Goal: Task Accomplishment & Management: Manage account settings

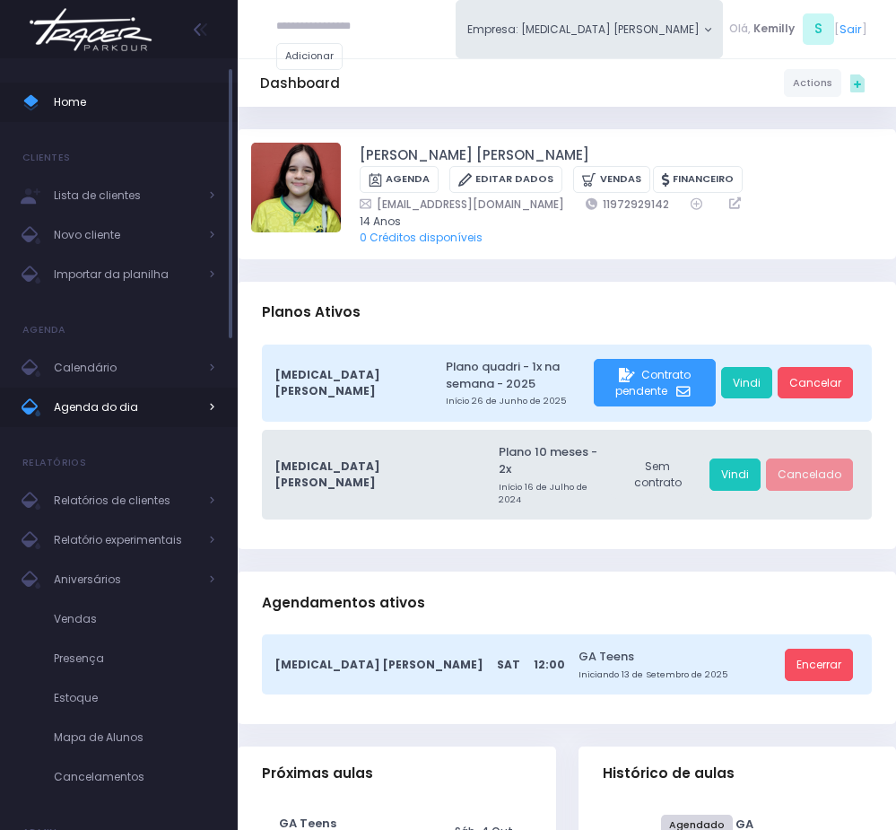
click at [98, 412] on span "Agenda do dia" at bounding box center [126, 407] width 144 height 23
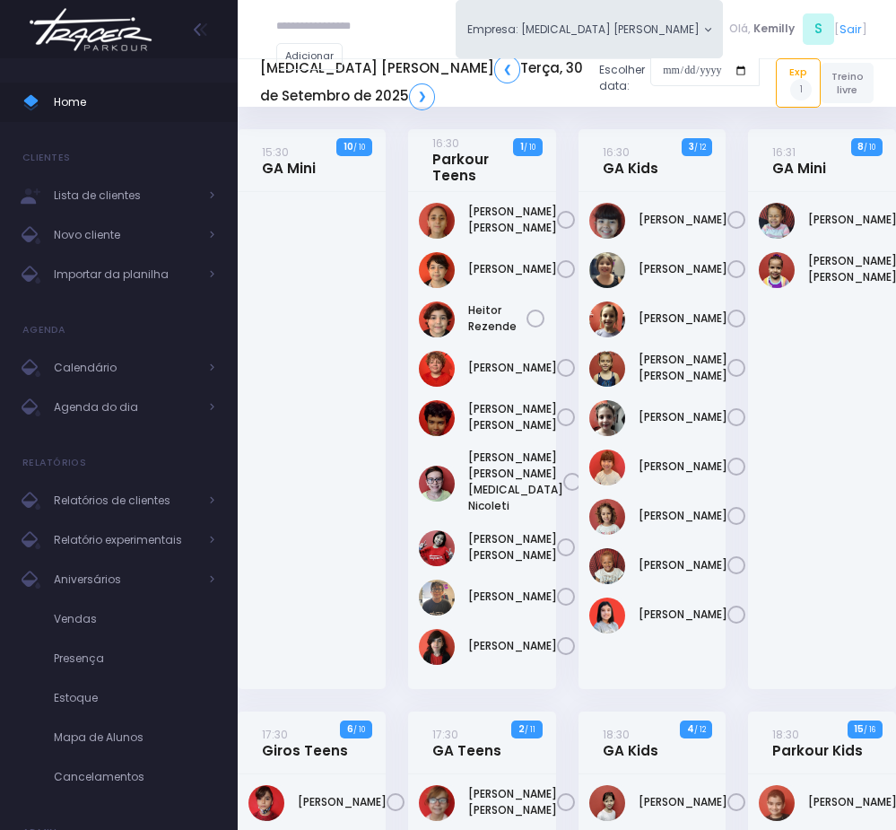
click at [308, 32] on input "text" at bounding box center [330, 27] width 108 height 32
paste input "**********"
click at [326, 28] on input "**********" at bounding box center [330, 27] width 108 height 32
click at [291, 65] on div at bounding box center [289, 70] width 27 height 27
type input "**********"
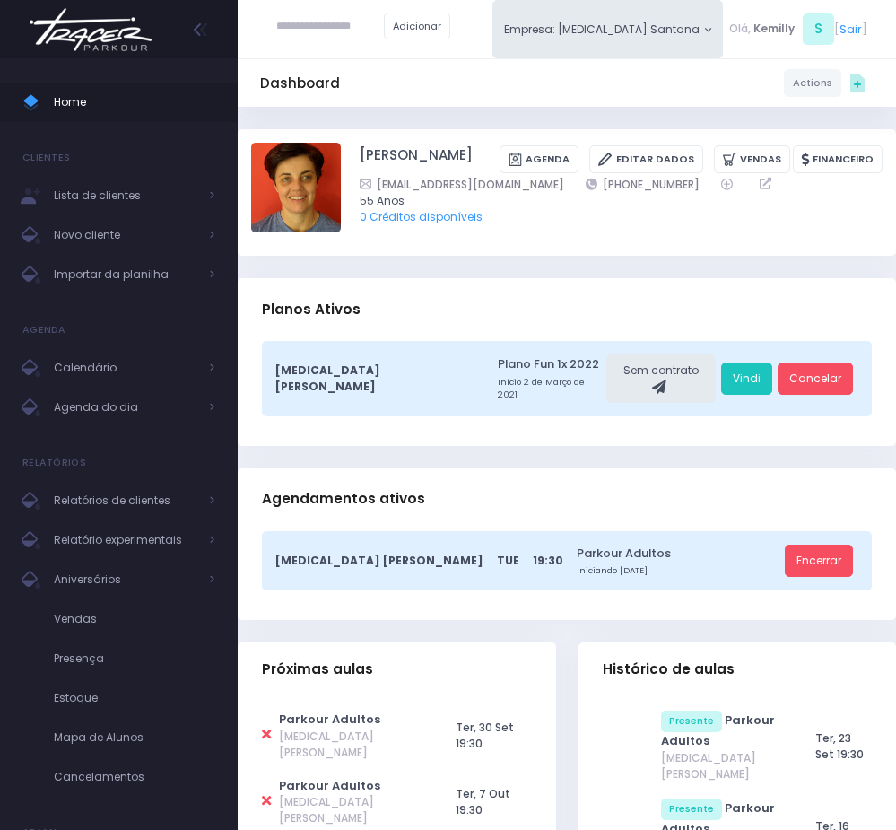
click at [267, 728] on icon at bounding box center [266, 734] width 9 height 13
type input "**********"
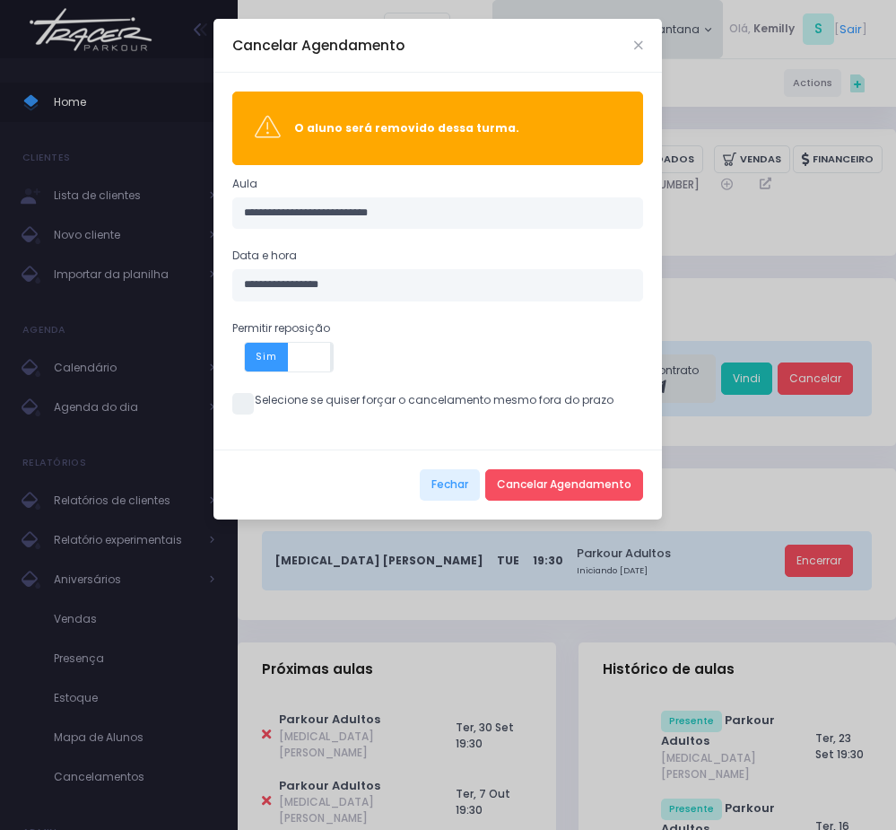
click at [245, 401] on span at bounding box center [243, 404] width 22 height 22
click at [520, 475] on button "Cancelar Agendamento" at bounding box center [564, 485] width 158 height 32
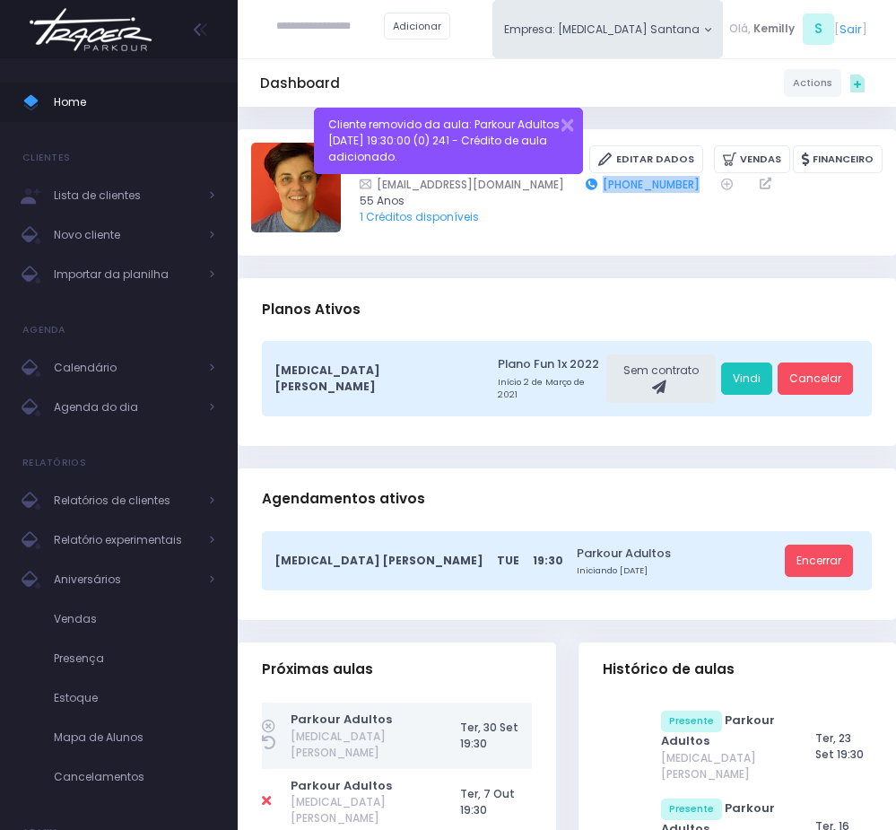
copy div "[PHONE_NUMBER]"
drag, startPoint x: 643, startPoint y: 183, endPoint x: 549, endPoint y: 189, distance: 94.4
click at [549, 189] on div "[EMAIL_ADDRESS][DOMAIN_NAME] [PHONE_NUMBER]" at bounding box center [611, 184] width 502 height 17
click at [113, 406] on span "Agenda do dia" at bounding box center [126, 407] width 144 height 23
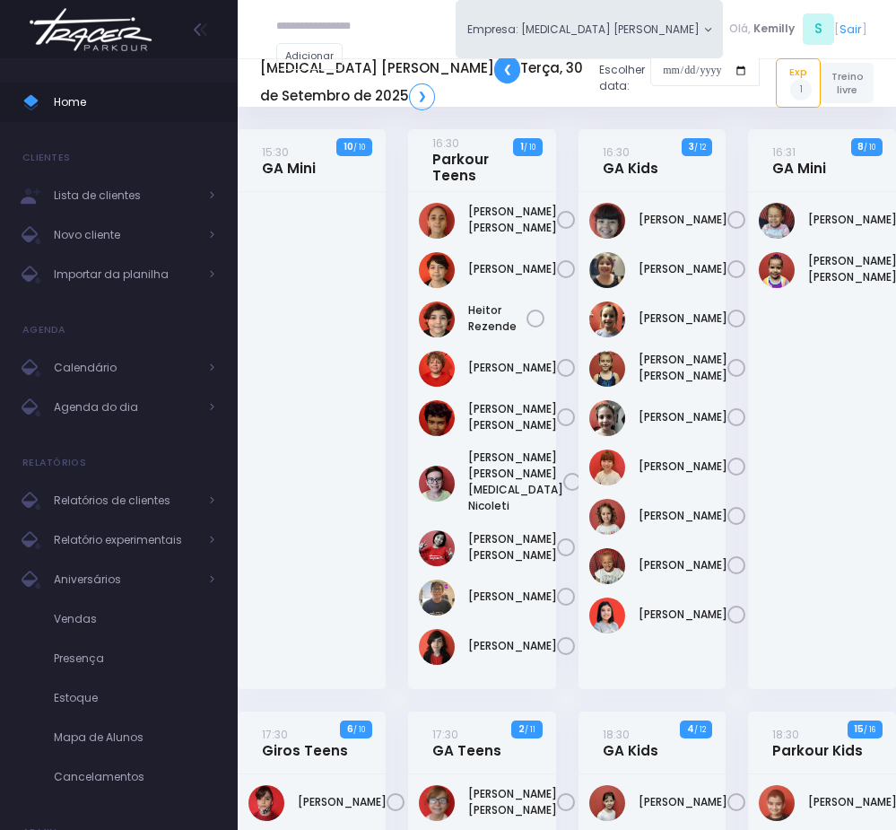
click at [494, 76] on link "❮" at bounding box center [507, 69] width 26 height 27
click at [132, 402] on span "Agenda do dia" at bounding box center [126, 407] width 144 height 23
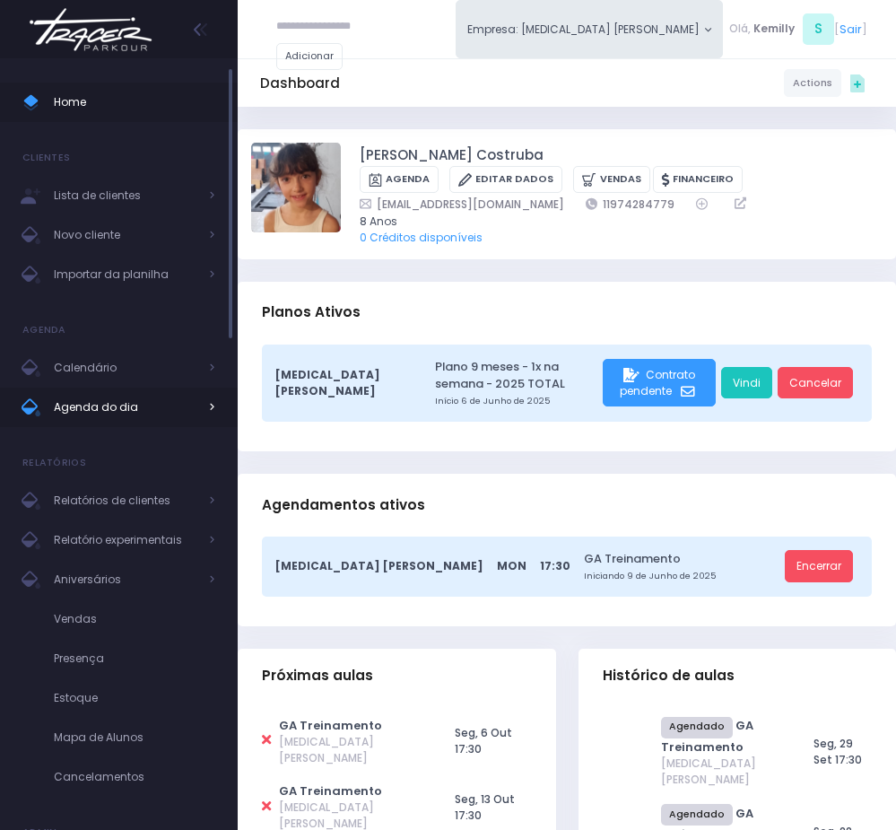
click at [111, 413] on span "Agenda do dia" at bounding box center [126, 407] width 144 height 23
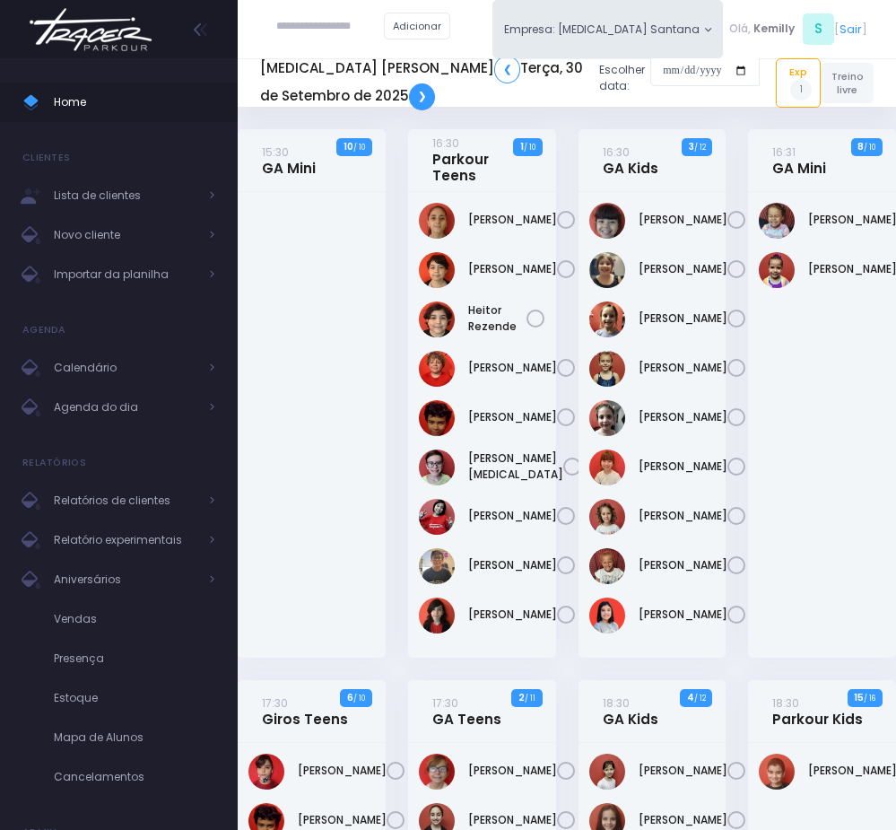
click at [409, 100] on link "❯" at bounding box center [422, 96] width 26 height 27
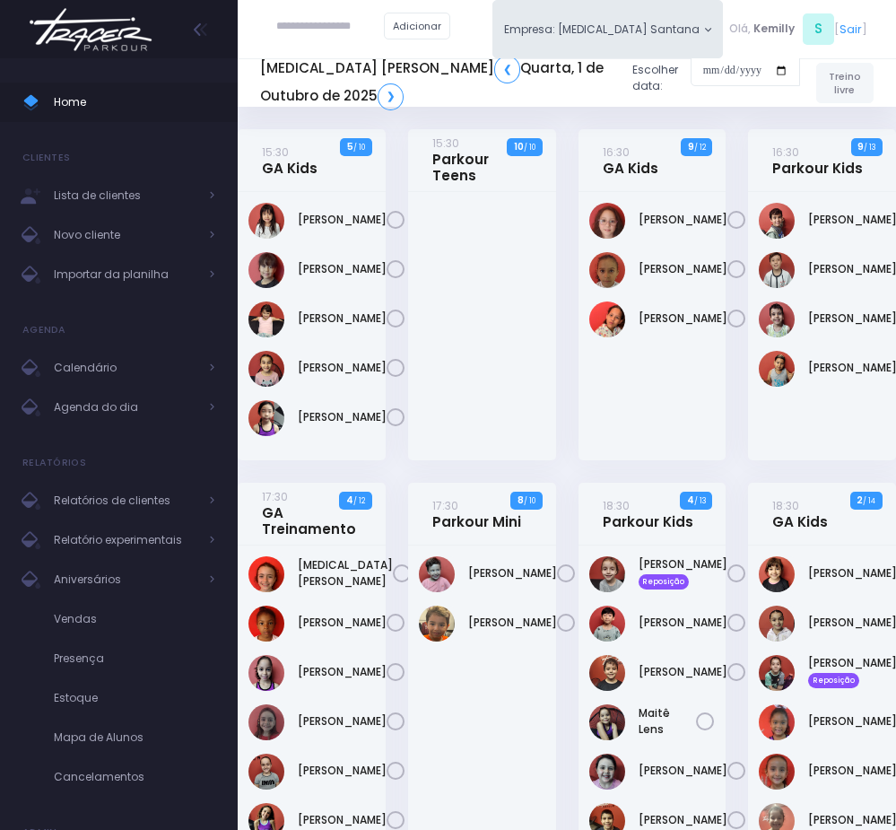
drag, startPoint x: 291, startPoint y: 730, endPoint x: 421, endPoint y: 806, distance: 150.4
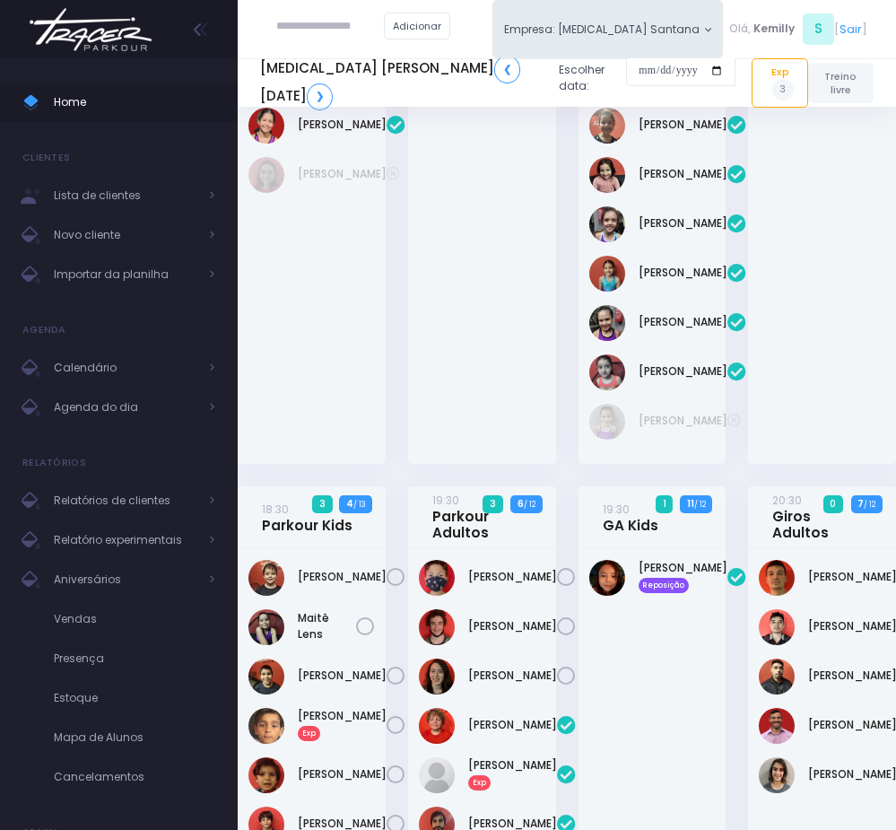
scroll to position [808, 0]
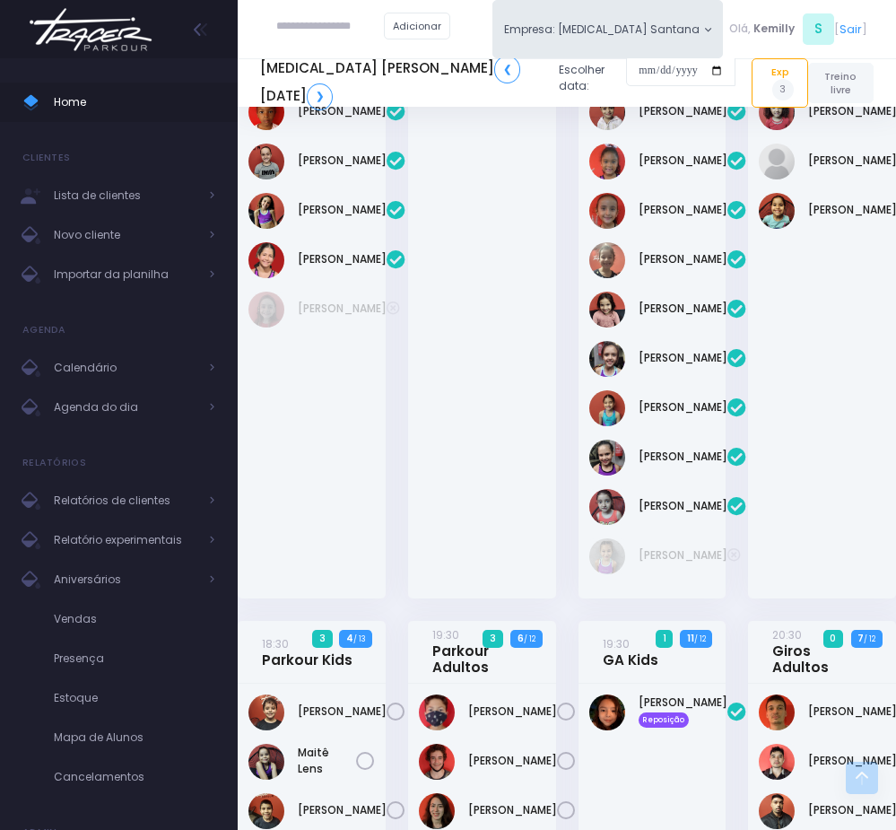
click at [339, 65] on h5 "[MEDICAL_DATA] Santana ❮ [DATE] ❯" at bounding box center [402, 83] width 285 height 54
click at [494, 62] on link "❮" at bounding box center [507, 69] width 26 height 27
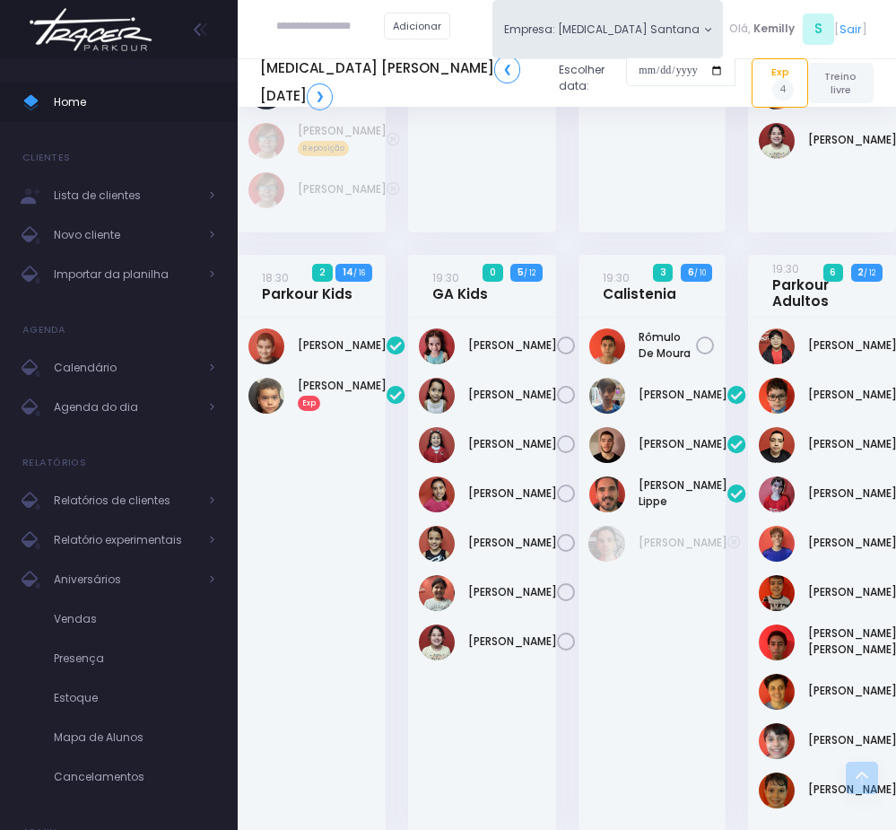
scroll to position [1211, 0]
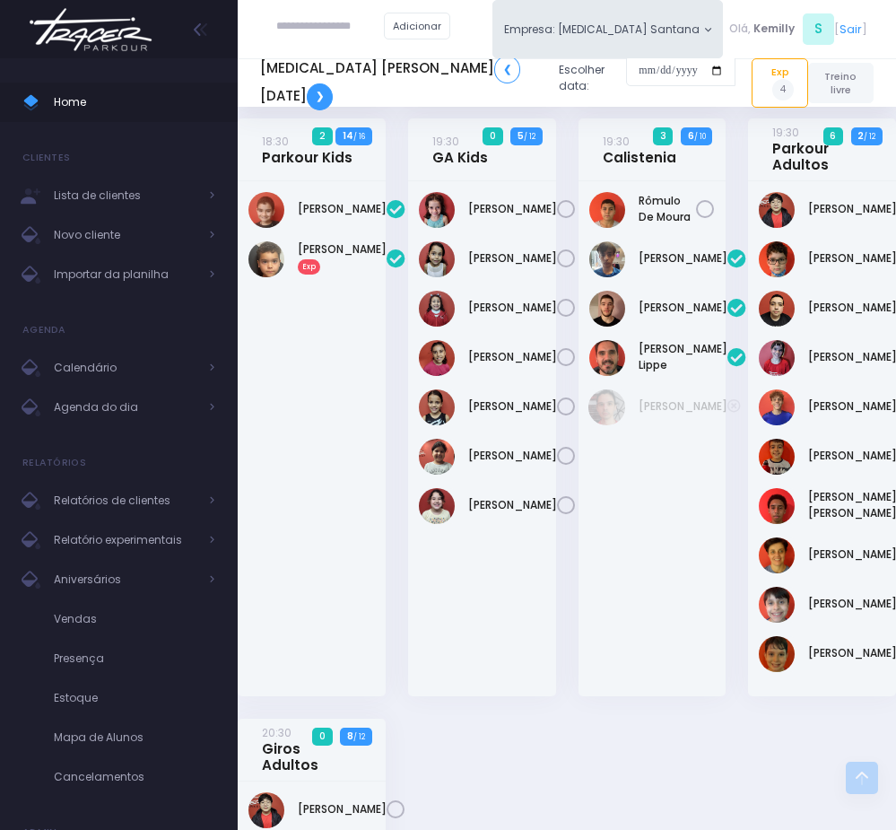
click at [331, 97] on link "❯" at bounding box center [320, 96] width 26 height 27
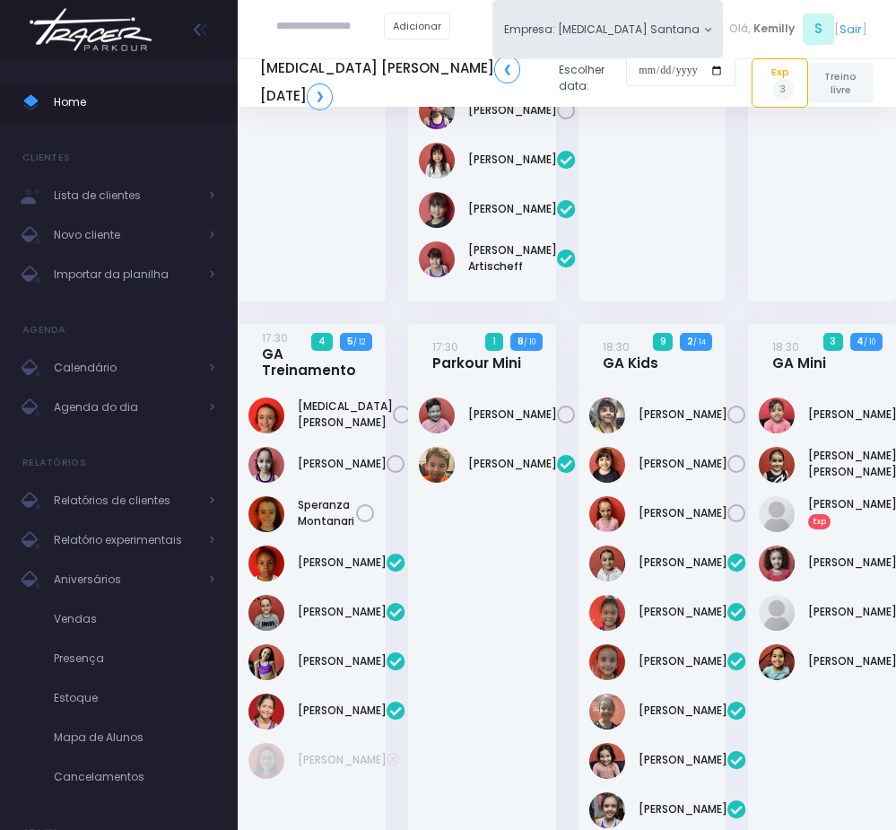
scroll to position [404, 0]
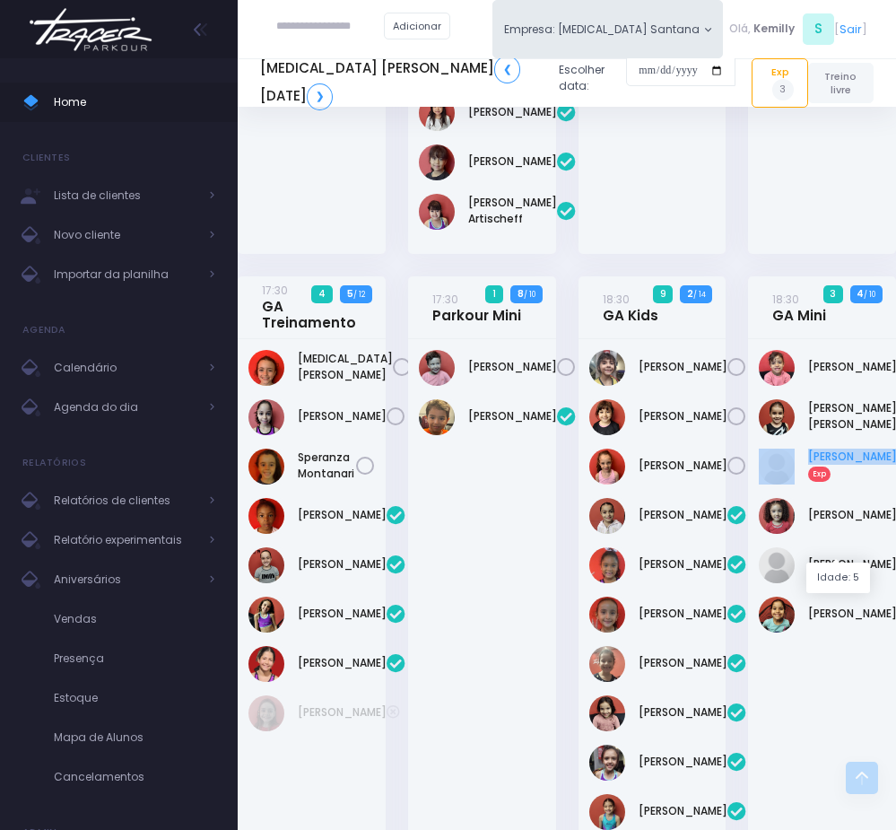
drag, startPoint x: 798, startPoint y: 529, endPoint x: 835, endPoint y: 544, distance: 40.7
click at [835, 485] on div "Melissa Gobi Exp" at bounding box center [822, 467] width 127 height 36
copy div "Melissa Gobi"
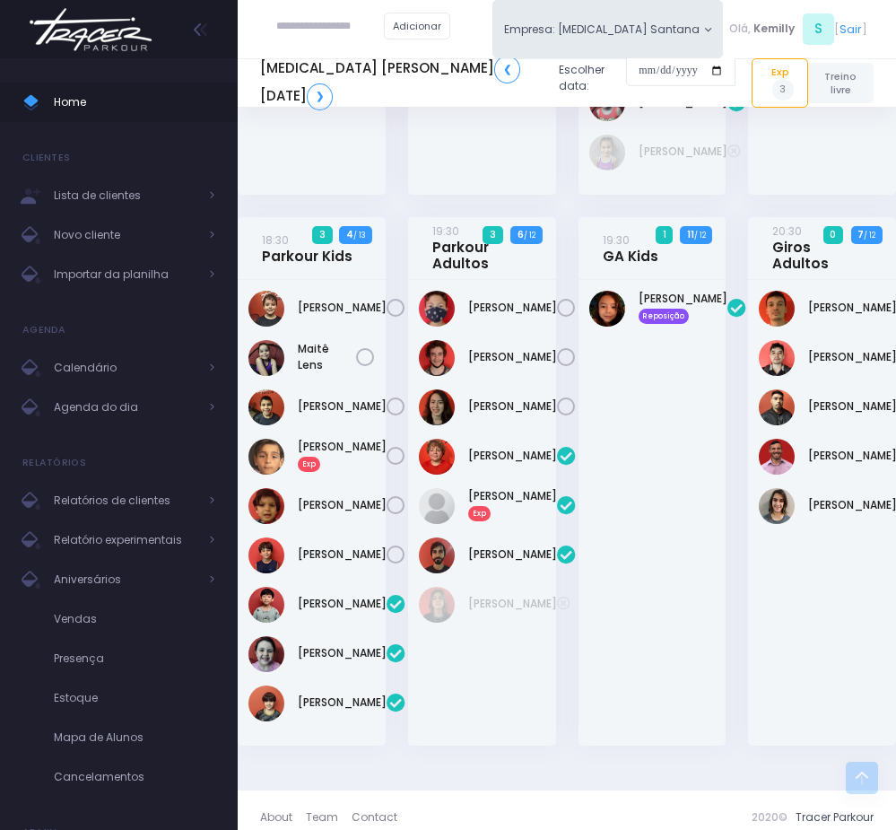
scroll to position [1346, 0]
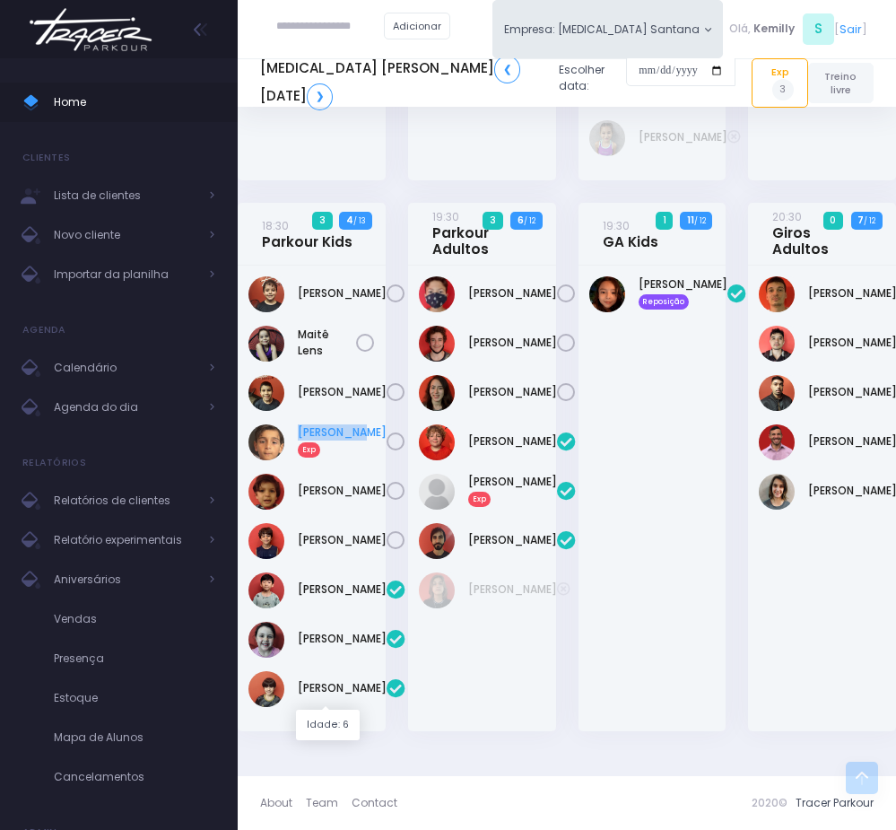
drag, startPoint x: 293, startPoint y: 553, endPoint x: 327, endPoint y: 572, distance: 38.2
click at [327, 460] on div "Paulo César Exp" at bounding box center [312, 442] width 127 height 36
copy link "Paulo Césa"
drag, startPoint x: 463, startPoint y: 587, endPoint x: 517, endPoint y: 611, distance: 59.0
click at [517, 510] on div "Juan Solferini Exp" at bounding box center [482, 492] width 127 height 36
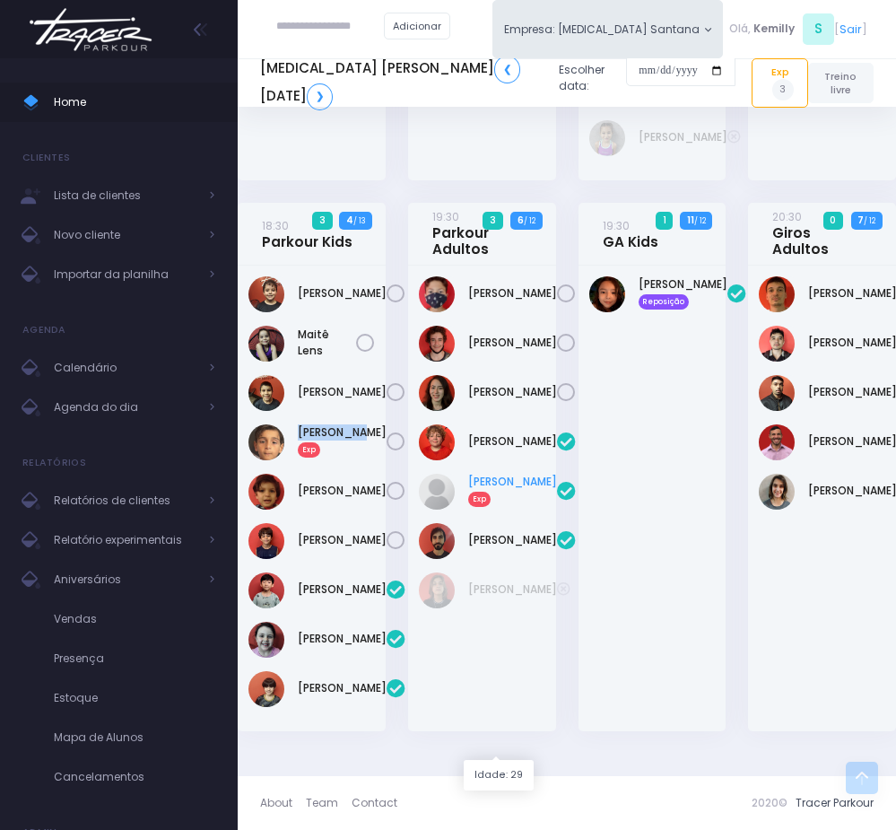
copy link "Juan Solferini"
drag, startPoint x: 564, startPoint y: 677, endPoint x: 908, endPoint y: 650, distance: 345.6
click at [564, 677] on div "19:30 Parkour Adultos 3 6 / 12" at bounding box center [482, 478] width 170 height 551
click at [321, 450] on link "Paulo César Exp" at bounding box center [342, 440] width 89 height 32
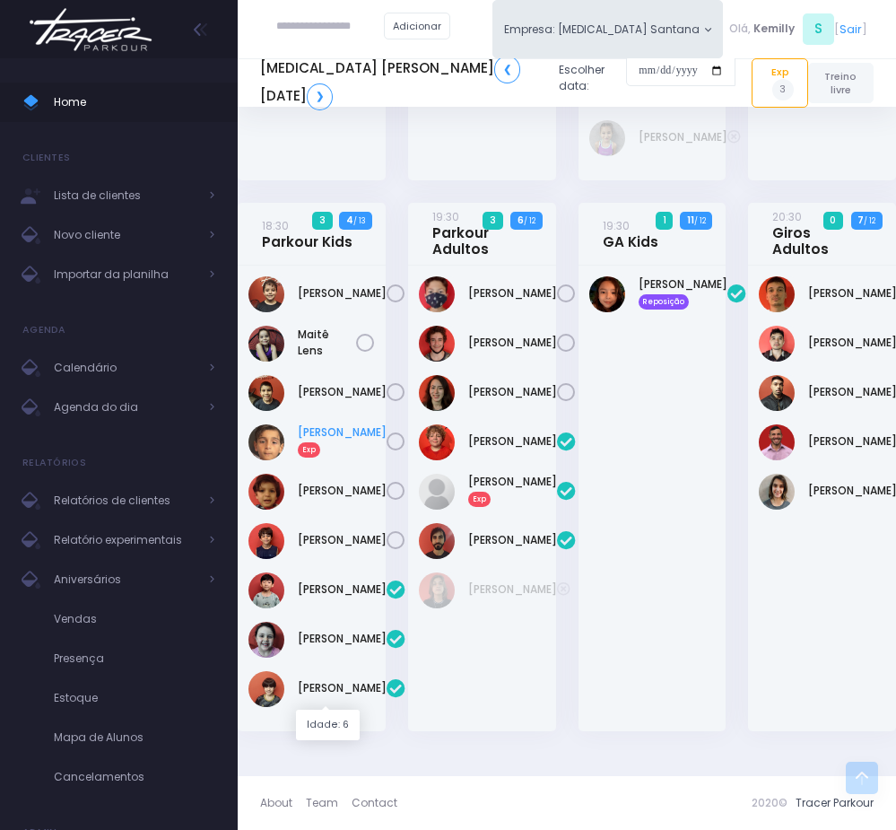
click at [315, 442] on link "Paulo César Exp" at bounding box center [342, 440] width 89 height 32
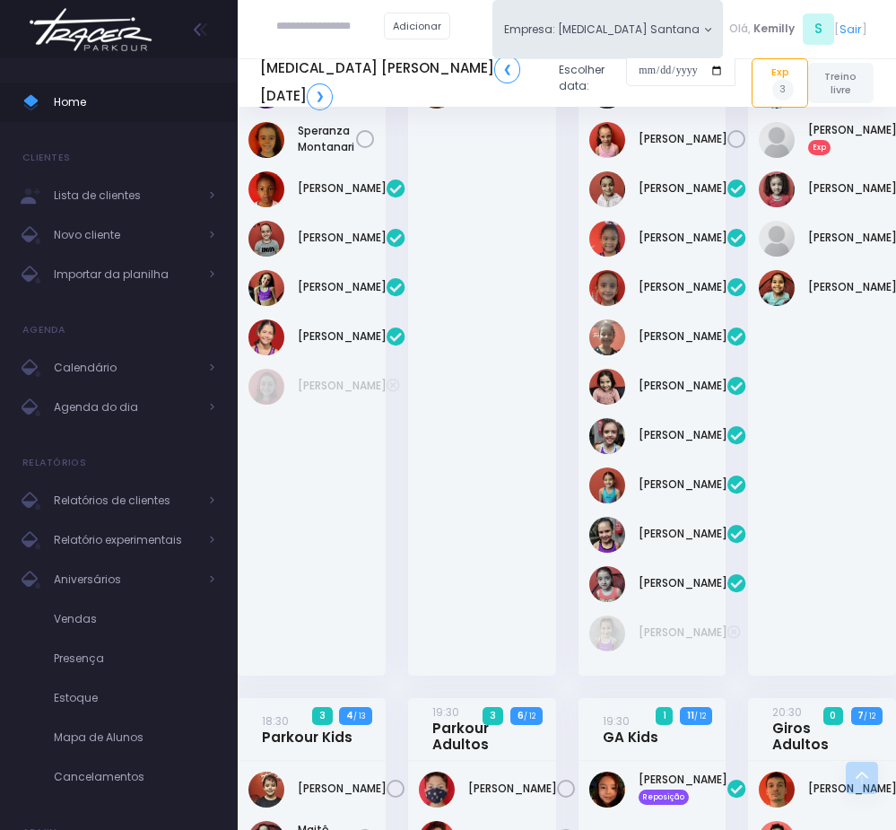
scroll to position [666, 0]
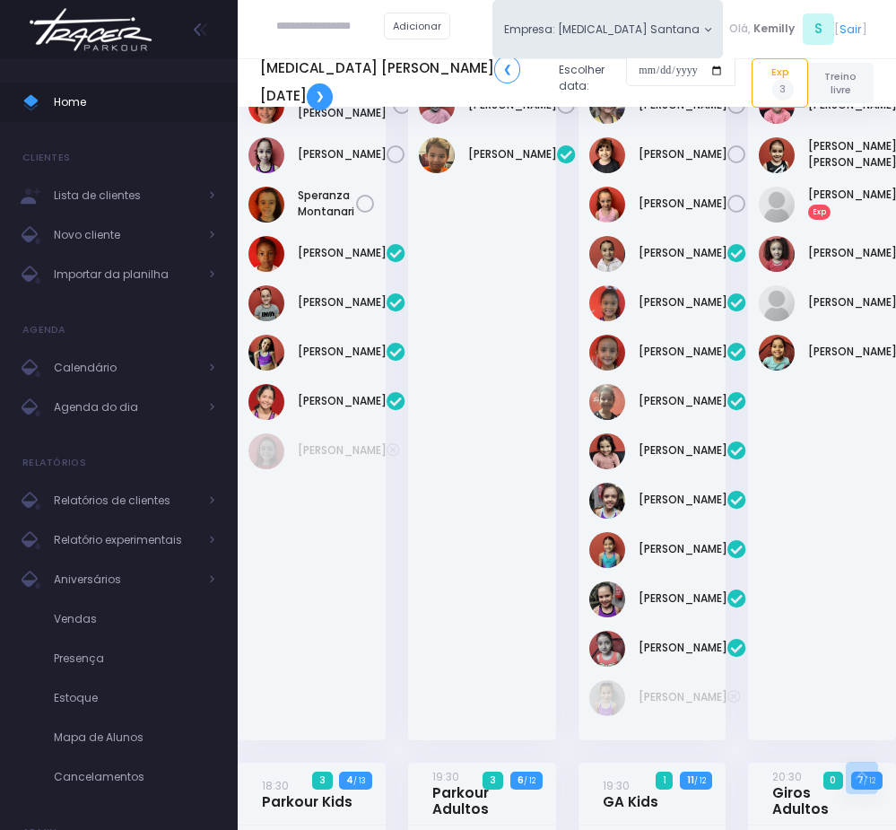
click at [333, 105] on link "❯" at bounding box center [320, 96] width 26 height 27
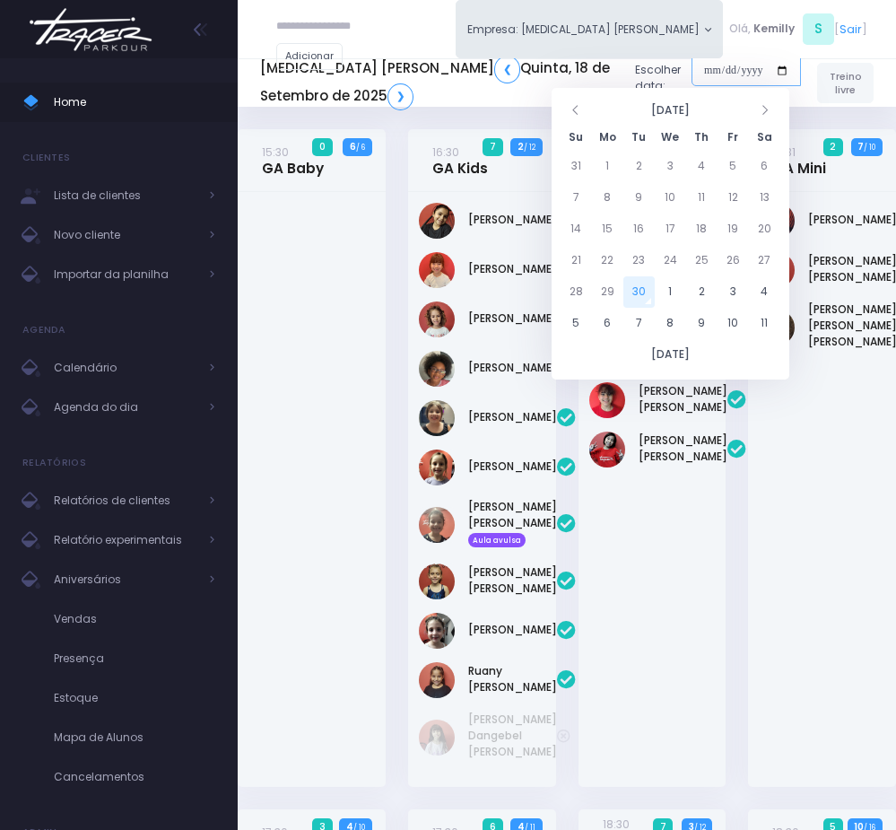
click at [692, 71] on input "date" at bounding box center [746, 71] width 109 height 32
click at [770, 227] on td "20" at bounding box center [764, 229] width 31 height 31
type input "**********"
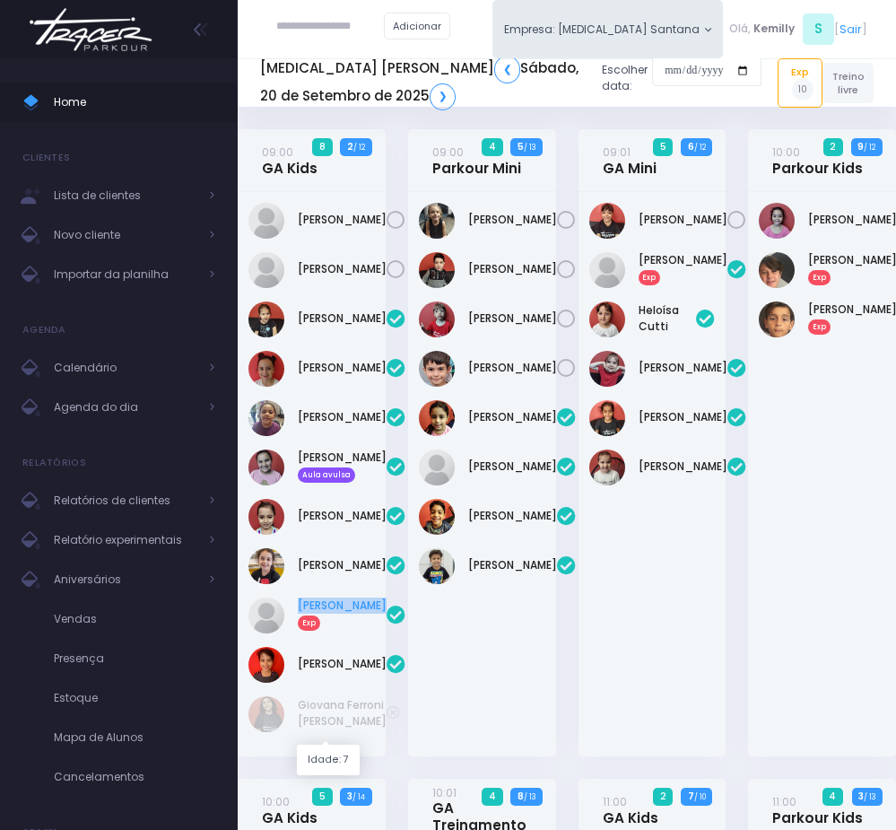
drag, startPoint x: 292, startPoint y: 711, endPoint x: 328, endPoint y: 728, distance: 40.5
click at [328, 633] on div "Manuela Lopes Exp" at bounding box center [312, 616] width 127 height 36
copy link "Manuela Lopes"
drag, startPoint x: 635, startPoint y: 248, endPoint x: 682, endPoint y: 275, distance: 53.9
click at [682, 275] on div "Diana Ferreira Exp" at bounding box center [653, 474] width 148 height 564
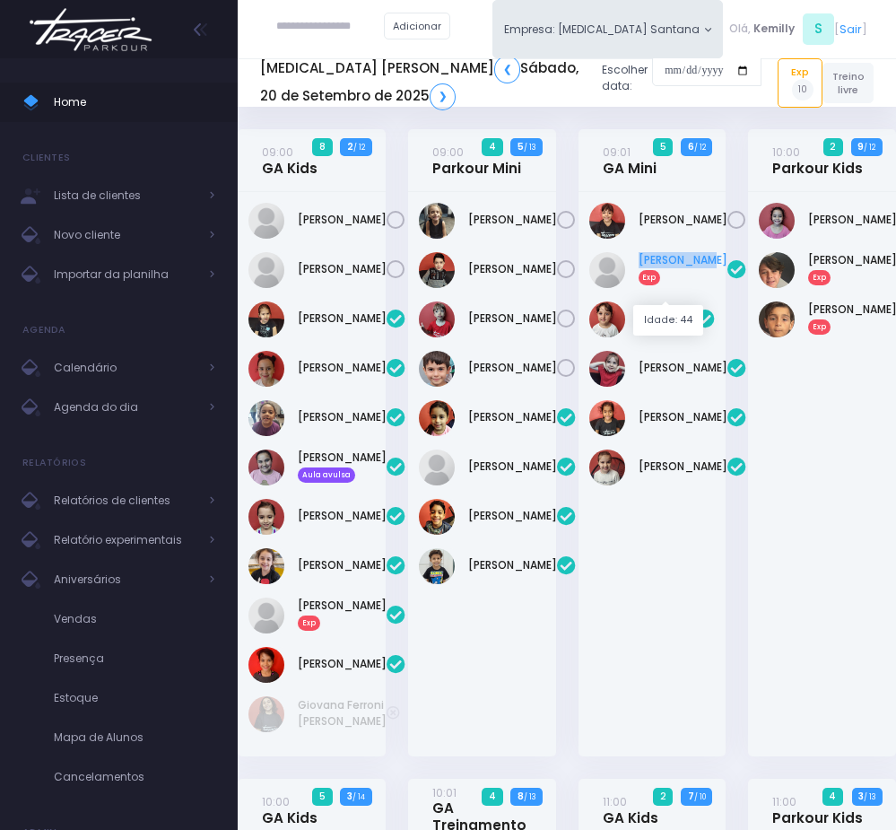
copy link "Eva Bonadio"
drag, startPoint x: 816, startPoint y: 261, endPoint x: 848, endPoint y: 273, distance: 34.3
click at [848, 273] on div "Benicio Franxo Exp" at bounding box center [822, 270] width 127 height 36
copy div "Benicio Franxo"
click at [833, 355] on div "Isabella Palma Exp" at bounding box center [822, 474] width 148 height 564
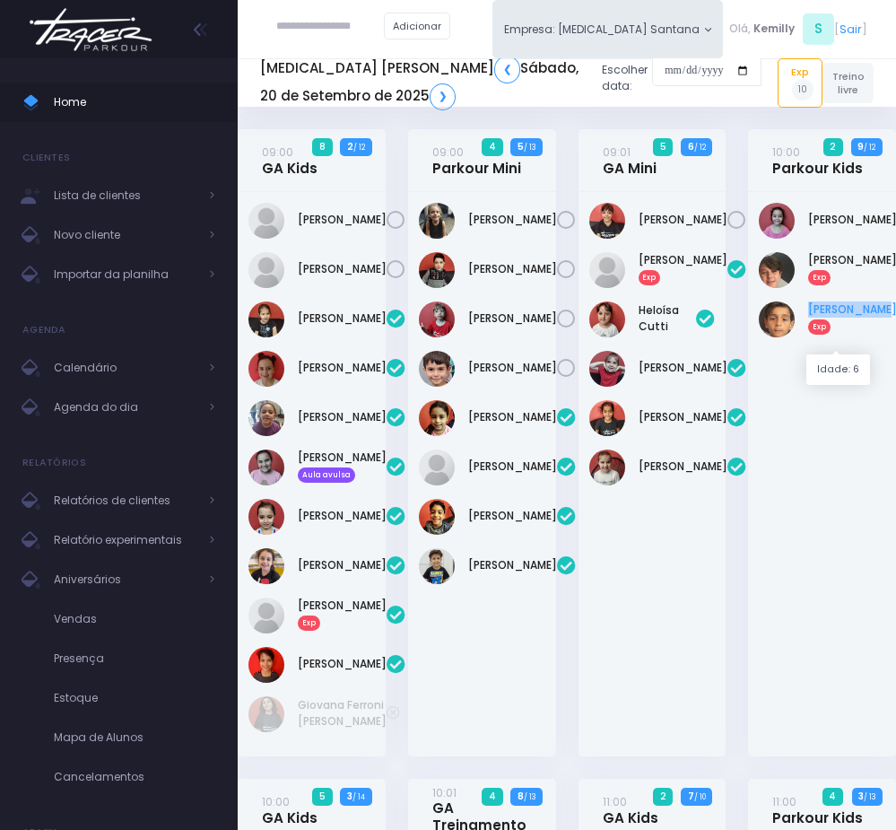
copy link "Paulo César"
drag, startPoint x: 806, startPoint y: 318, endPoint x: 845, endPoint y: 339, distance: 45.0
click at [845, 337] on div "Paulo César Exp" at bounding box center [822, 319] width 127 height 36
click at [643, 646] on div "Diana Ferreira Exp" at bounding box center [653, 474] width 148 height 564
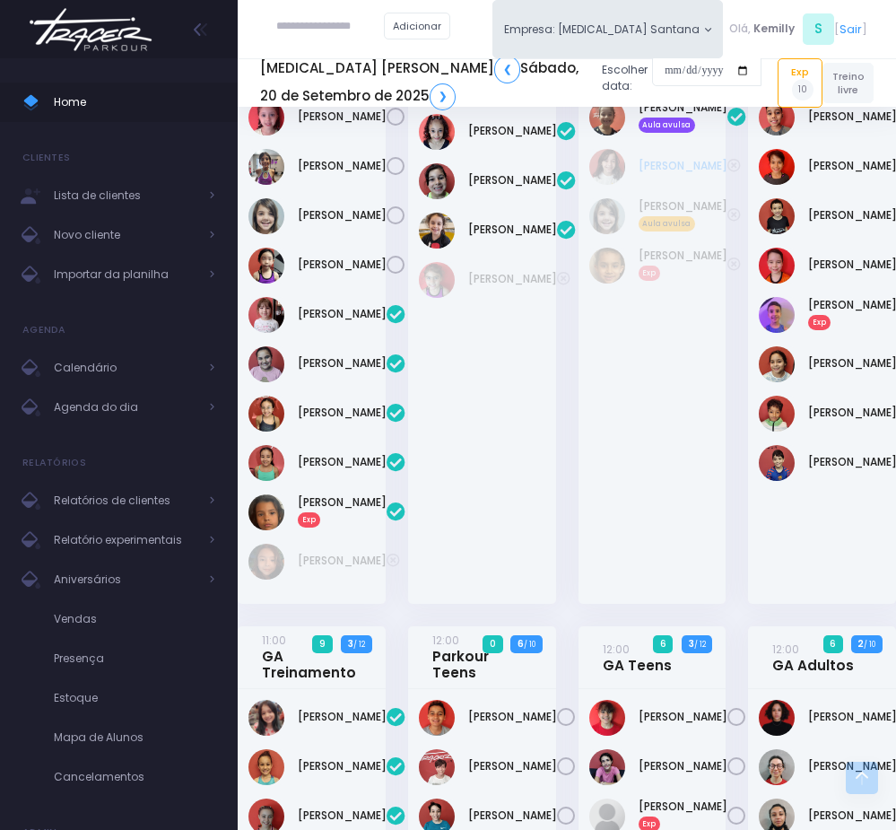
scroll to position [942, 0]
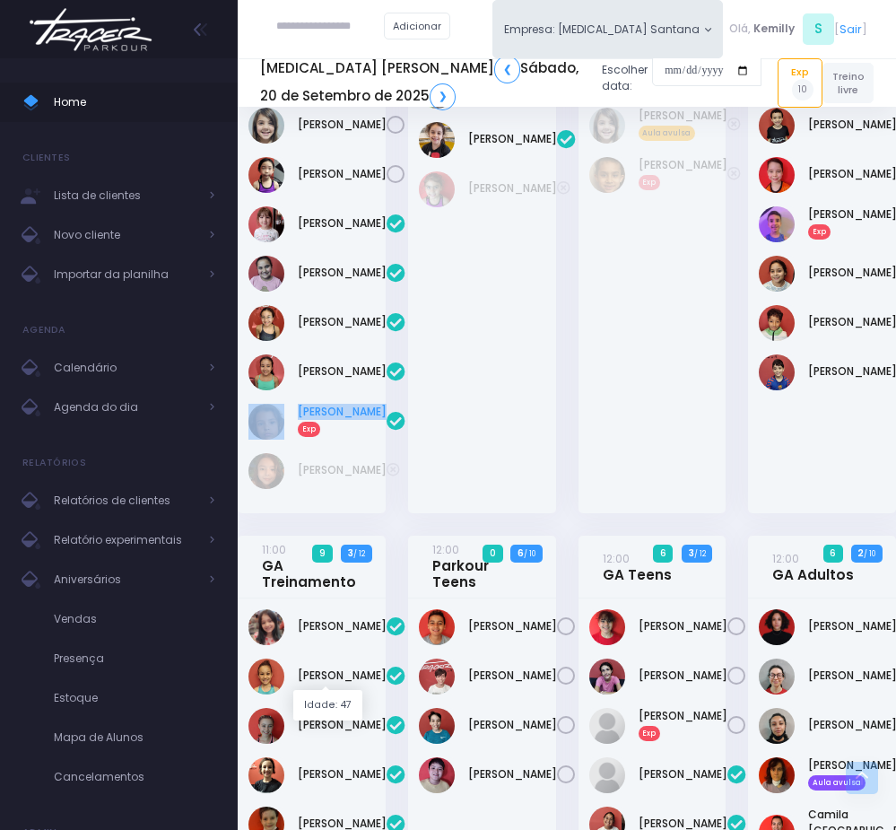
drag, startPoint x: 286, startPoint y: 642, endPoint x: 354, endPoint y: 655, distance: 68.6
click at [354, 440] on div "Laís Clemente Exp" at bounding box center [312, 422] width 127 height 36
copy div "Laís Clemente"
click at [662, 513] on div "Isabela Maximiano Valga Neves" at bounding box center [653, 207] width 148 height 614
copy link "Arthur Vargas"
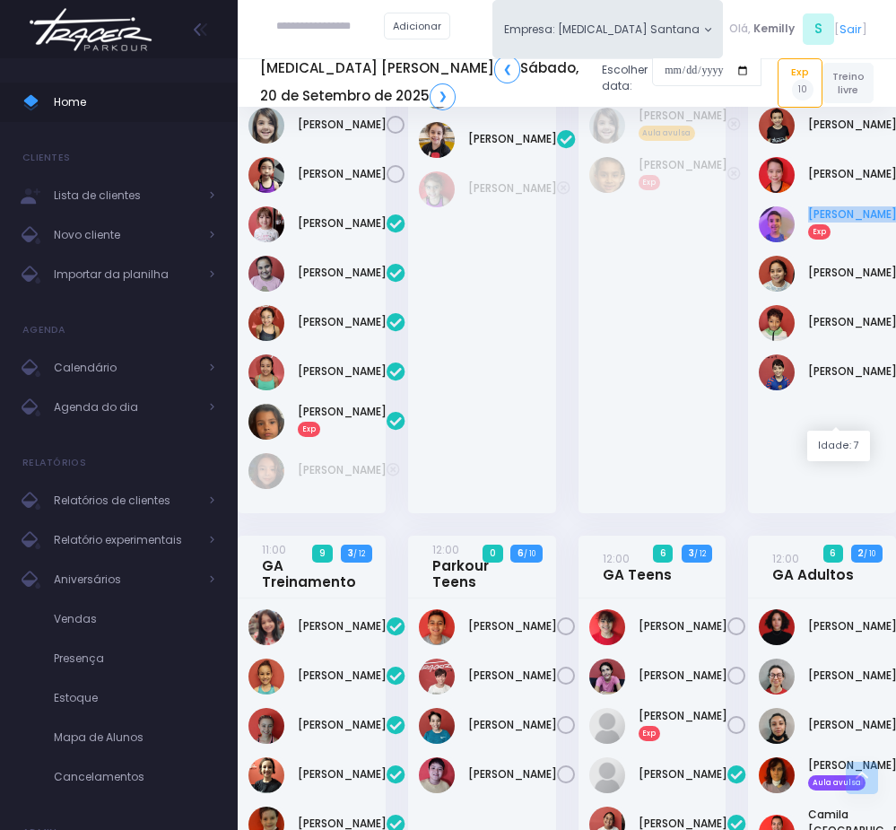
drag, startPoint x: 803, startPoint y: 377, endPoint x: 852, endPoint y: 396, distance: 52.0
click at [852, 242] on div "Arthur Vargas Exp" at bounding box center [822, 224] width 127 height 36
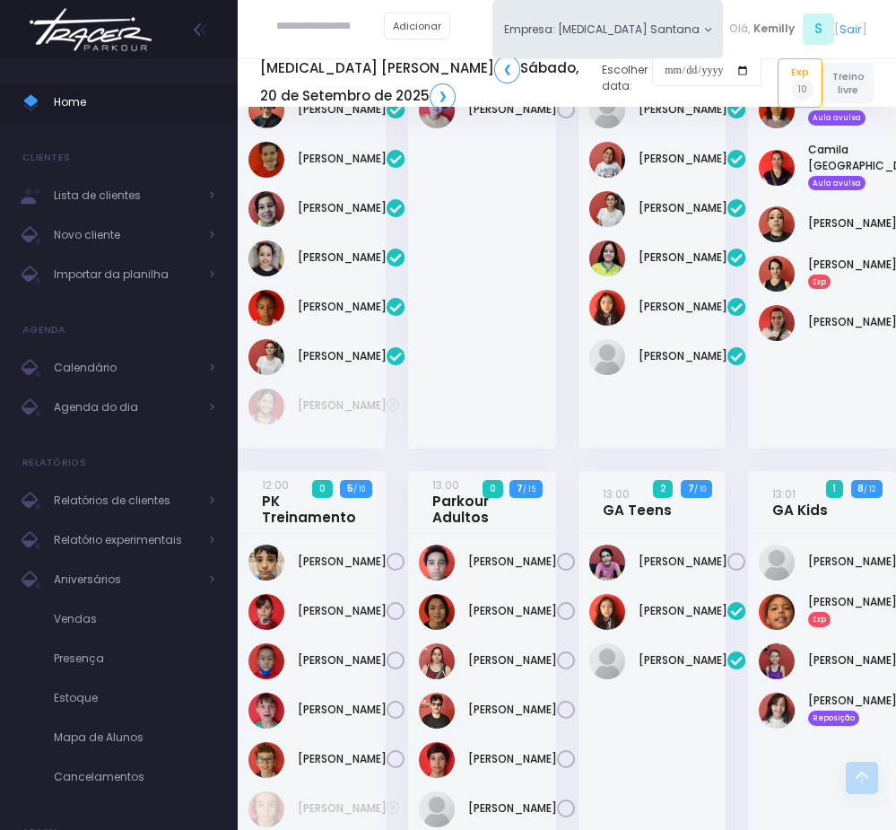
scroll to position [1615, 0]
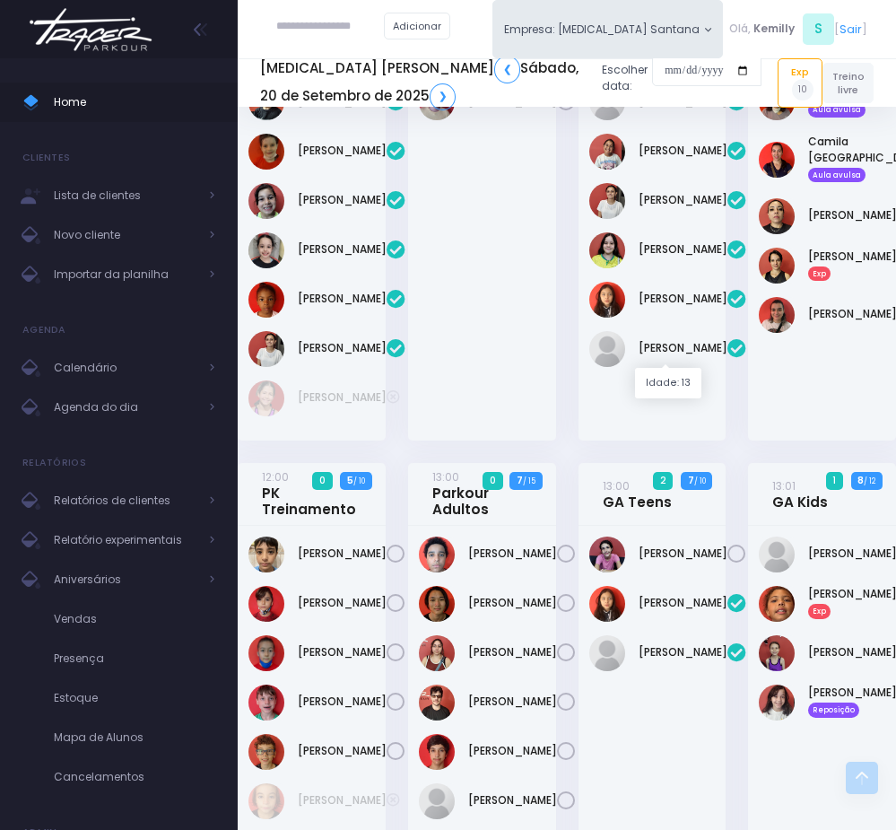
drag, startPoint x: 633, startPoint y: 318, endPoint x: 693, endPoint y: 332, distance: 60.9
click at [693, 71] on div "Laura Beatriz Exp" at bounding box center [653, 53] width 127 height 36
copy link "Laura Beatriz"
drag, startPoint x: 803, startPoint y: 526, endPoint x: 852, endPoint y: 561, distance: 59.8
click at [852, 284] on div "Fabiane Rodrigues Martins Exp" at bounding box center [822, 266] width 127 height 36
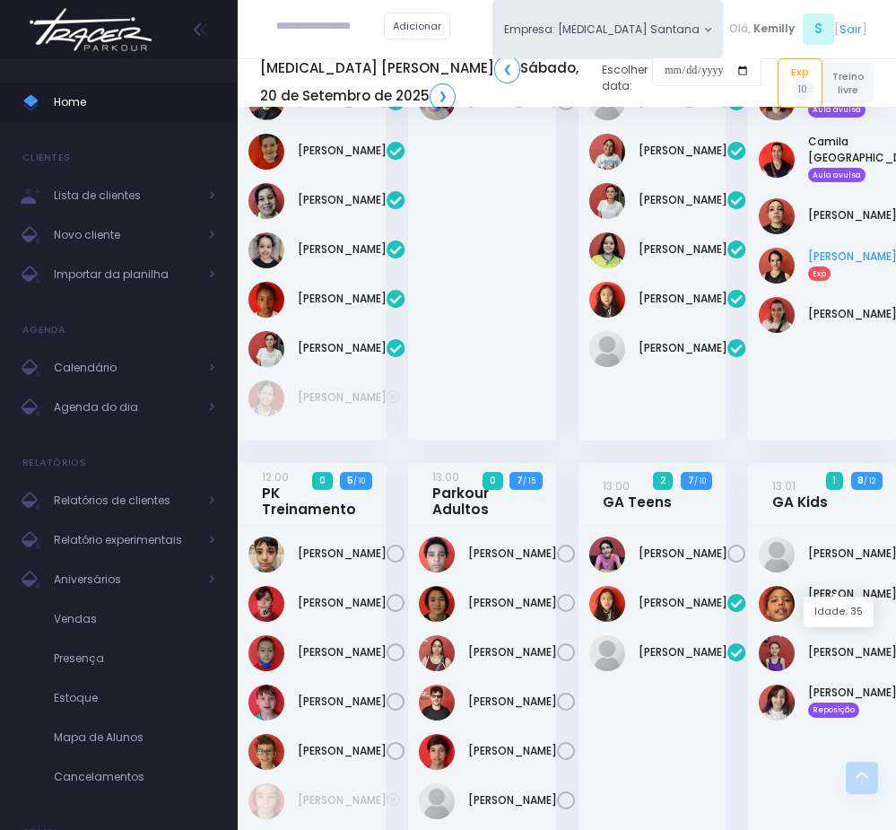
copy link "Fabiane Rodrigues Martins"
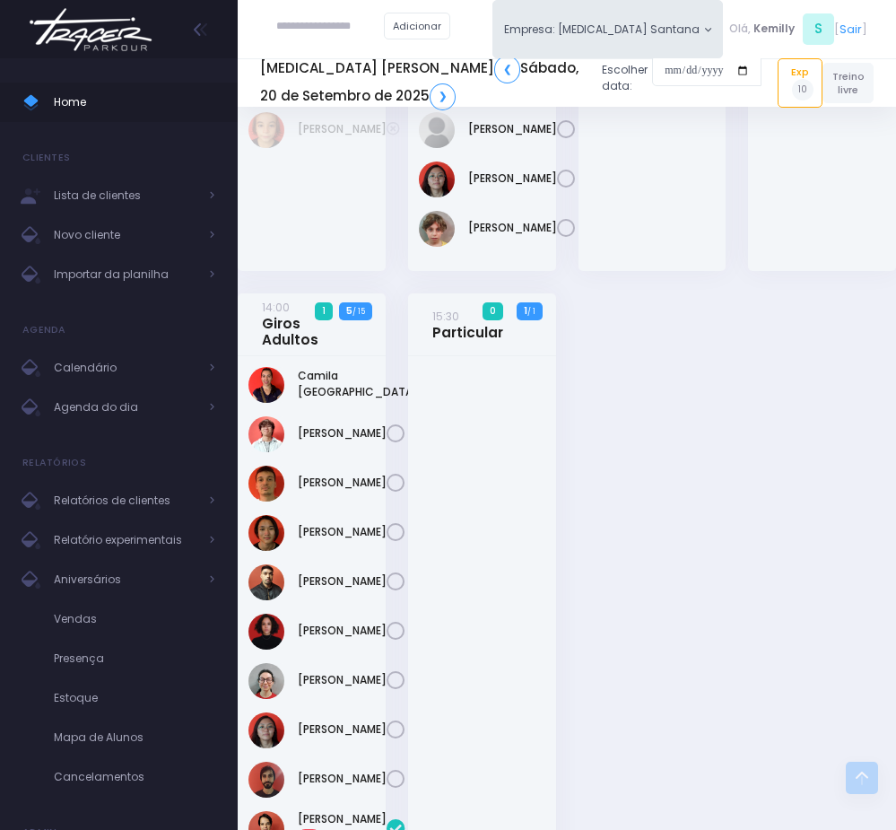
scroll to position [2288, 0]
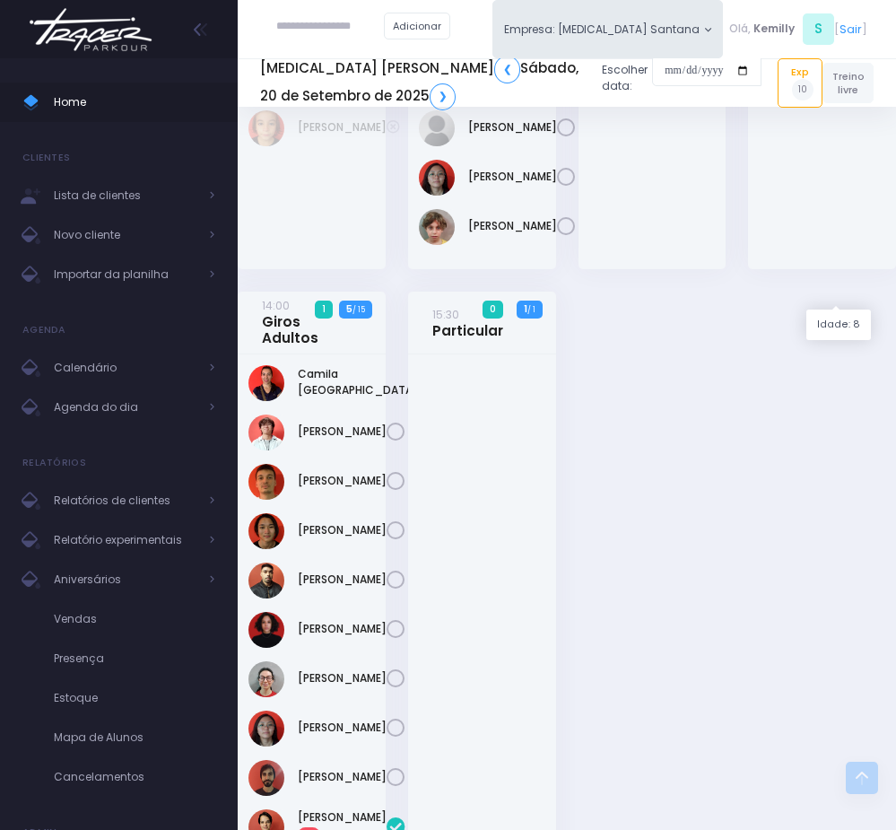
drag, startPoint x: 805, startPoint y: 240, endPoint x: 846, endPoint y: 278, distance: 56.5
copy link "Giovanna De Souza Nunes"
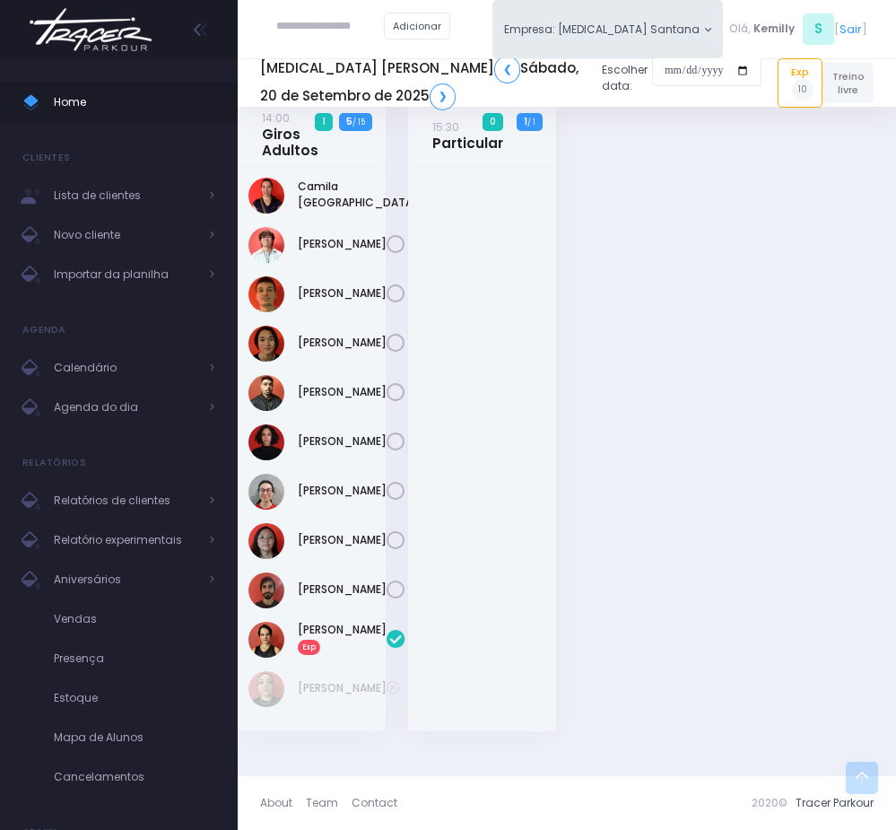
scroll to position [2864, 0]
click at [652, 66] on input "date" at bounding box center [706, 71] width 109 height 32
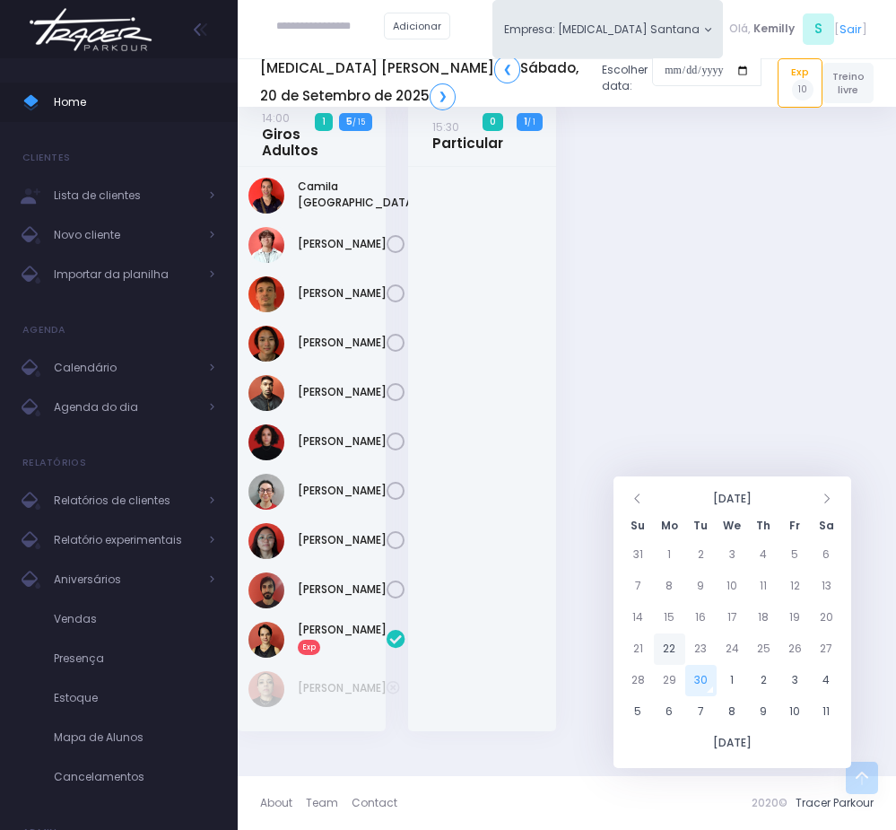
click at [670, 633] on td "22" at bounding box center [669, 648] width 31 height 31
type input "**********"
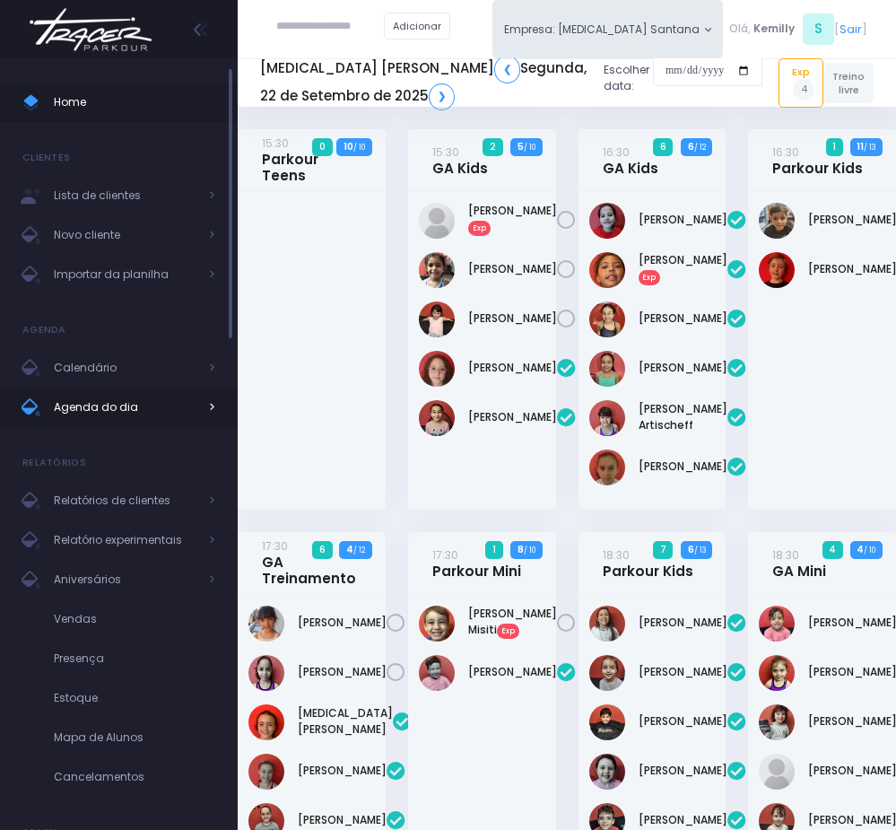
click at [78, 421] on link "Agenda do dia" at bounding box center [119, 407] width 238 height 39
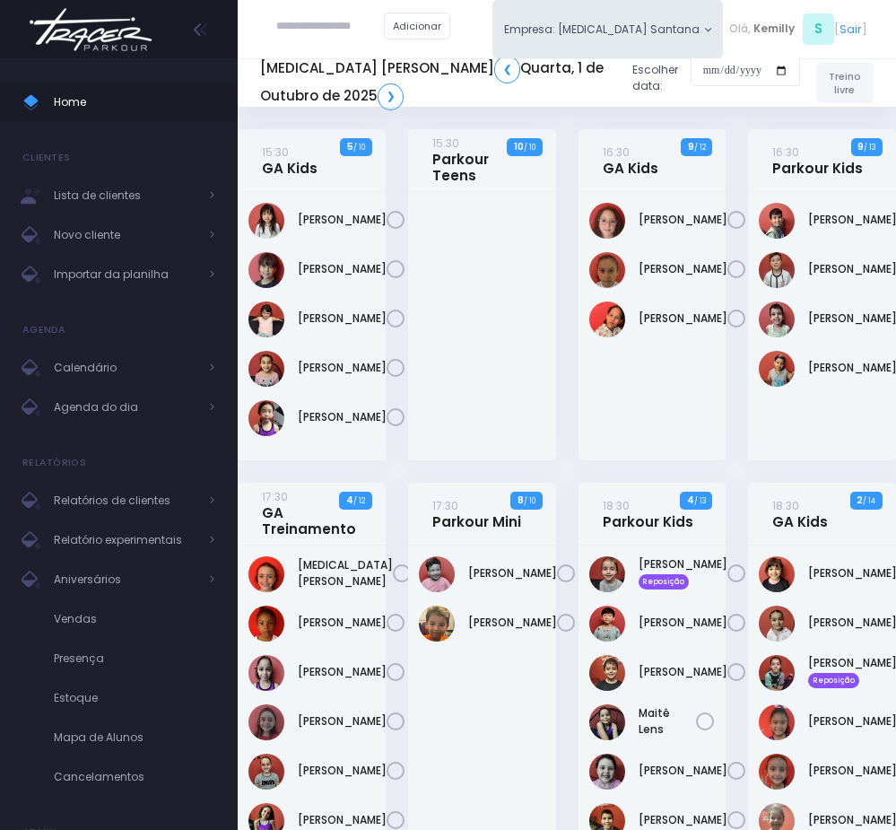
click at [654, 397] on div "[PERSON_NAME]" at bounding box center [653, 326] width 148 height 268
click at [464, 342] on div at bounding box center [482, 326] width 148 height 268
click at [397, 483] on div "15:30 Parkour Teens 10 / 10" at bounding box center [482, 306] width 170 height 354
click at [394, 483] on div "15:30 GA Kids 5 / 10" at bounding box center [312, 306] width 170 height 354
click at [563, 483] on div "15:30 Parkour Teens 10 / 10" at bounding box center [482, 306] width 170 height 354
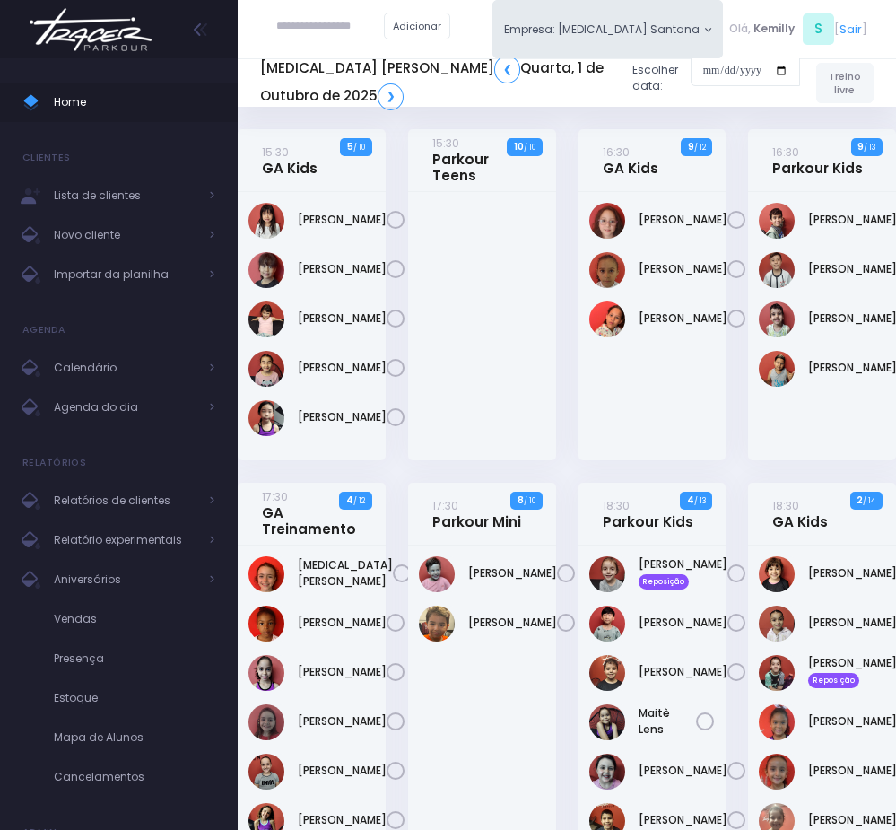
click at [560, 421] on div "15:30 Parkour Teens 10 / 10" at bounding box center [482, 306] width 170 height 354
click at [86, 402] on span "Agenda do dia" at bounding box center [126, 407] width 144 height 23
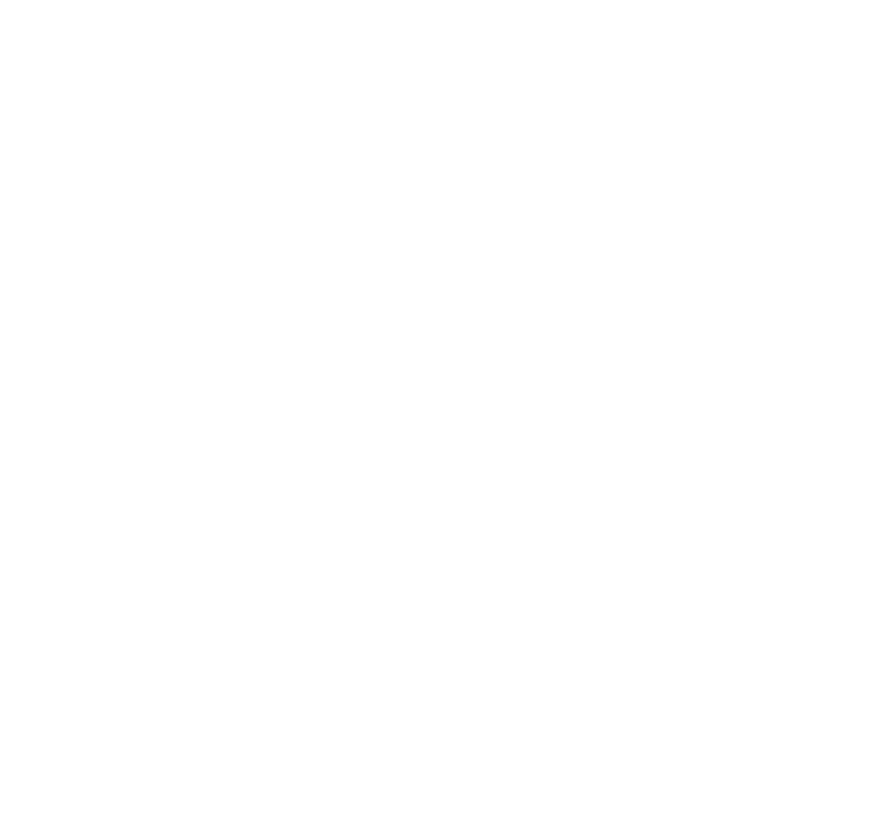
scroll to position [129, 0]
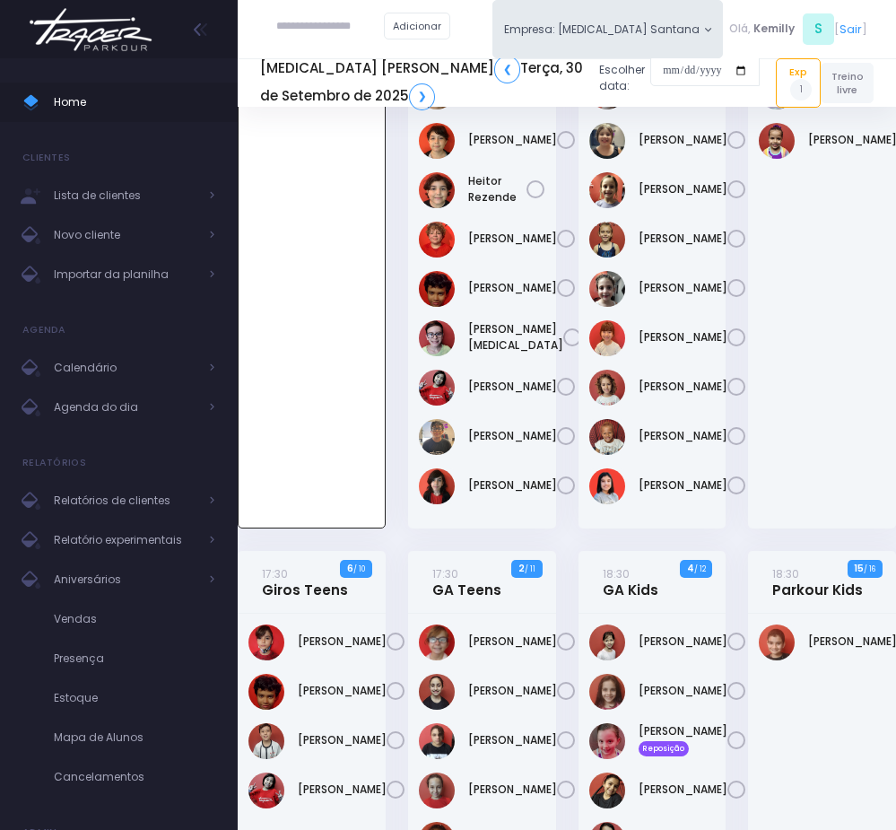
click at [337, 439] on div at bounding box center [312, 296] width 146 height 464
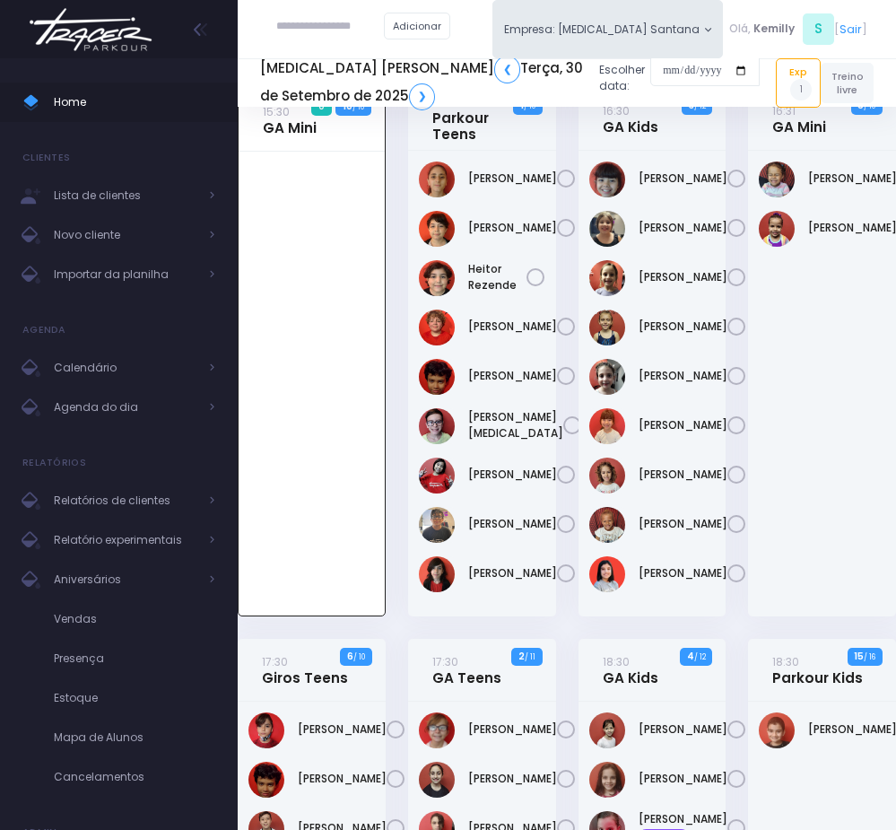
scroll to position [0, 0]
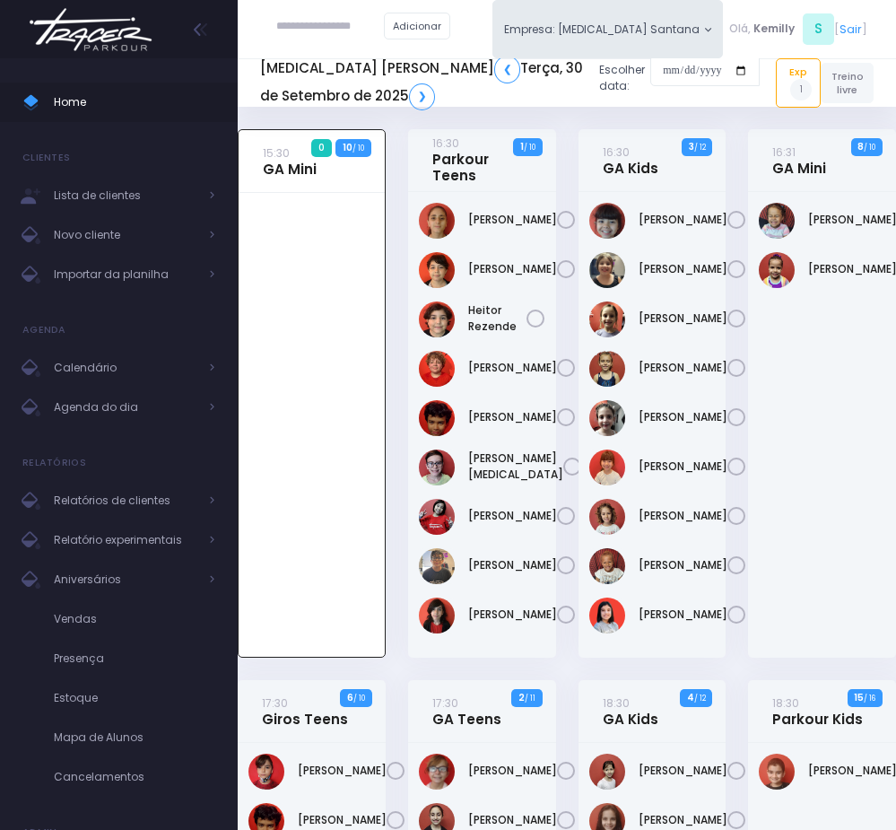
click at [781, 230] on img at bounding box center [777, 221] width 36 height 36
click at [826, 228] on link "Malu Souza" at bounding box center [852, 220] width 89 height 16
click at [771, 549] on div "Malu Souza" at bounding box center [822, 425] width 148 height 466
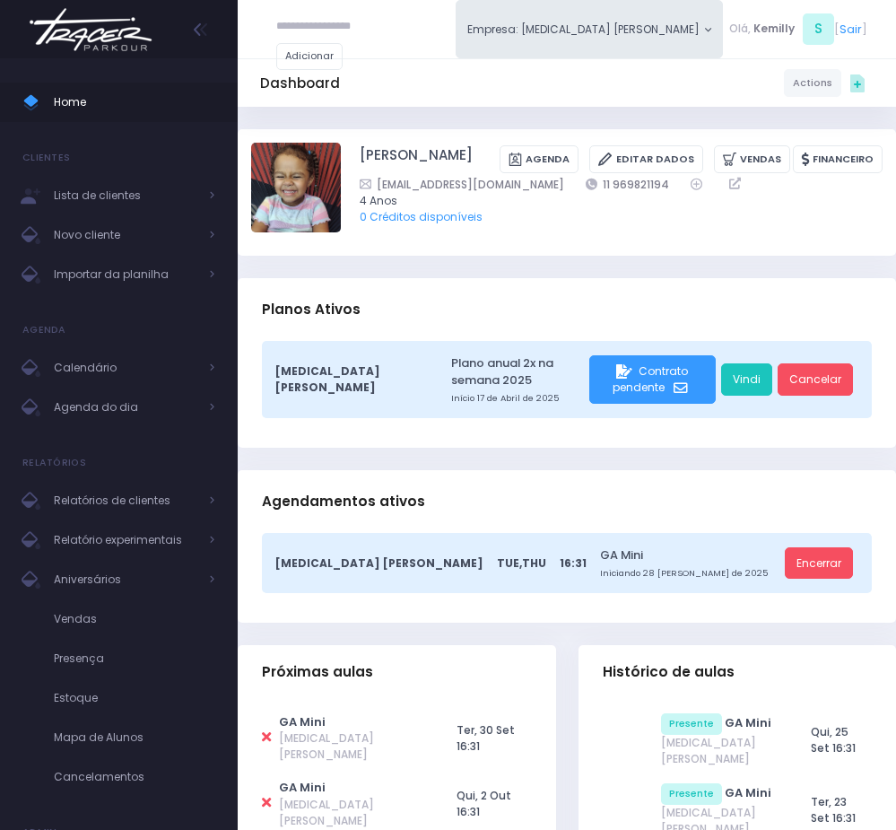
drag, startPoint x: 563, startPoint y: 506, endPoint x: 693, endPoint y: 444, distance: 144.1
click at [579, 503] on div "Agendamentos ativos" at bounding box center [567, 501] width 659 height 63
click at [747, 396] on link "Vindi" at bounding box center [746, 379] width 51 height 32
click at [81, 410] on span "Agenda do dia" at bounding box center [126, 407] width 144 height 23
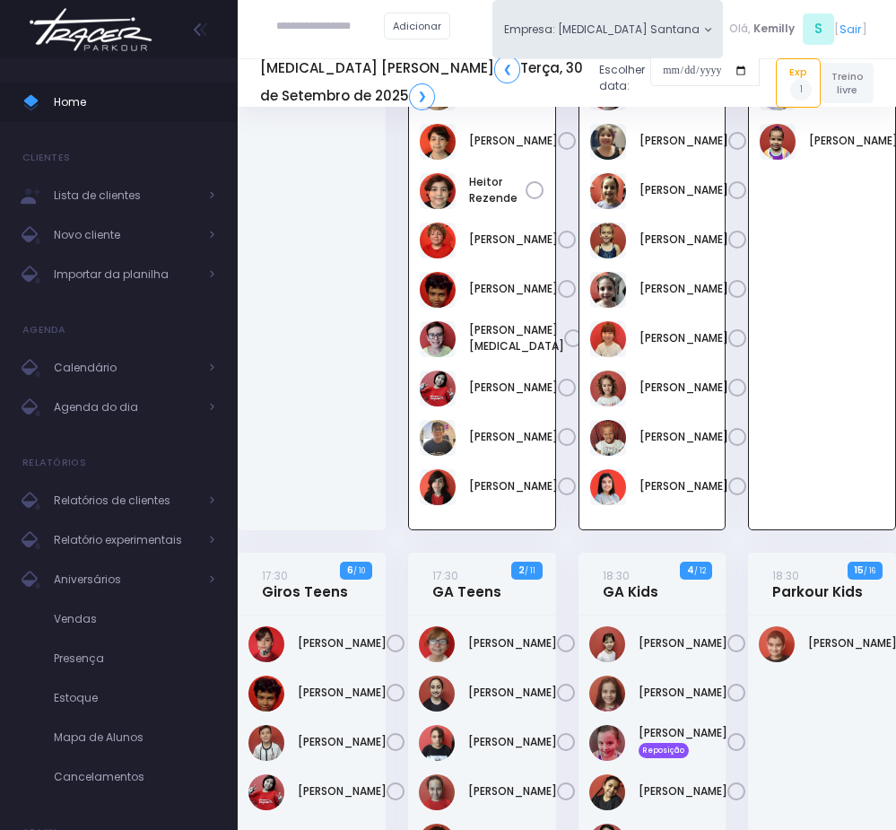
scroll to position [129, 0]
click at [345, 439] on div at bounding box center [312, 296] width 148 height 467
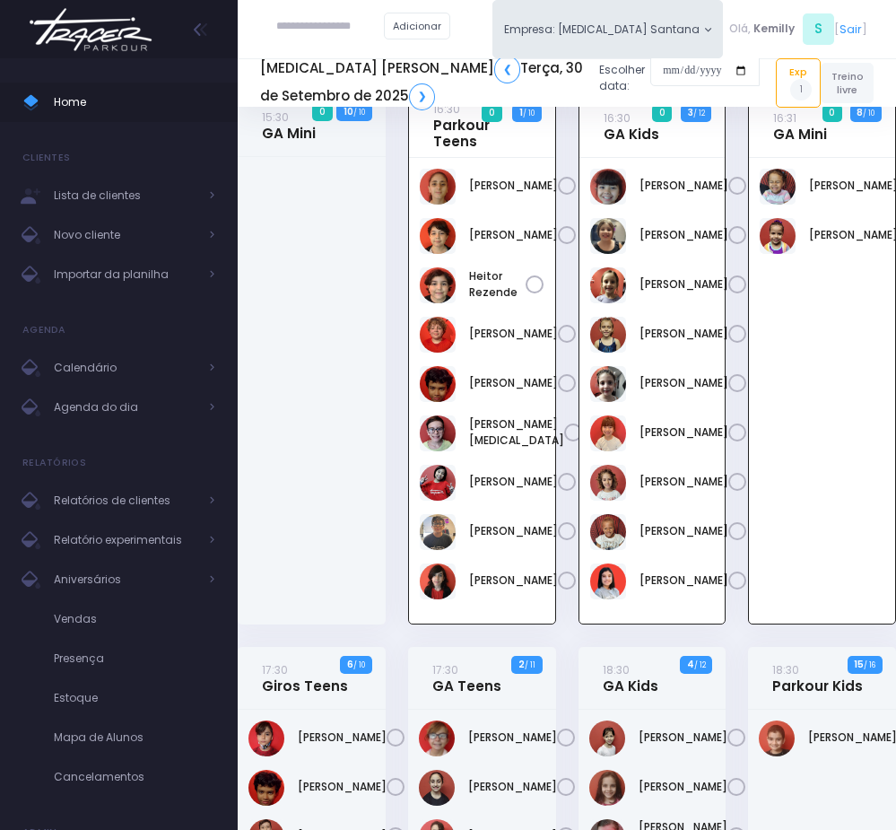
scroll to position [0, 0]
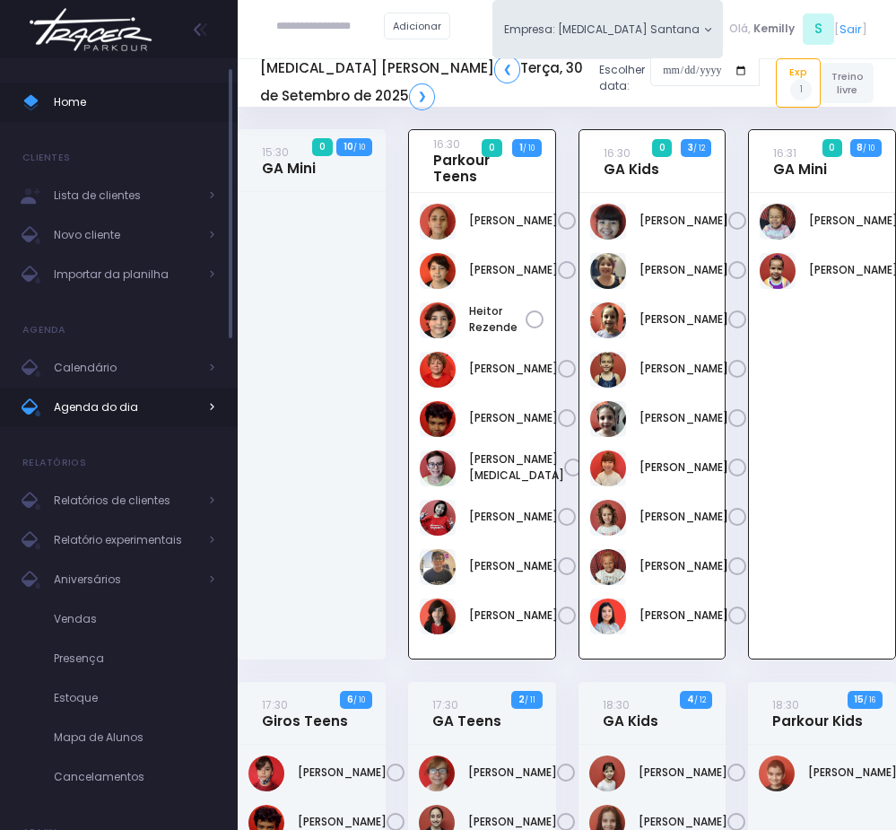
click at [168, 415] on span "Agenda do dia" at bounding box center [126, 407] width 144 height 23
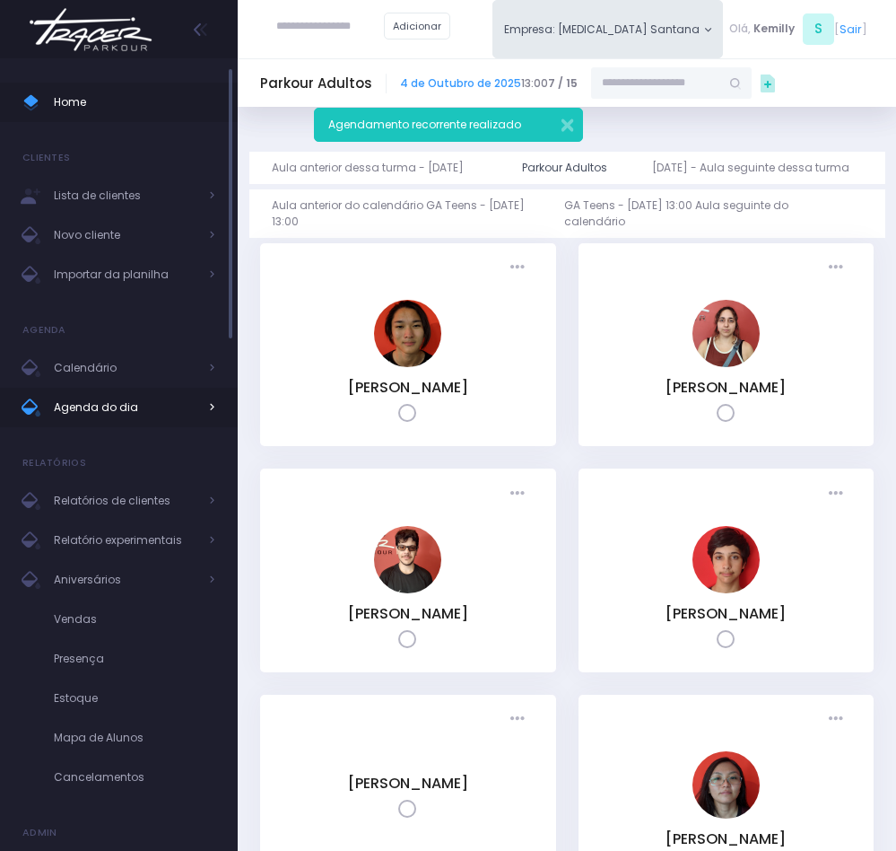
click at [132, 412] on span "Agenda do dia" at bounding box center [126, 407] width 144 height 23
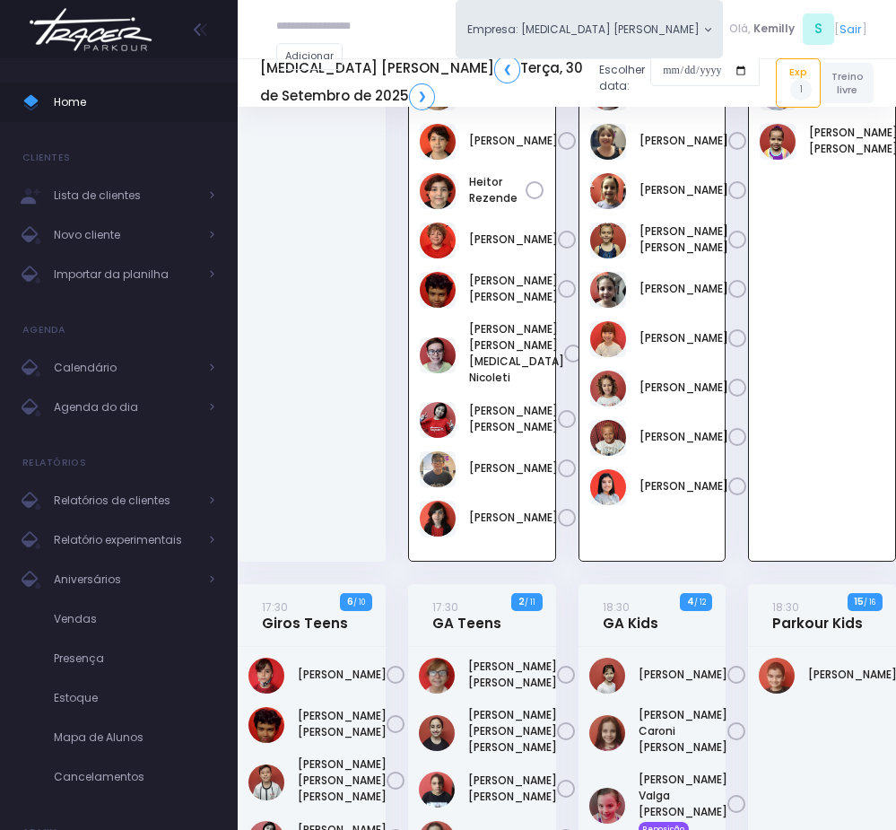
scroll to position [129, 0]
click at [404, 496] on div "16:30 Parkour Teens 0 1 / 10" at bounding box center [482, 292] width 170 height 584
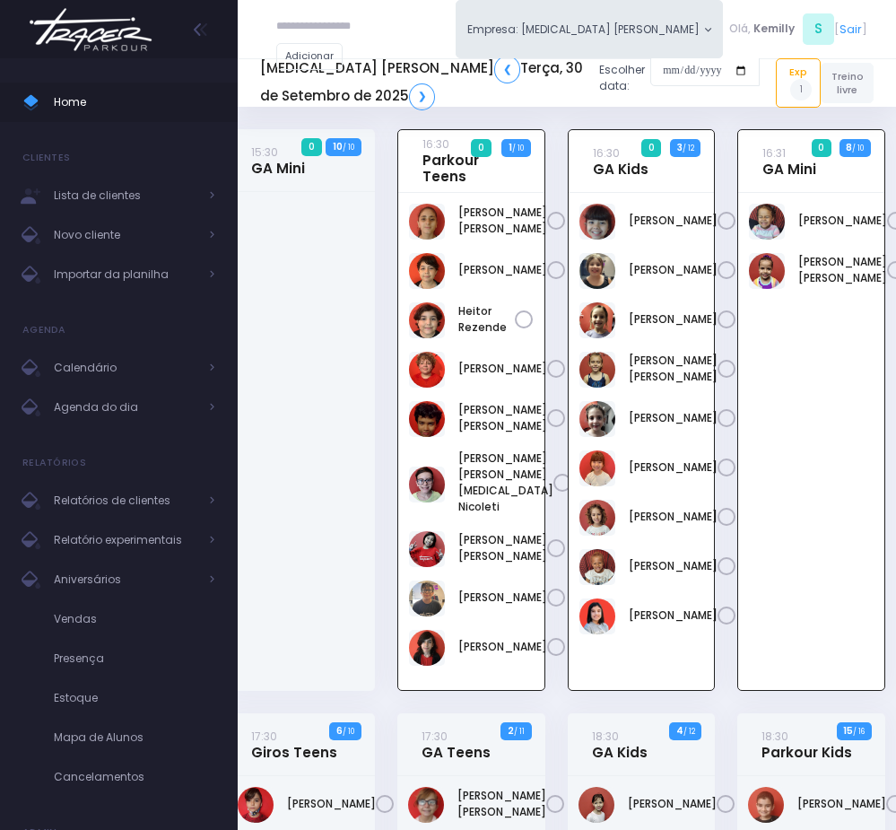
scroll to position [0, 0]
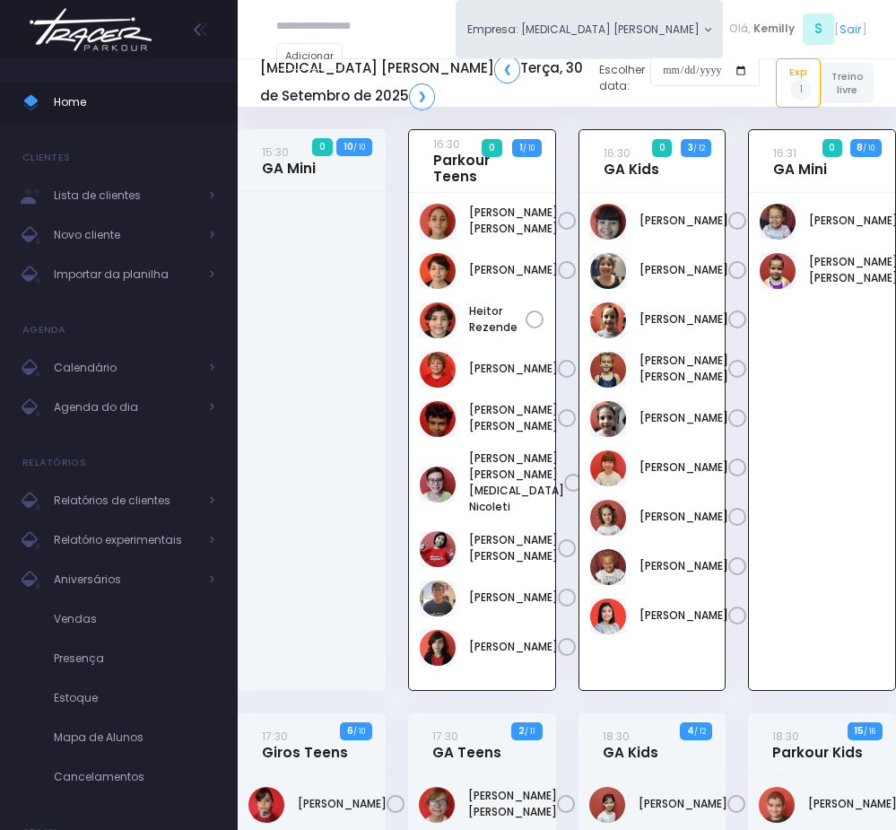
click at [738, 312] on div "16:31 GA Mini 0 8 / 10" at bounding box center [823, 421] width 170 height 584
drag, startPoint x: 805, startPoint y: 642, endPoint x: 765, endPoint y: 651, distance: 40.7
click at [805, 642] on div "[PERSON_NAME]" at bounding box center [822, 441] width 146 height 497
click at [269, 569] on div at bounding box center [312, 441] width 148 height 499
click at [832, 286] on link "[PERSON_NAME]" at bounding box center [853, 270] width 89 height 32
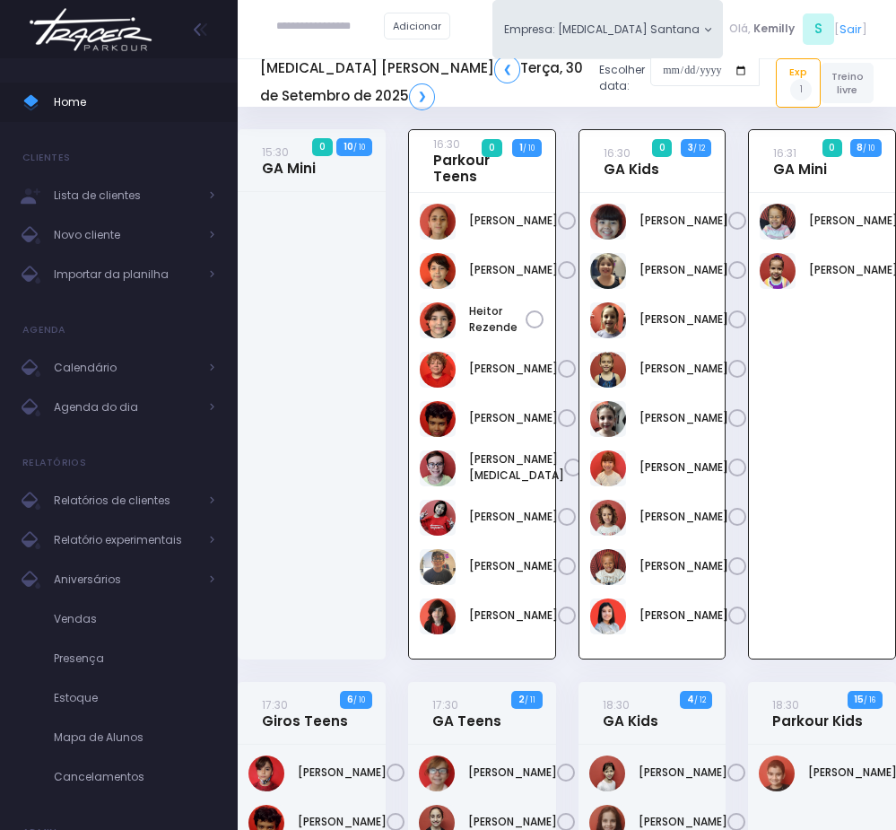
scroll to position [129, 0]
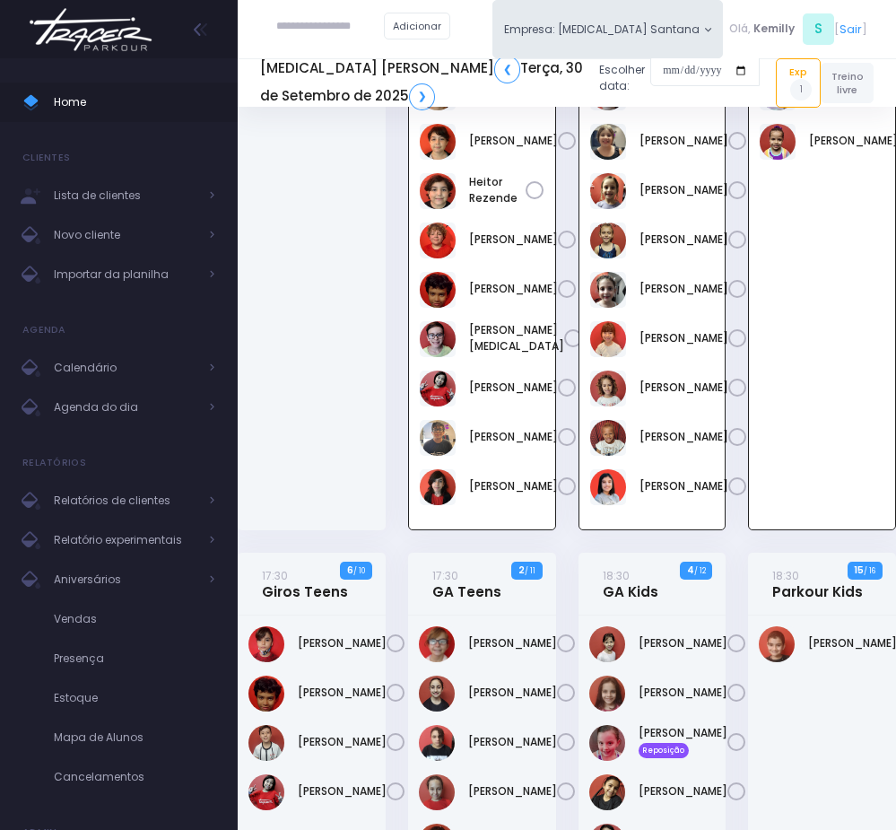
click at [289, 41] on input "text" at bounding box center [330, 27] width 108 height 32
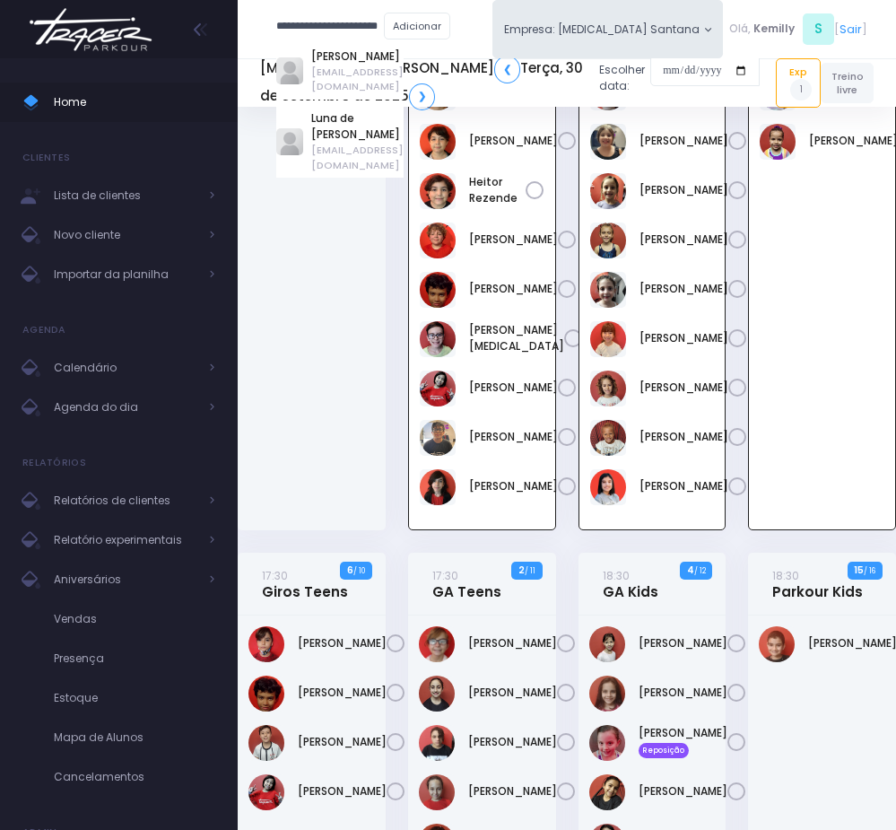
type input "**********"
click input "submit" at bounding box center [0, 0] width 0 height 0
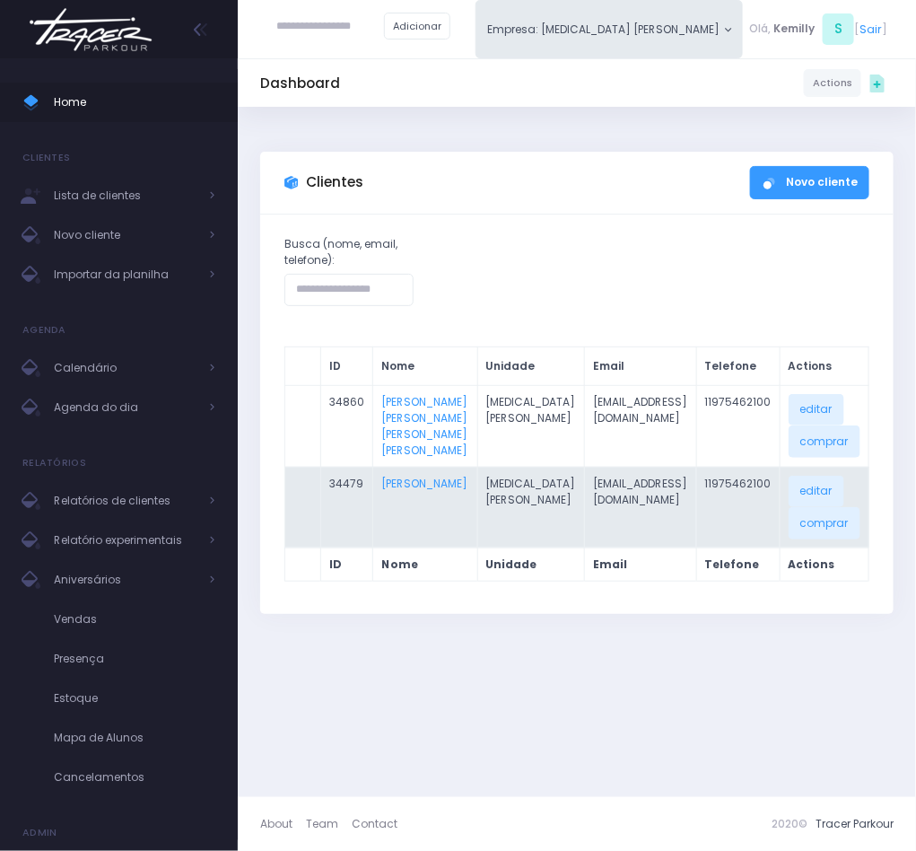
click at [420, 494] on td "[PERSON_NAME]" at bounding box center [425, 507] width 104 height 81
click at [412, 488] on link "[PERSON_NAME]" at bounding box center [424, 483] width 86 height 15
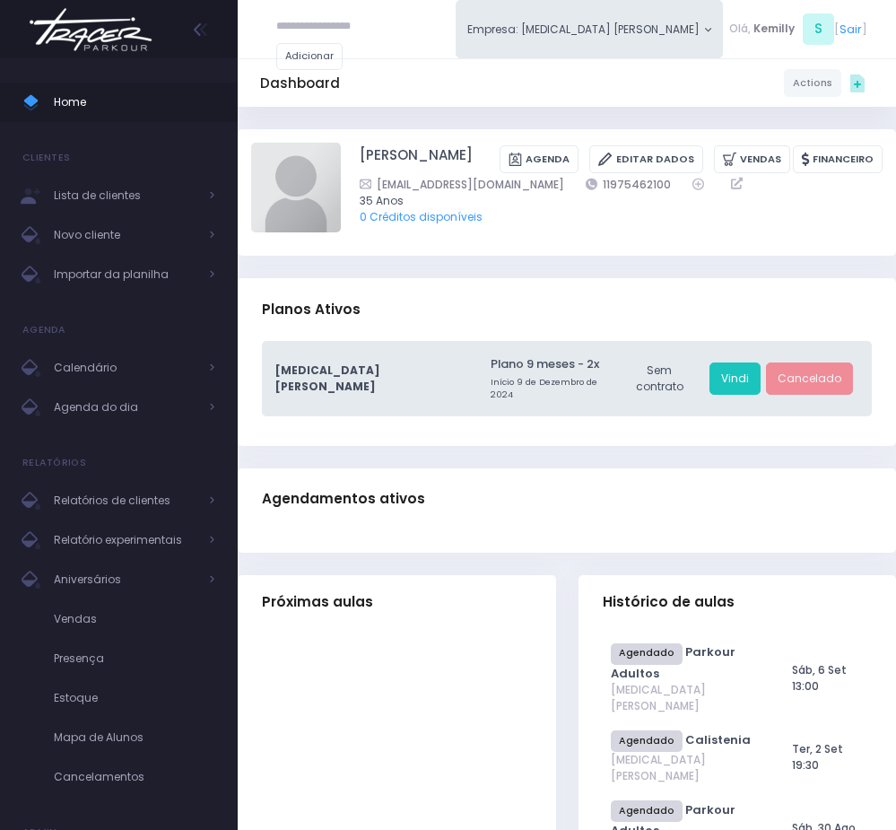
click at [280, 22] on input "text" at bounding box center [330, 27] width 108 height 32
paste input "**********"
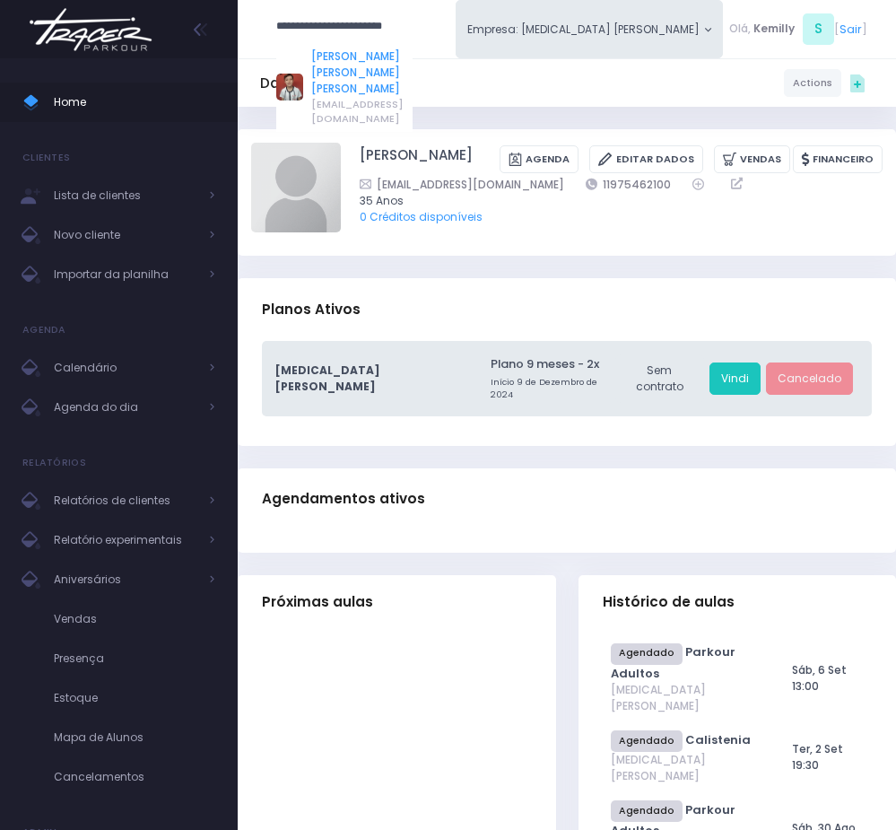
click at [380, 59] on link "Leonardo Pacheco de Toledo Barros" at bounding box center [361, 72] width 101 height 48
type input "**********"
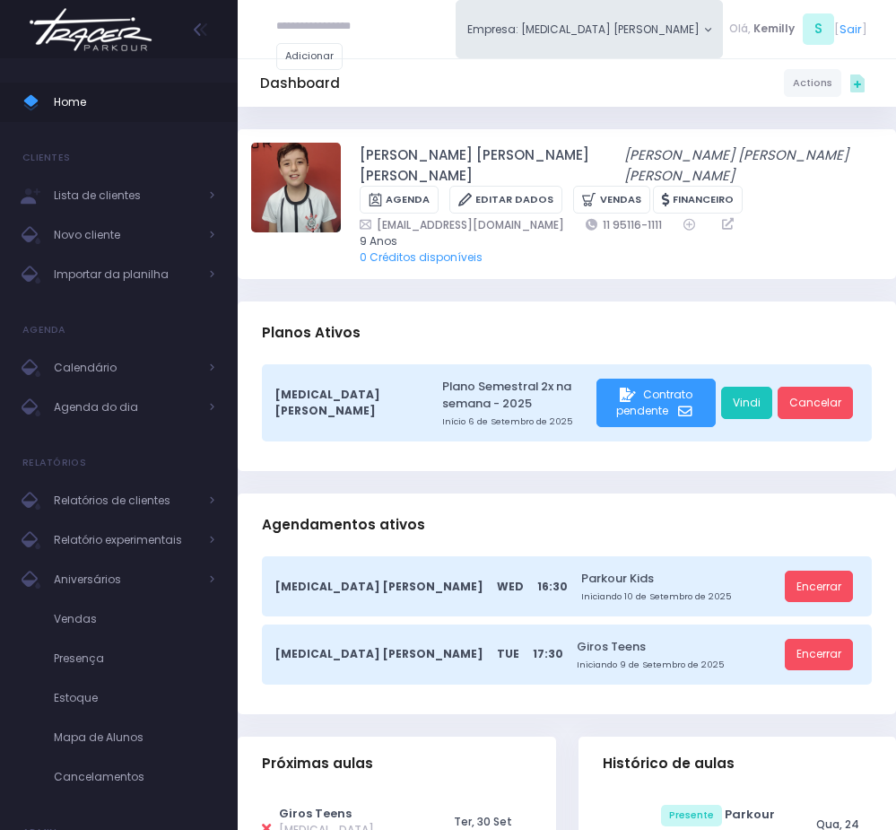
click at [305, 28] on input "text" at bounding box center [330, 27] width 108 height 32
paste input "**********"
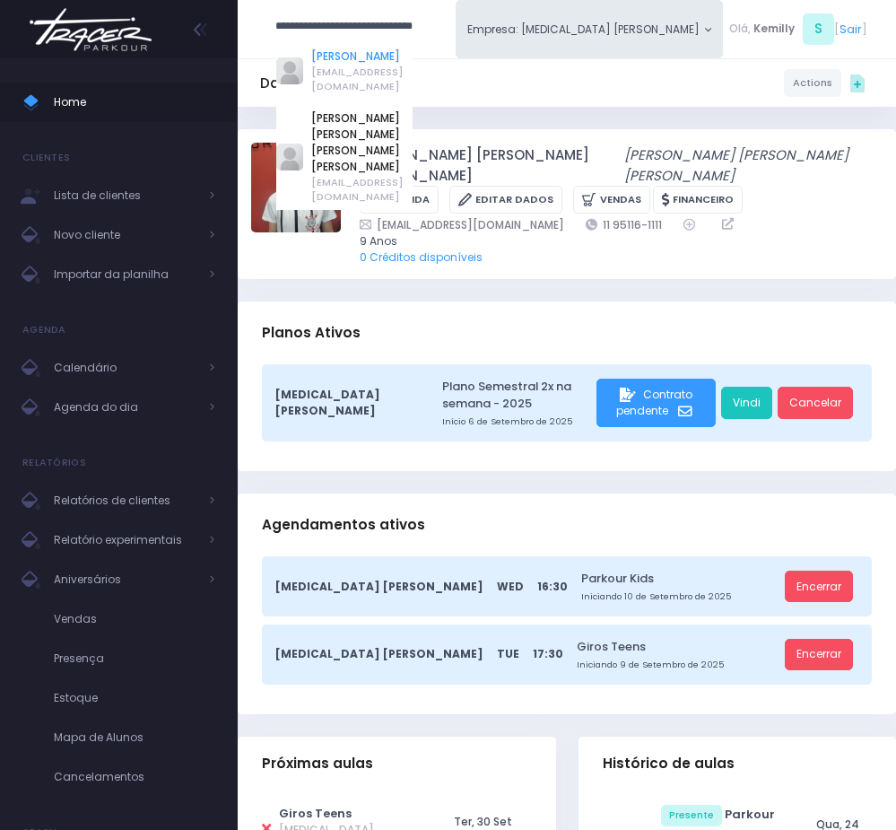
click at [364, 57] on link "Leonardo Dias" at bounding box center [361, 56] width 101 height 16
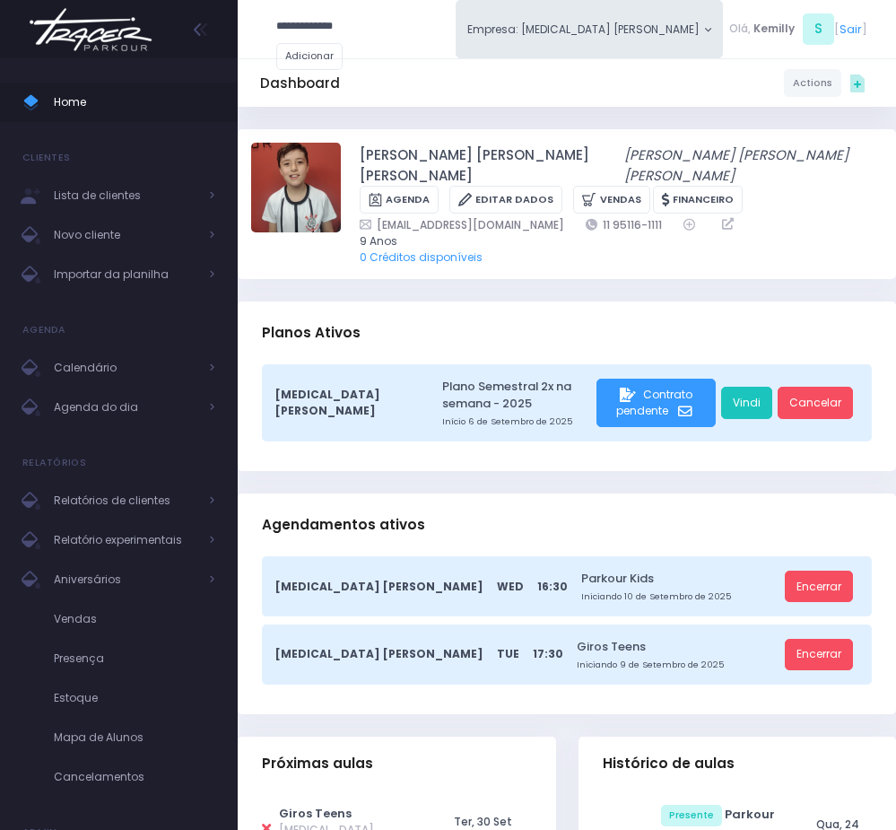
type input "**********"
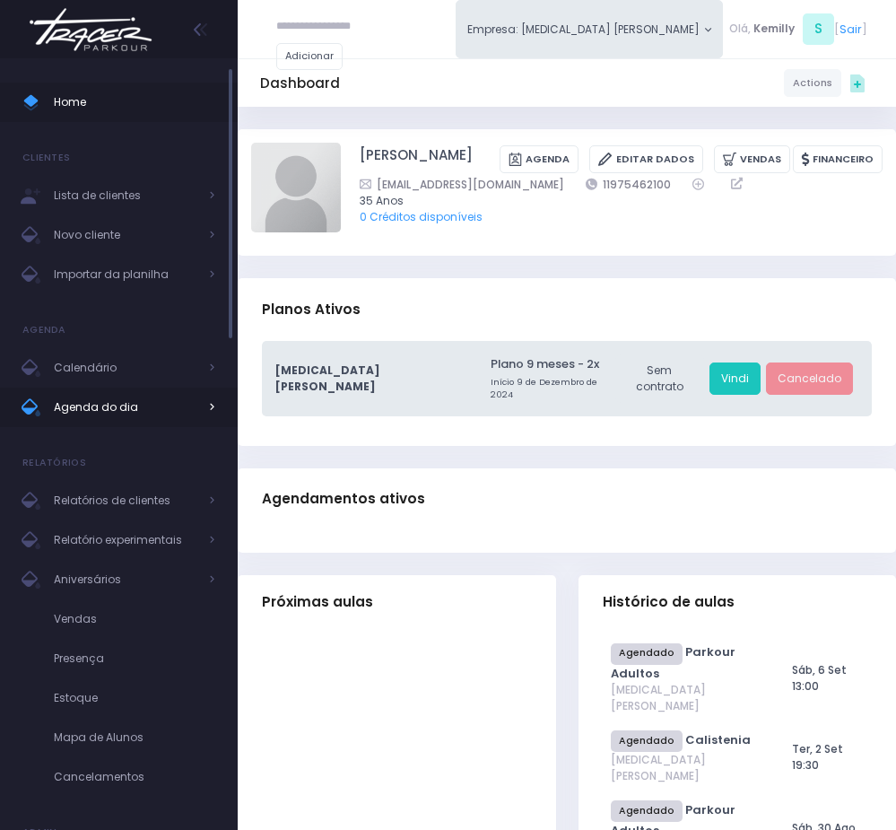
click at [129, 399] on span "Agenda do dia" at bounding box center [126, 407] width 144 height 23
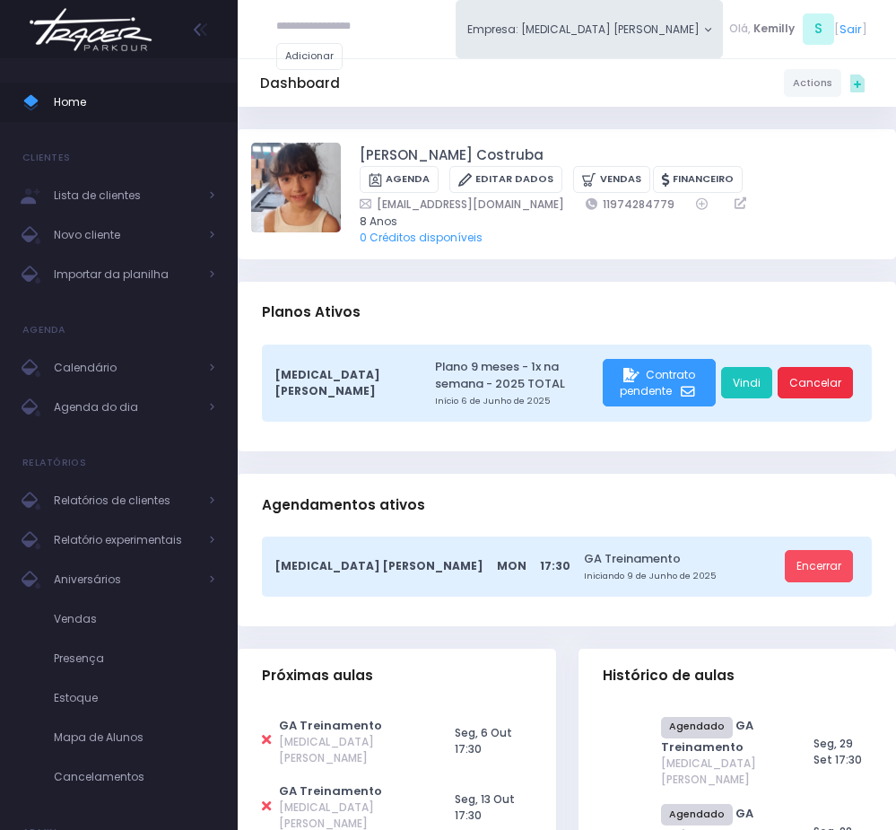
click at [814, 386] on link "Cancelar" at bounding box center [815, 383] width 75 height 32
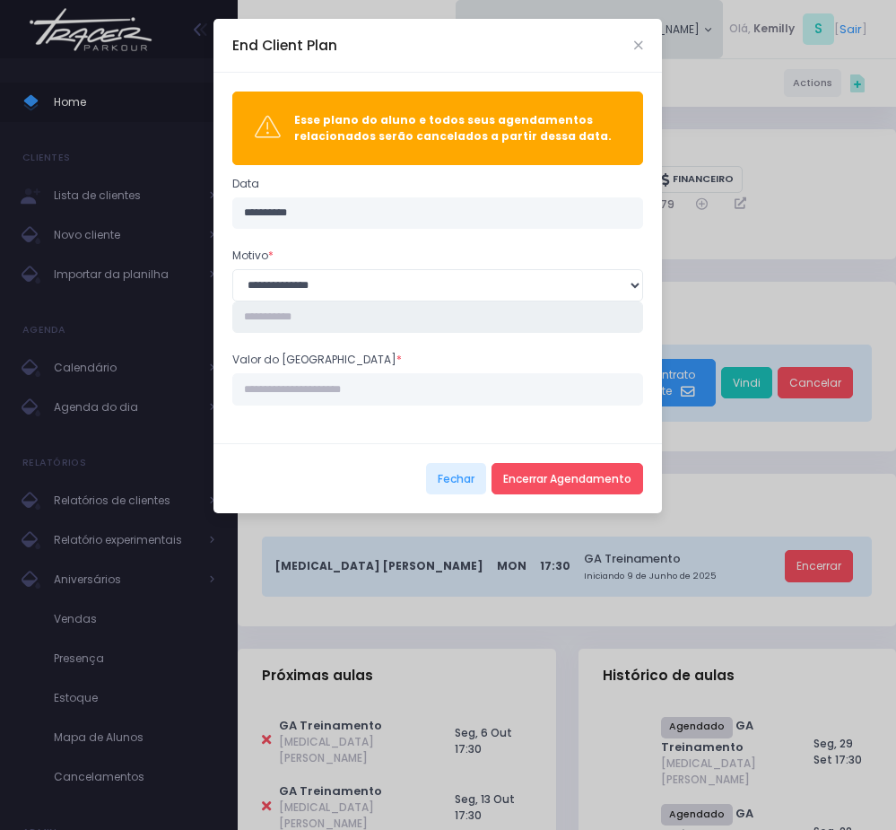
click at [418, 313] on input "text" at bounding box center [437, 317] width 411 height 32
type input "**********"
click at [331, 404] on input "Valor do estorno *" at bounding box center [437, 389] width 411 height 32
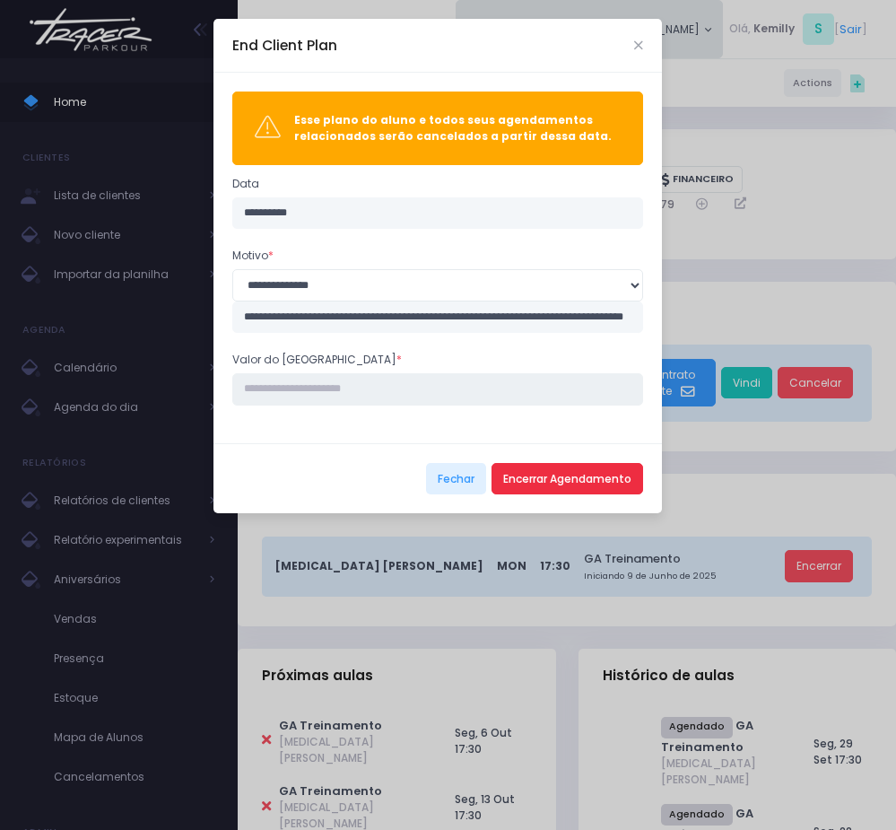
type input "*******"
click at [550, 474] on button "Encerrar Agendamento" at bounding box center [568, 479] width 152 height 32
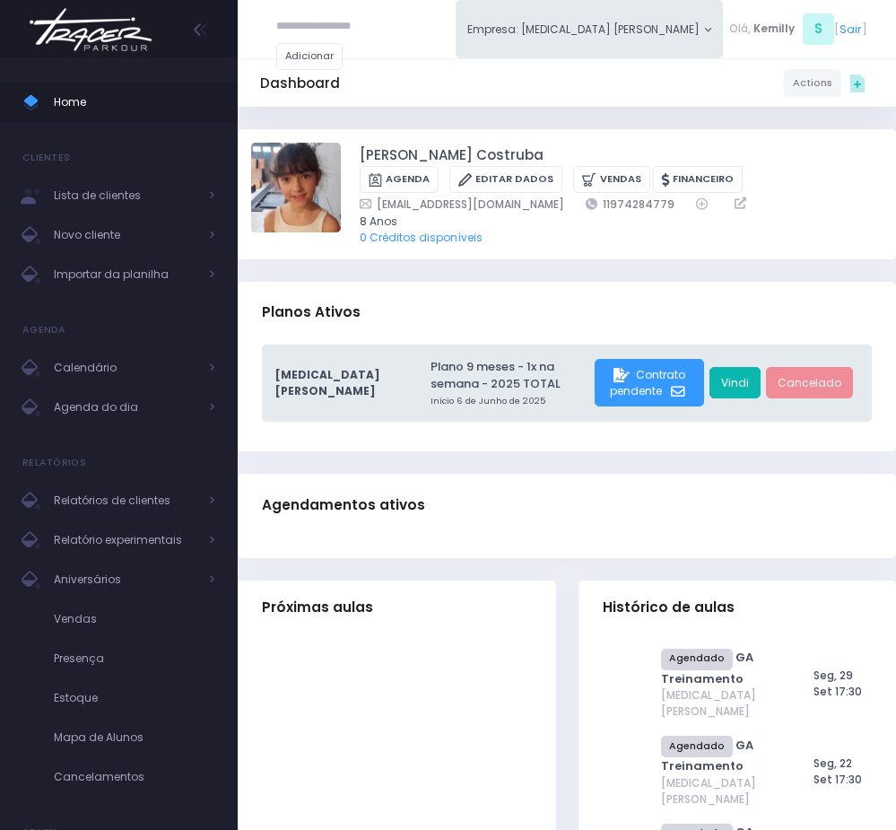
click at [749, 370] on link "Vindi" at bounding box center [735, 383] width 51 height 32
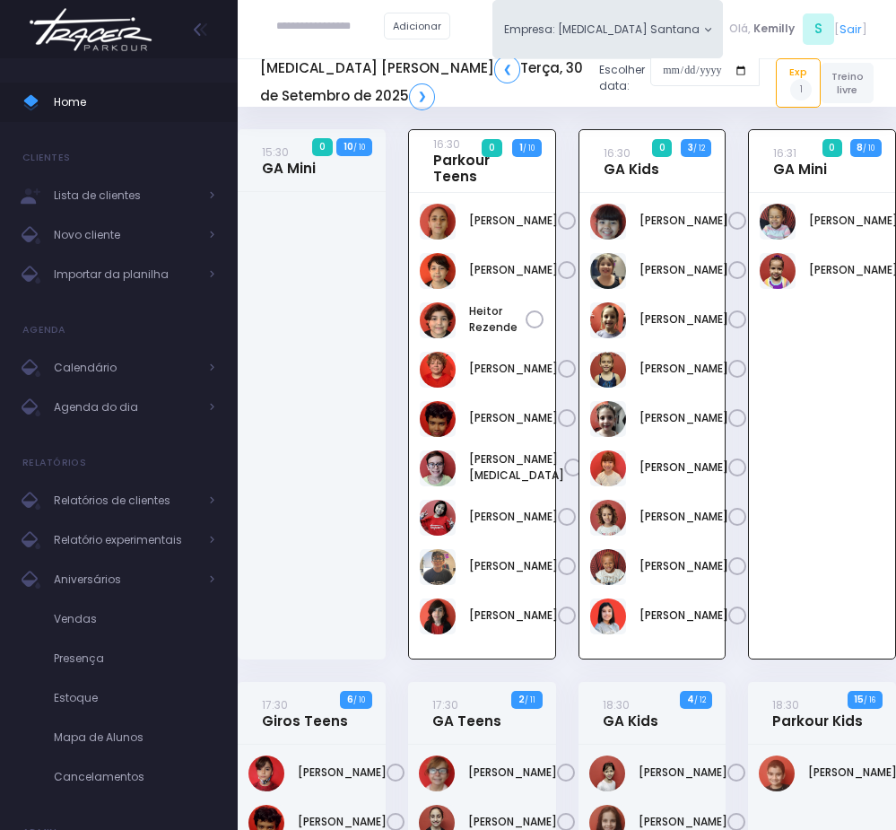
scroll to position [129, 0]
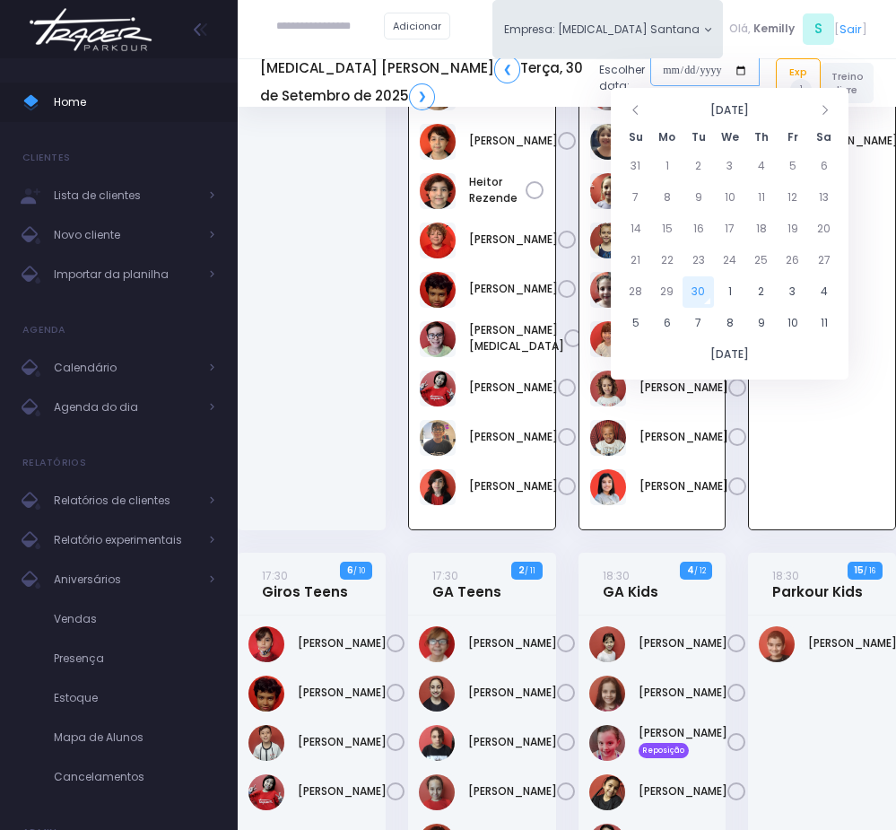
click at [651, 79] on input "date" at bounding box center [705, 71] width 109 height 32
click at [764, 285] on td "2" at bounding box center [761, 291] width 31 height 31
type input "**********"
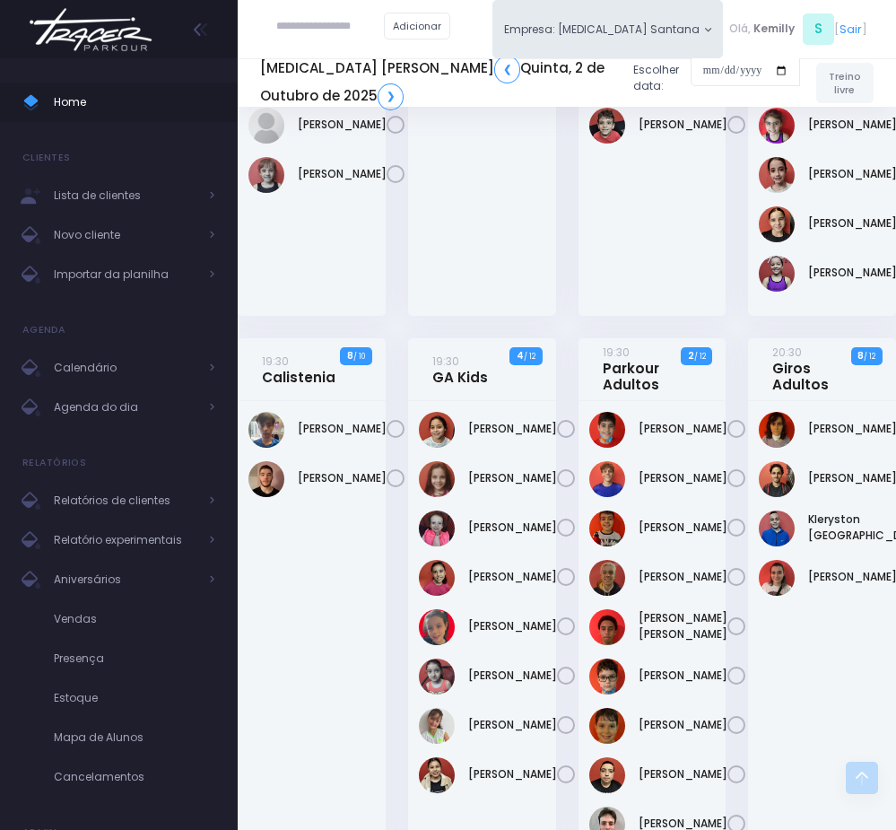
scroll to position [1077, 0]
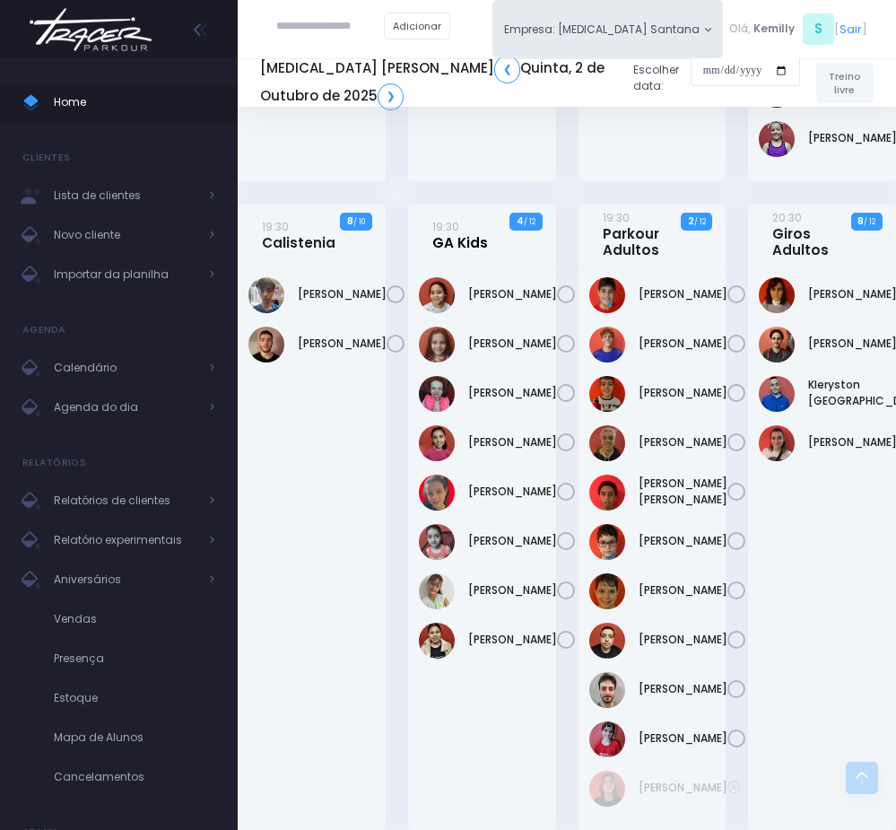
click at [436, 251] on link "19:30 GA Kids" at bounding box center [460, 234] width 56 height 33
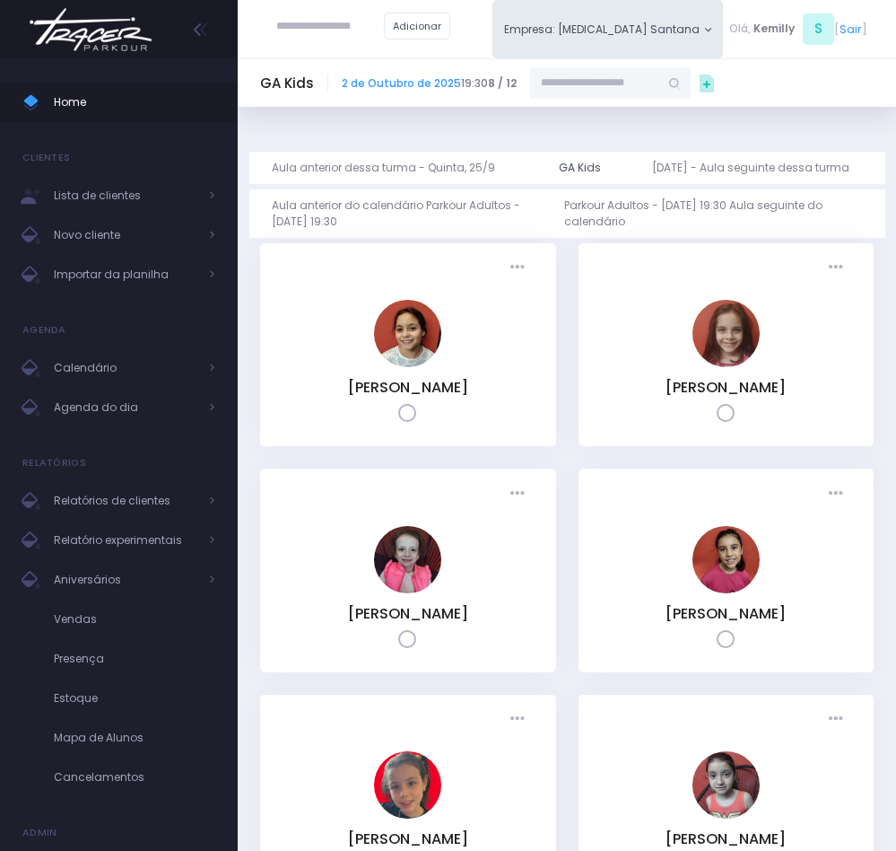
click at [573, 90] on input "text" at bounding box center [594, 83] width 129 height 32
drag, startPoint x: 573, startPoint y: 90, endPoint x: 547, endPoint y: 79, distance: 28.2
click at [547, 79] on input "**********" at bounding box center [594, 83] width 129 height 32
click at [596, 120] on link "Isabela Maximiano Valga Neves" at bounding box center [612, 112] width 94 height 16
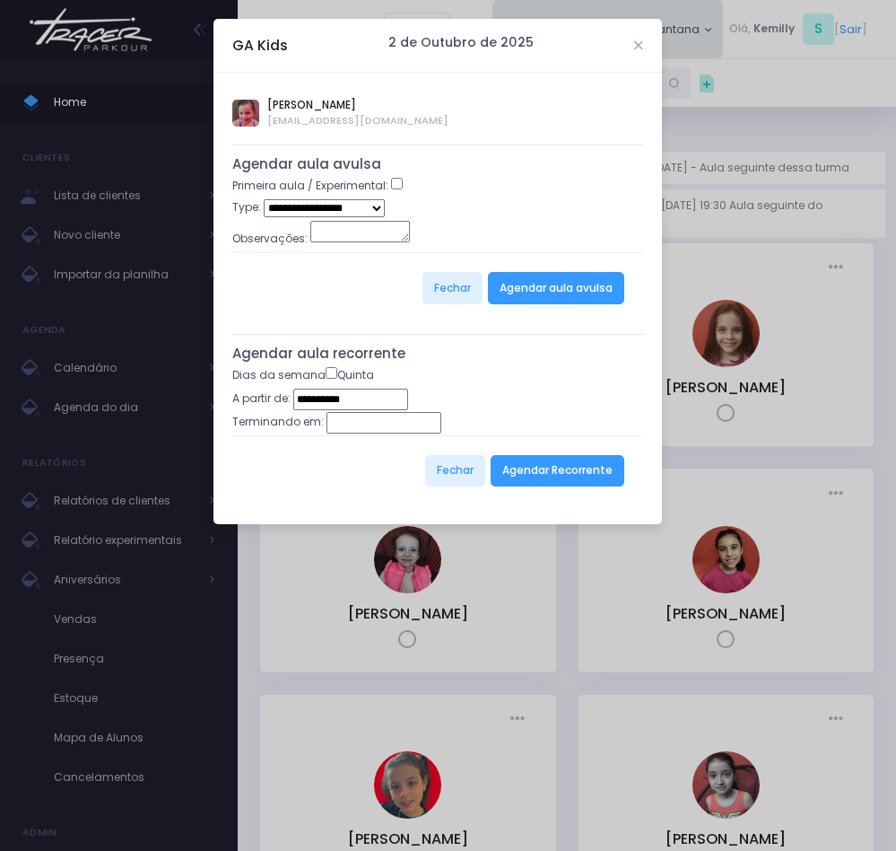
type input "**********"
click at [343, 207] on select "**********" at bounding box center [324, 207] width 121 height 17
select select "*"
click at [264, 201] on select "**********" at bounding box center [324, 207] width 121 height 17
click at [560, 285] on button "Agendar aula avulsa" at bounding box center [556, 288] width 136 height 32
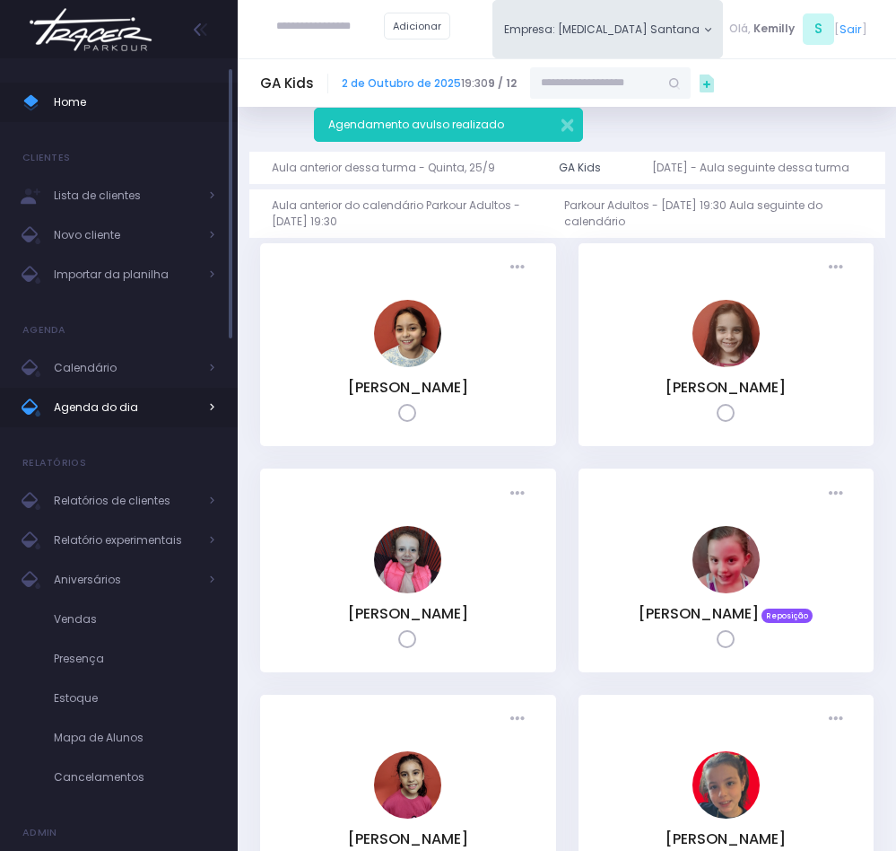
click at [143, 410] on span "Agenda do dia" at bounding box center [126, 407] width 144 height 23
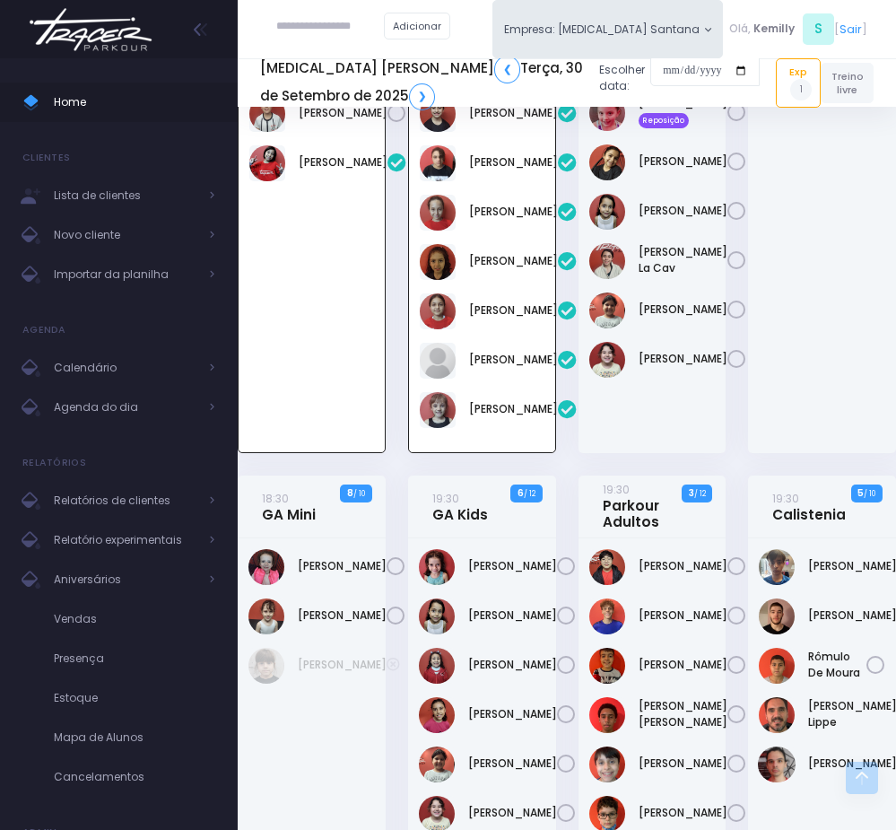
scroll to position [757, 0]
click at [334, 19] on input "text" at bounding box center [330, 27] width 108 height 32
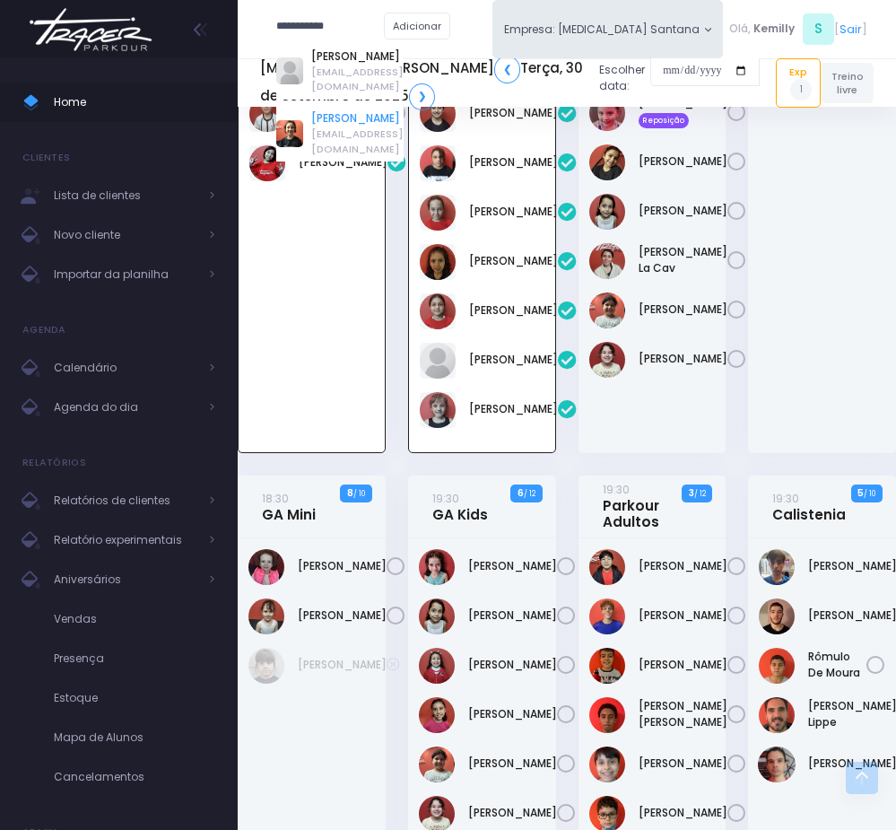
click at [348, 110] on link "[PERSON_NAME]" at bounding box center [357, 118] width 92 height 16
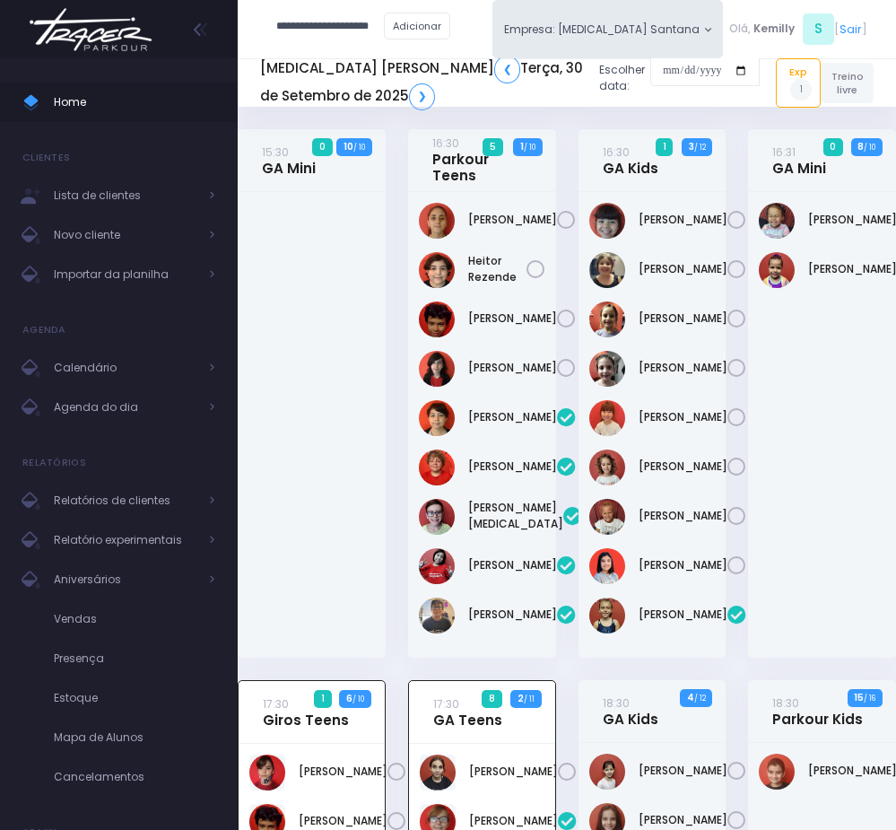
type input "**********"
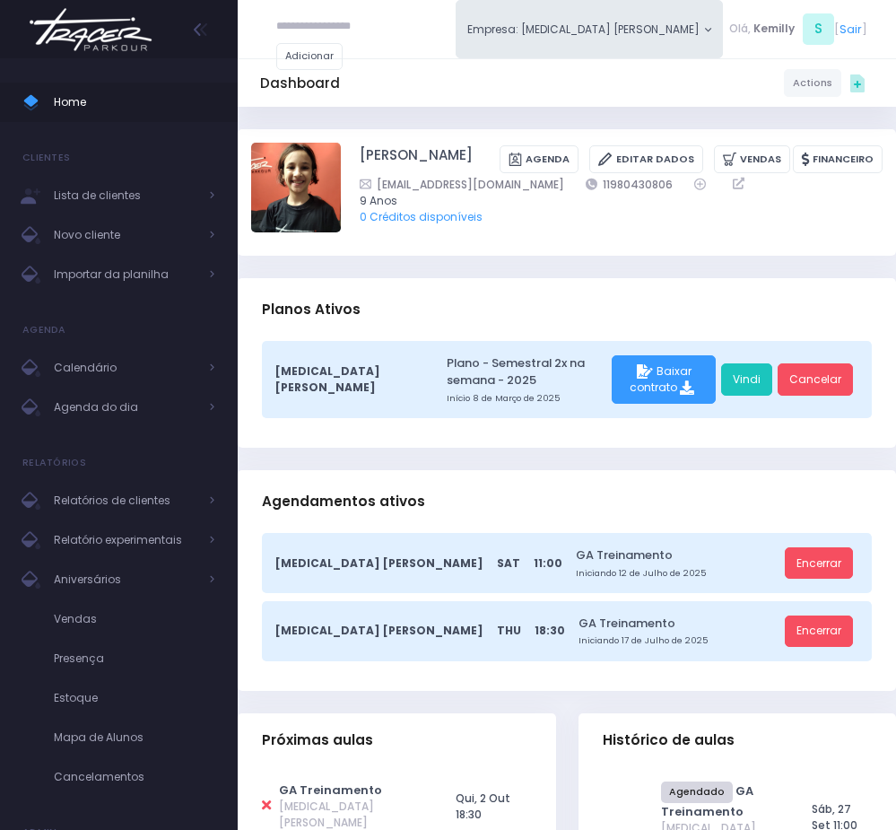
click at [269, 799] on icon at bounding box center [266, 805] width 9 height 13
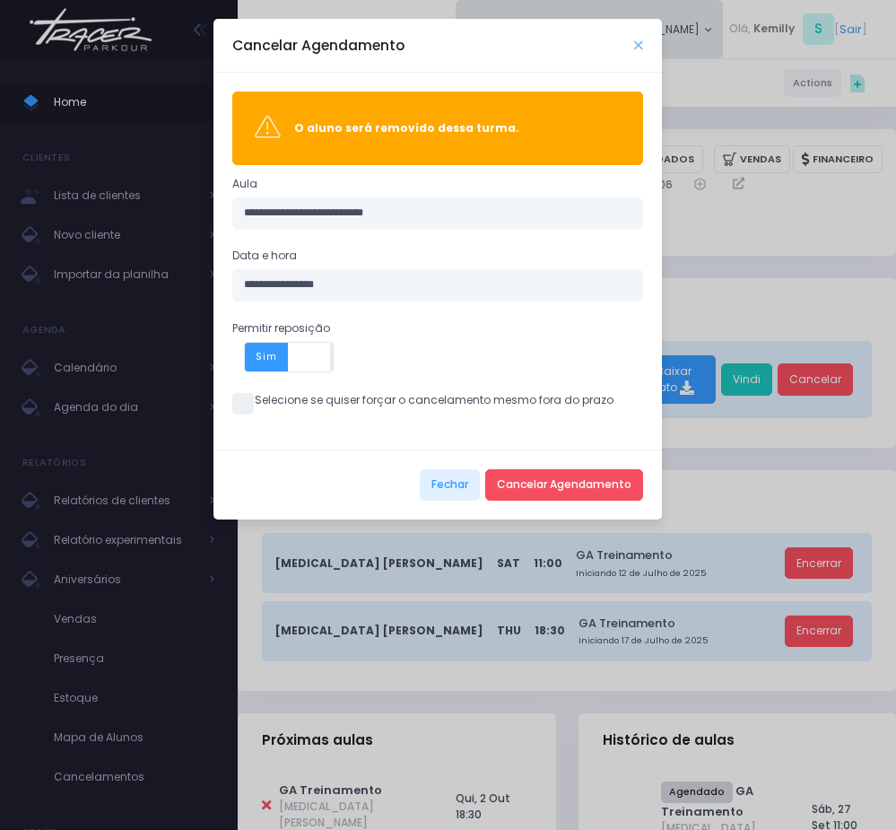
click at [636, 44] on icon "Close" at bounding box center [638, 45] width 9 height 12
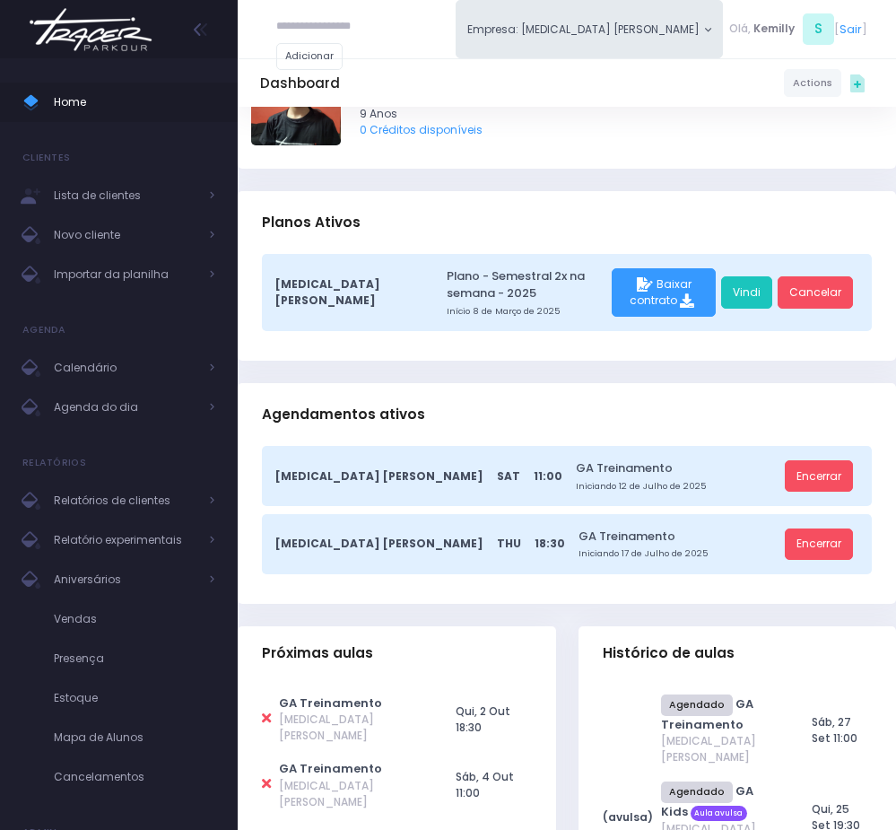
scroll to position [135, 0]
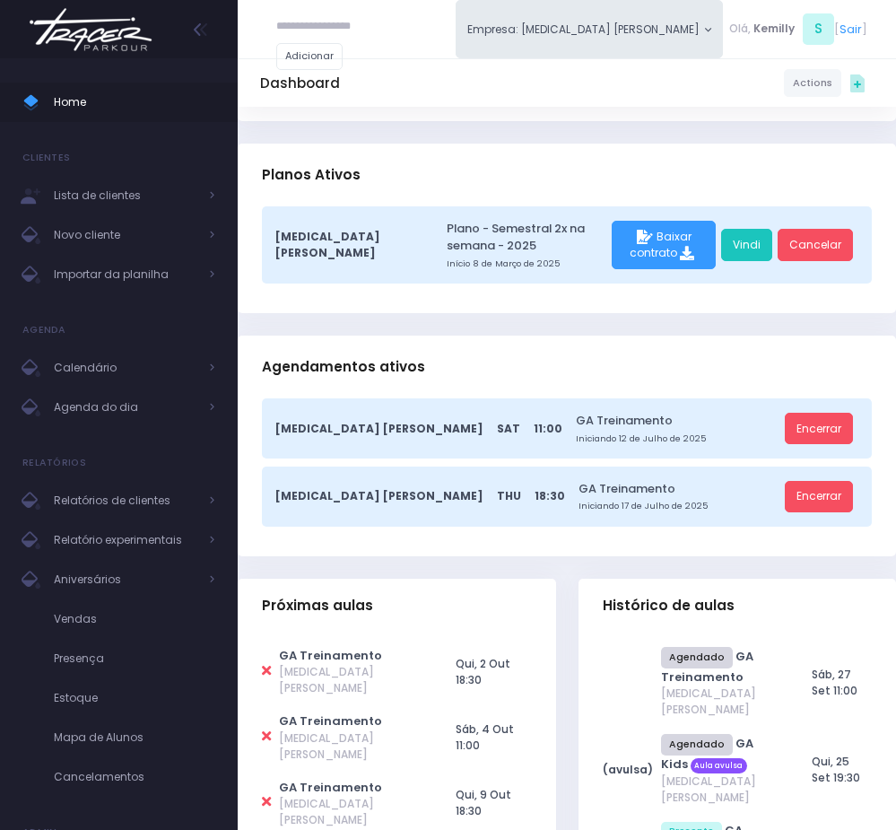
click at [267, 730] on icon at bounding box center [266, 736] width 9 height 13
type input "**********"
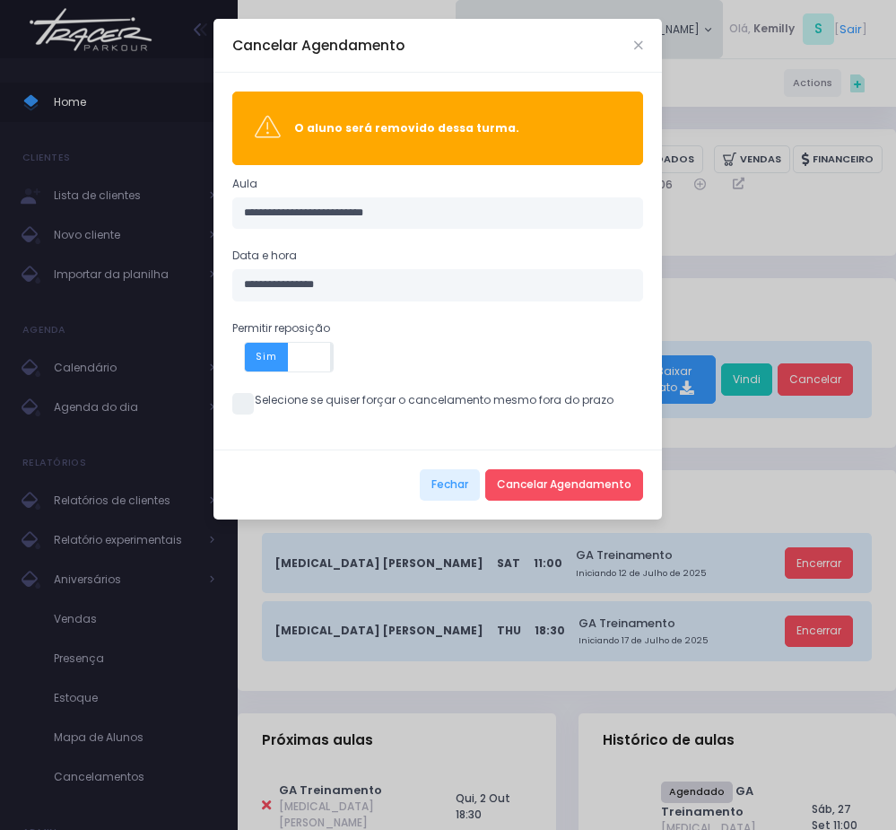
drag, startPoint x: 245, startPoint y: 405, endPoint x: 385, endPoint y: 436, distance: 143.5
click at [249, 405] on span at bounding box center [243, 404] width 22 height 22
click at [550, 494] on button "Cancelar Agendamento" at bounding box center [564, 485] width 158 height 32
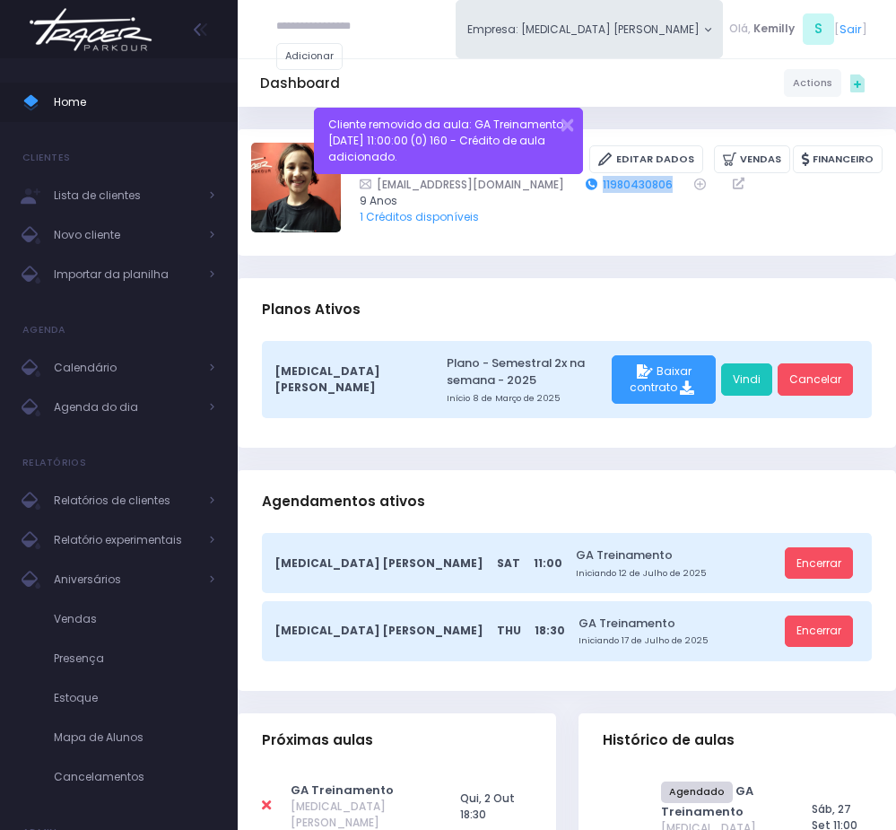
drag, startPoint x: 625, startPoint y: 203, endPoint x: 538, endPoint y: 203, distance: 86.1
click at [538, 193] on div "patybolzan@gmail.com 11980430806" at bounding box center [611, 184] width 502 height 17
copy link "11980430806"
click at [108, 407] on span "Agenda do dia" at bounding box center [126, 407] width 144 height 23
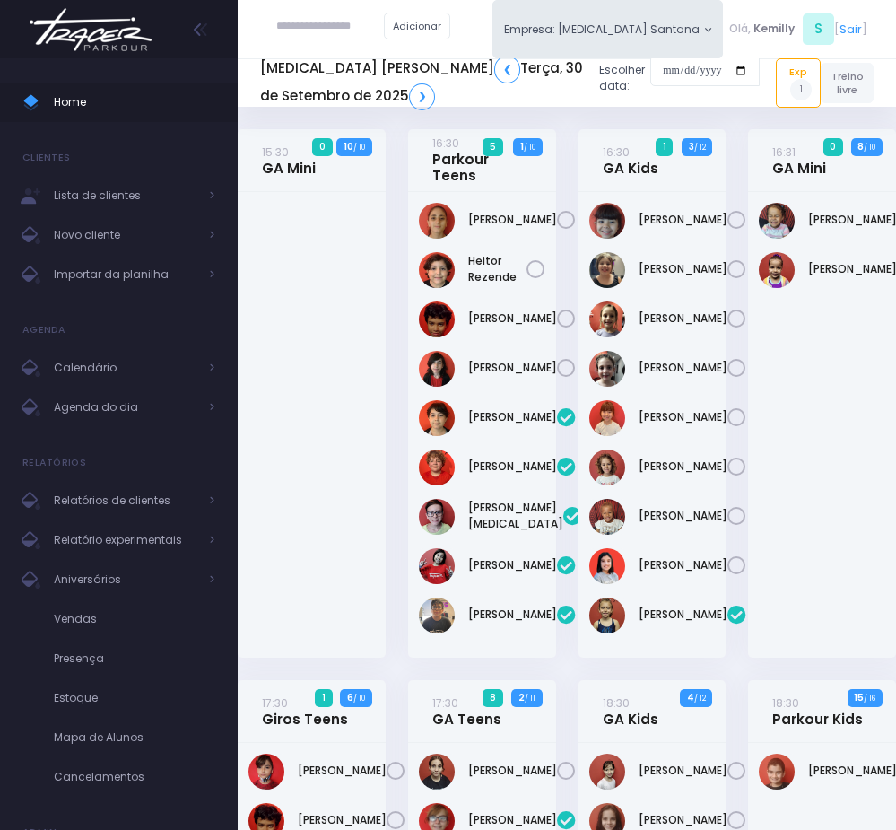
scroll to position [269, 0]
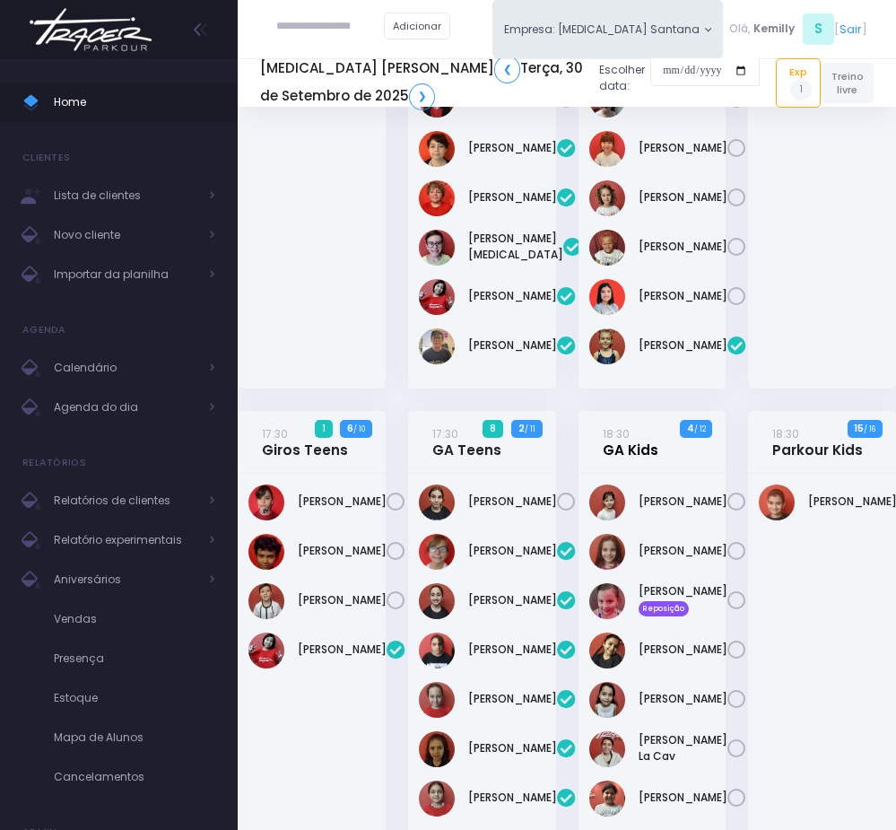
click at [642, 459] on link "18:30 GA Kids" at bounding box center [631, 441] width 56 height 33
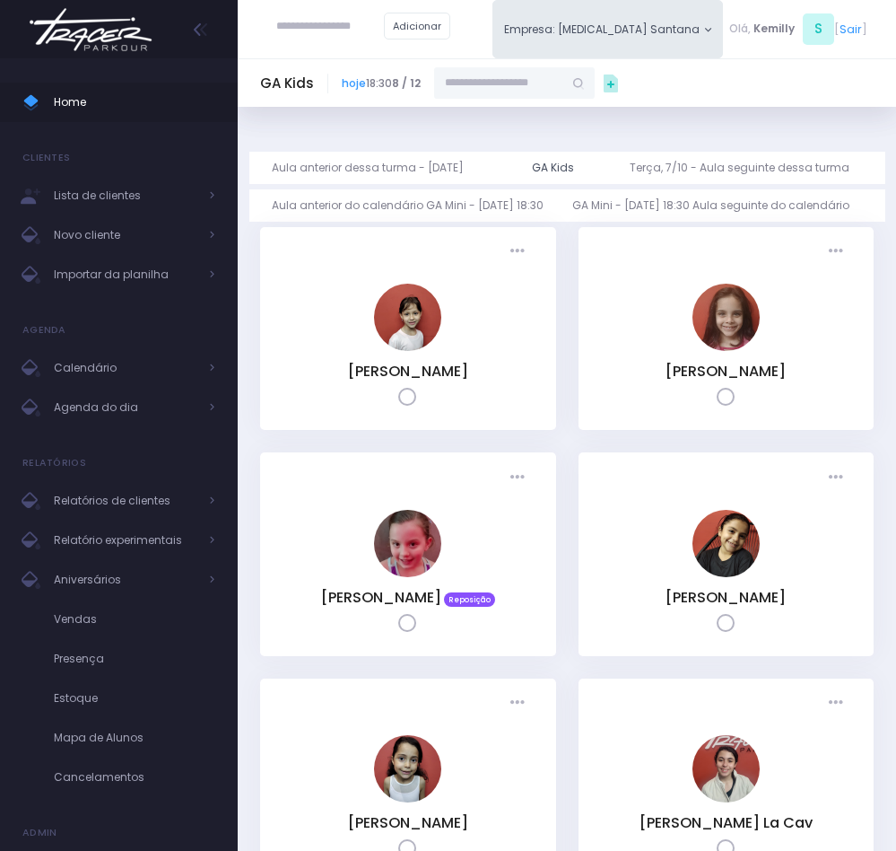
click at [536, 89] on input "text" at bounding box center [498, 83] width 129 height 32
paste input "**********"
click at [510, 167] on link "Evelyn Melazzo Bolzan" at bounding box center [516, 175] width 94 height 16
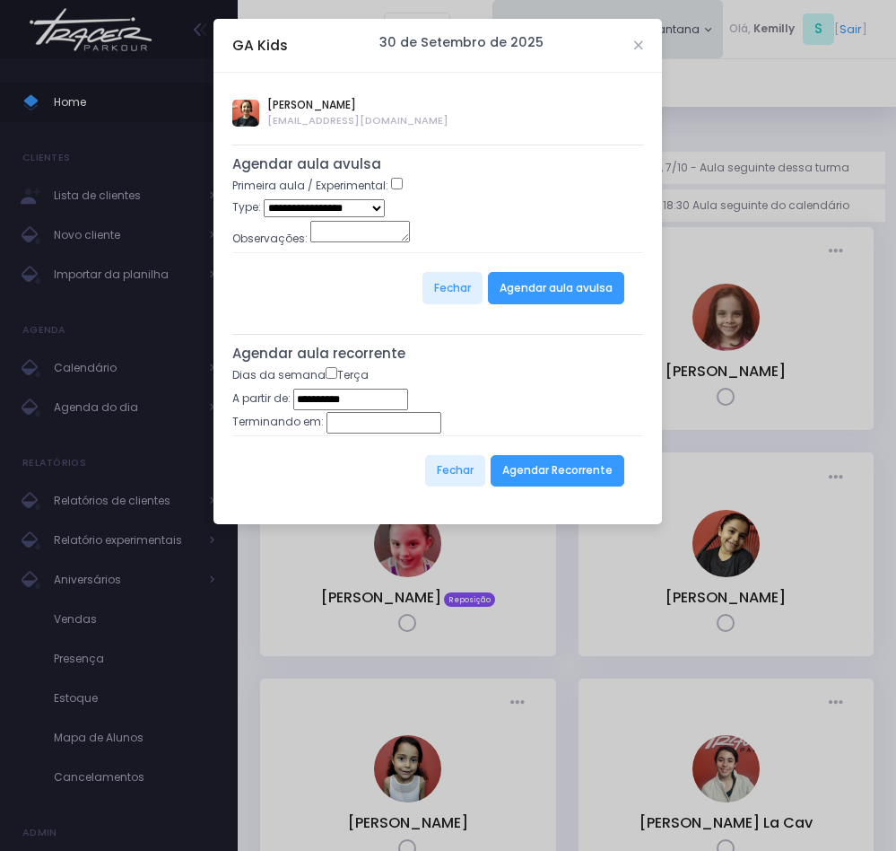
type input "**********"
click at [359, 208] on select "**********" at bounding box center [324, 207] width 121 height 17
select select "*"
click at [264, 201] on select "**********" at bounding box center [324, 207] width 121 height 17
click at [552, 300] on button "Agendar aula avulsa" at bounding box center [556, 288] width 136 height 32
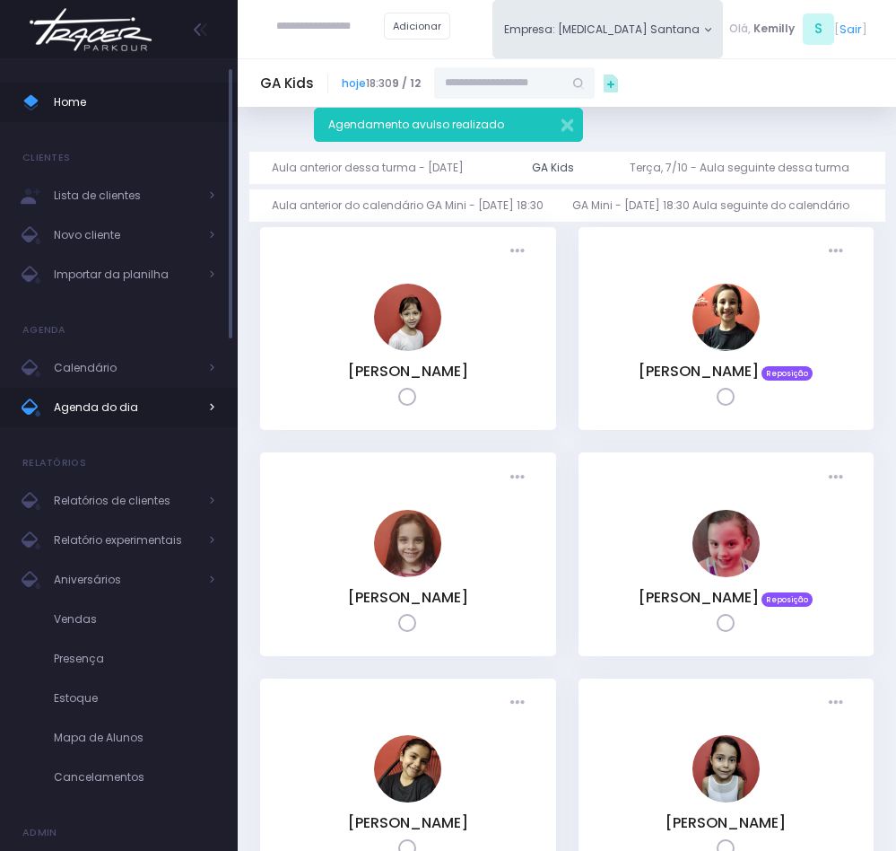
click at [90, 410] on span "Agenda do dia" at bounding box center [126, 407] width 144 height 23
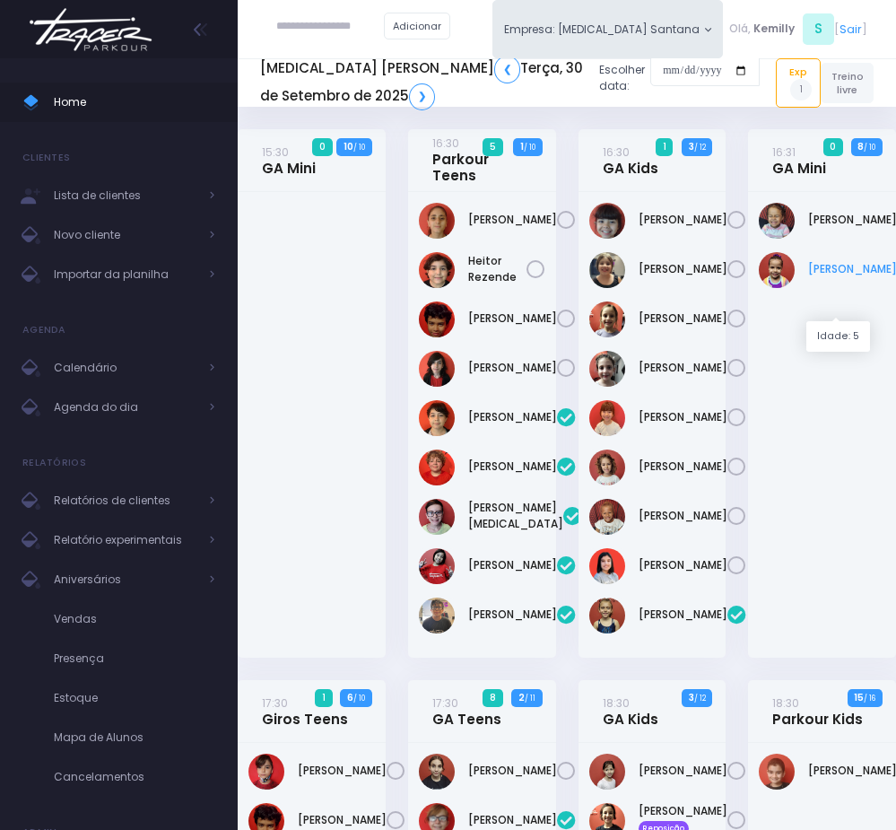
click at [843, 272] on link "[PERSON_NAME]" at bounding box center [852, 269] width 89 height 16
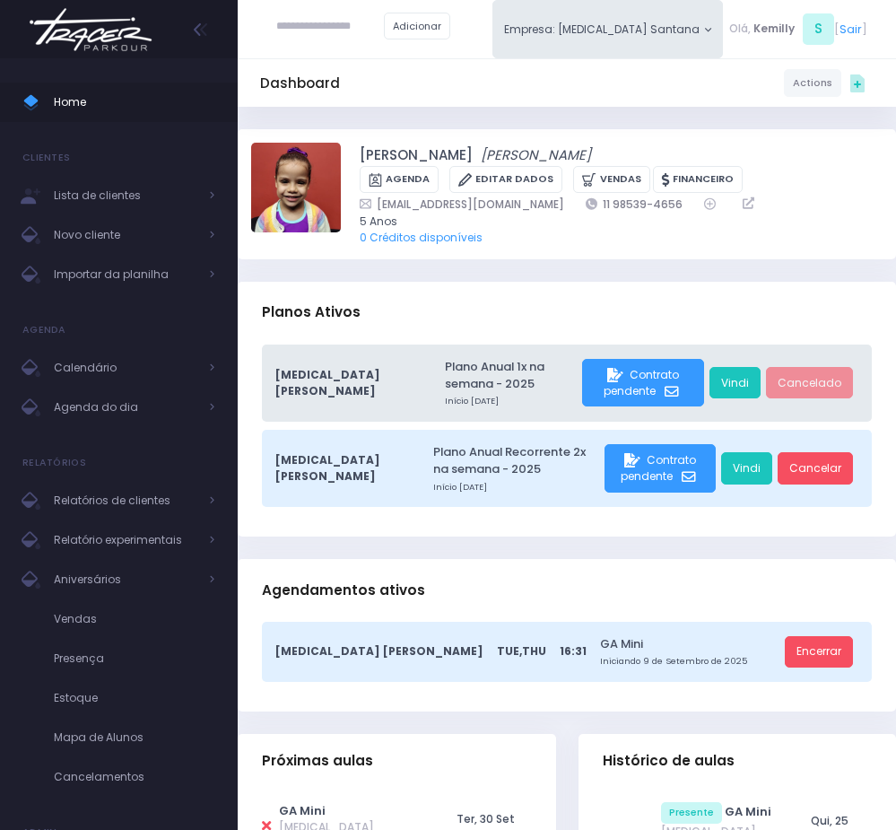
click at [267, 819] on icon at bounding box center [266, 825] width 9 height 13
type input "**********"
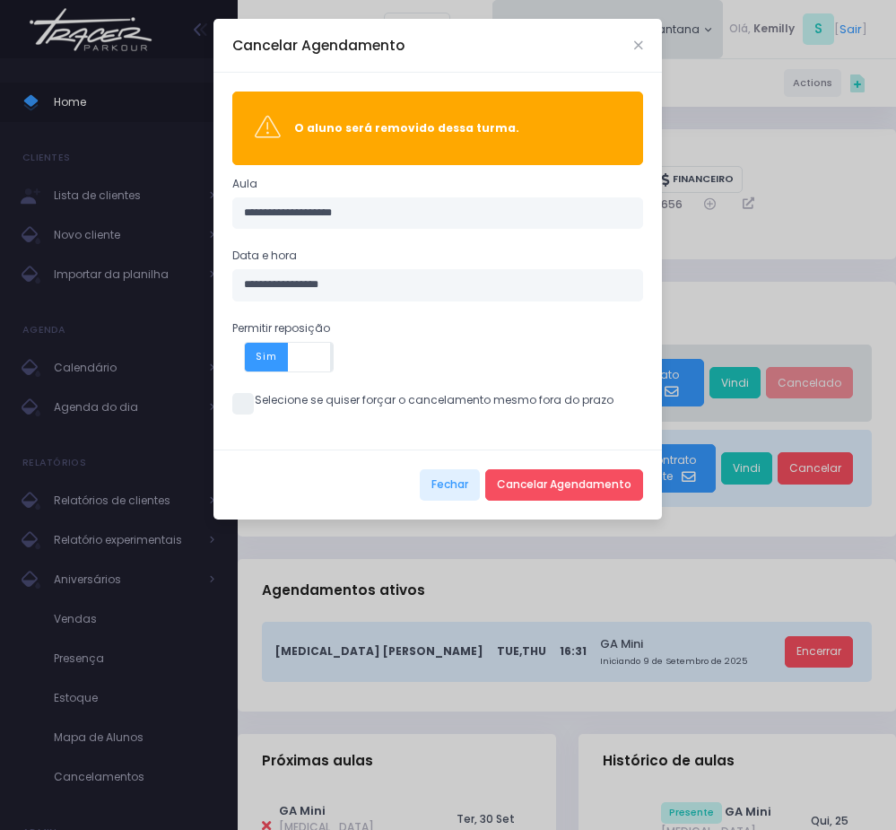
click at [249, 410] on span at bounding box center [243, 404] width 22 height 22
click at [544, 499] on button "Cancelar Agendamento" at bounding box center [564, 485] width 158 height 32
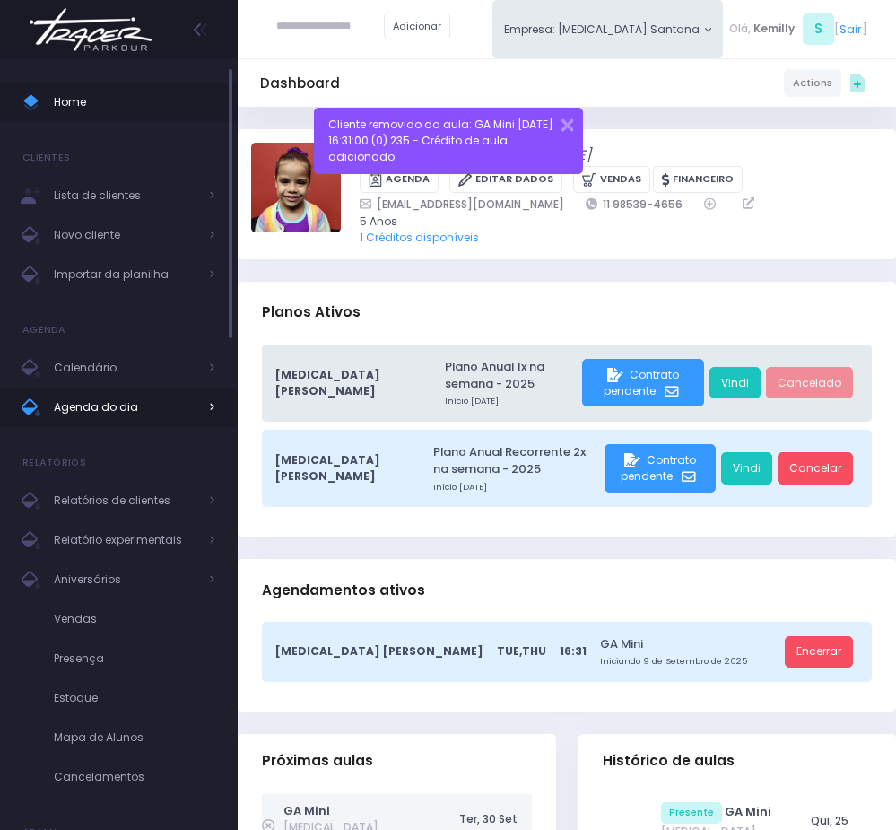
click at [141, 404] on span "Agenda do dia" at bounding box center [126, 407] width 144 height 23
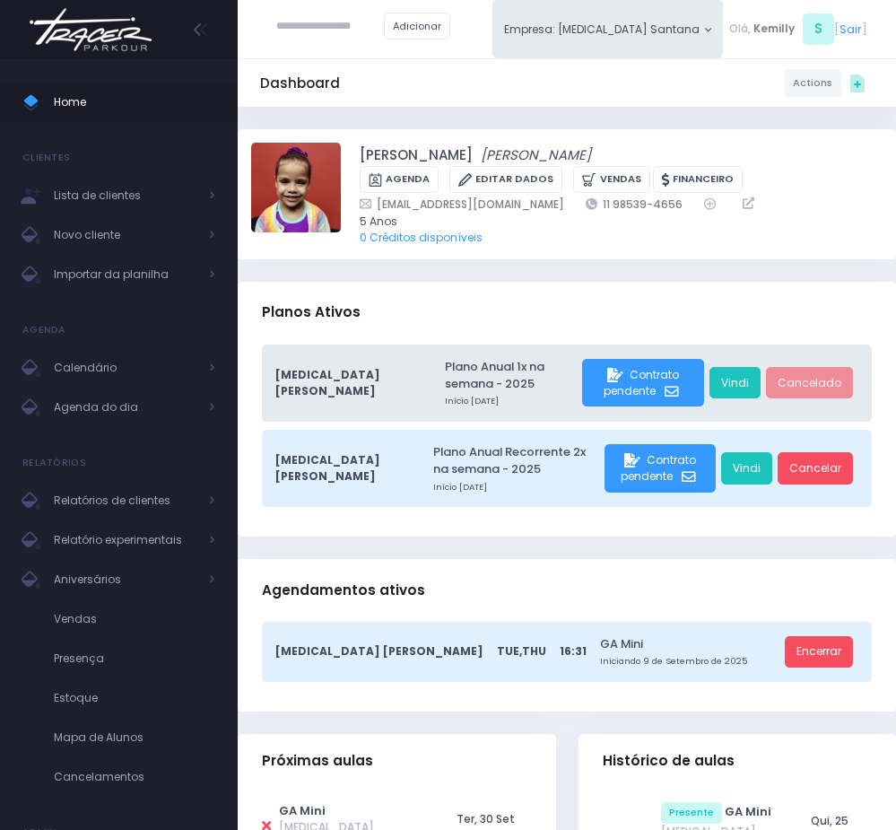
click at [340, 19] on input "text" at bounding box center [330, 27] width 108 height 32
paste input "**********"
click at [323, 24] on input "**********" at bounding box center [330, 27] width 108 height 32
click at [356, 65] on span "[EMAIL_ADDRESS][DOMAIN_NAME]" at bounding box center [357, 80] width 92 height 30
type input "**********"
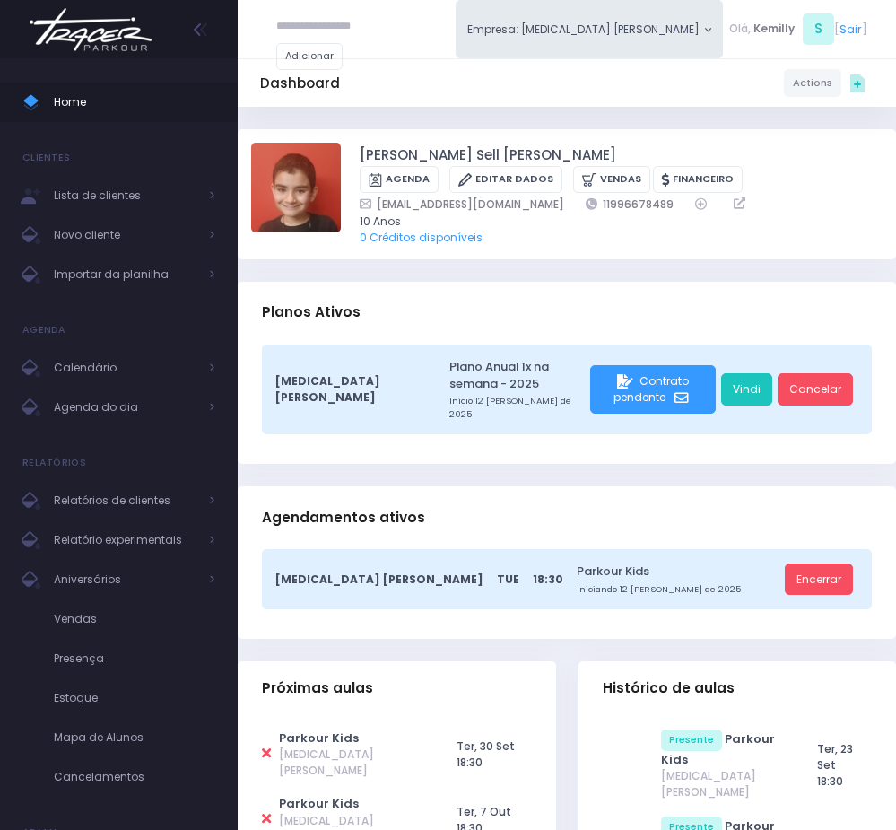
click at [456, 57] on div "Adicionar" at bounding box center [358, 29] width 196 height 58
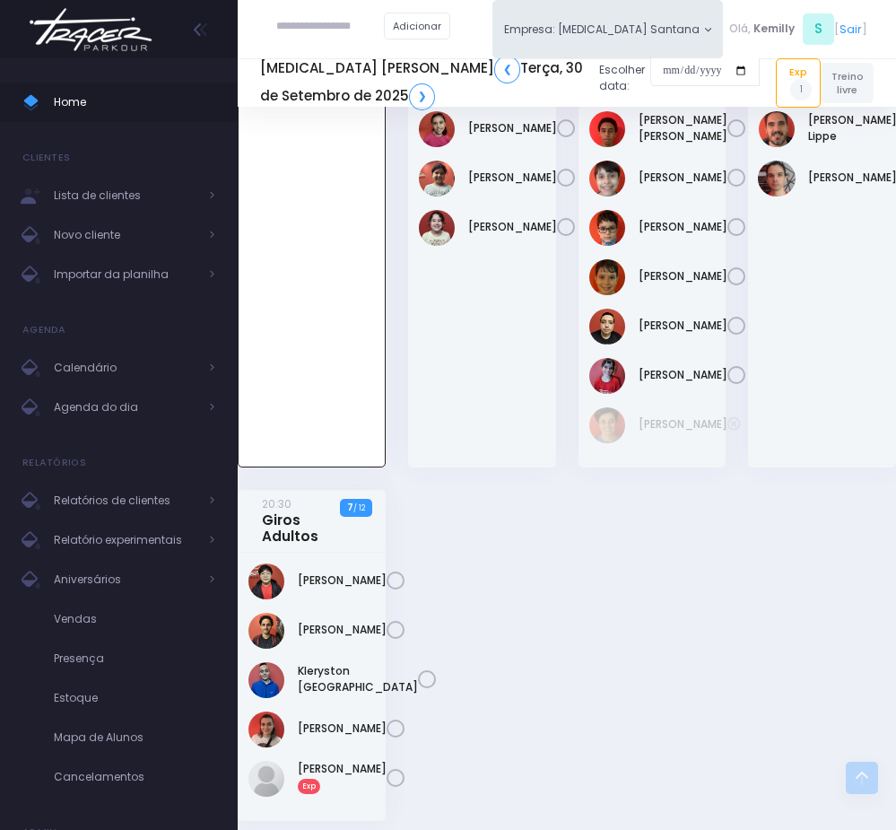
scroll to position [1296, 0]
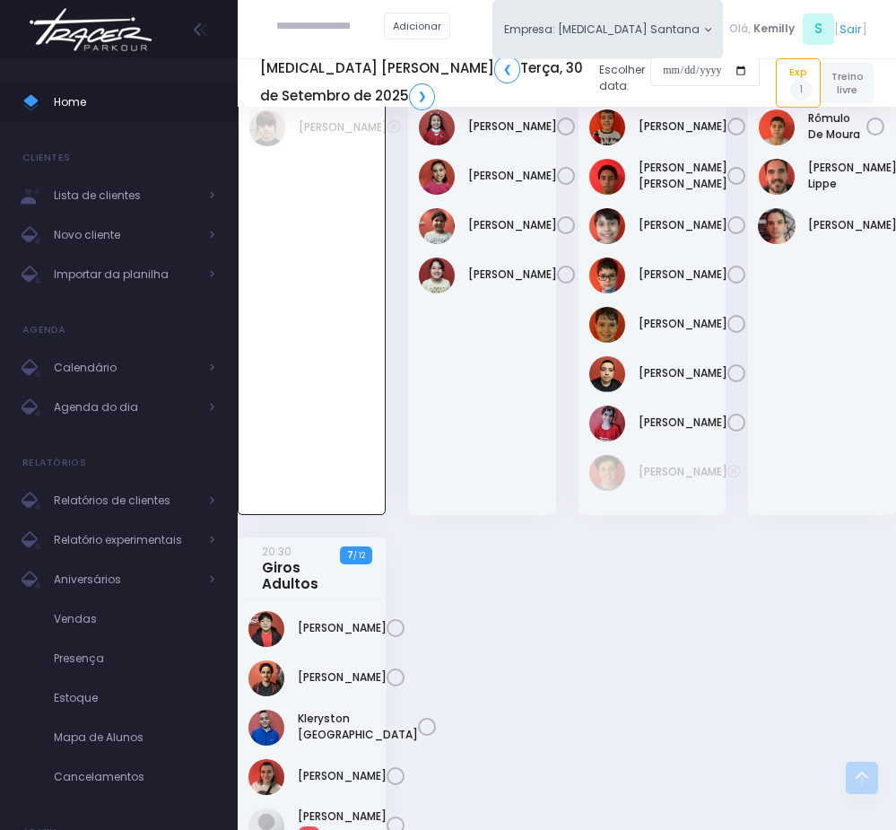
click at [378, 16] on input "text" at bounding box center [330, 27] width 108 height 32
click at [356, 54] on link "Carolina Lima Trindade" at bounding box center [357, 56] width 92 height 16
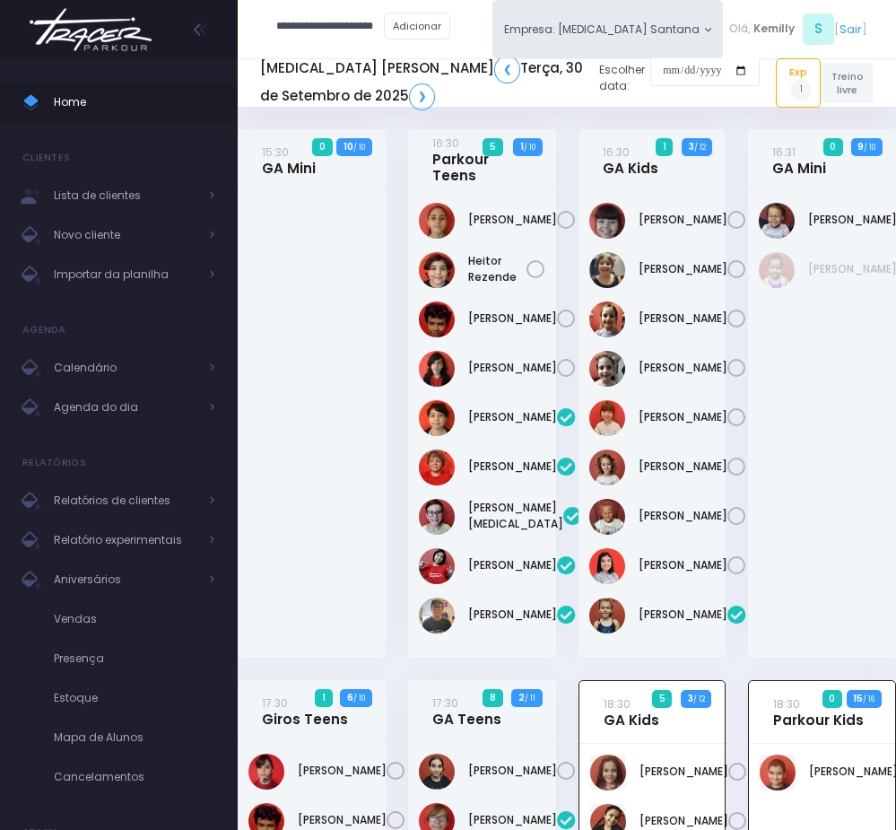
type input "**********"
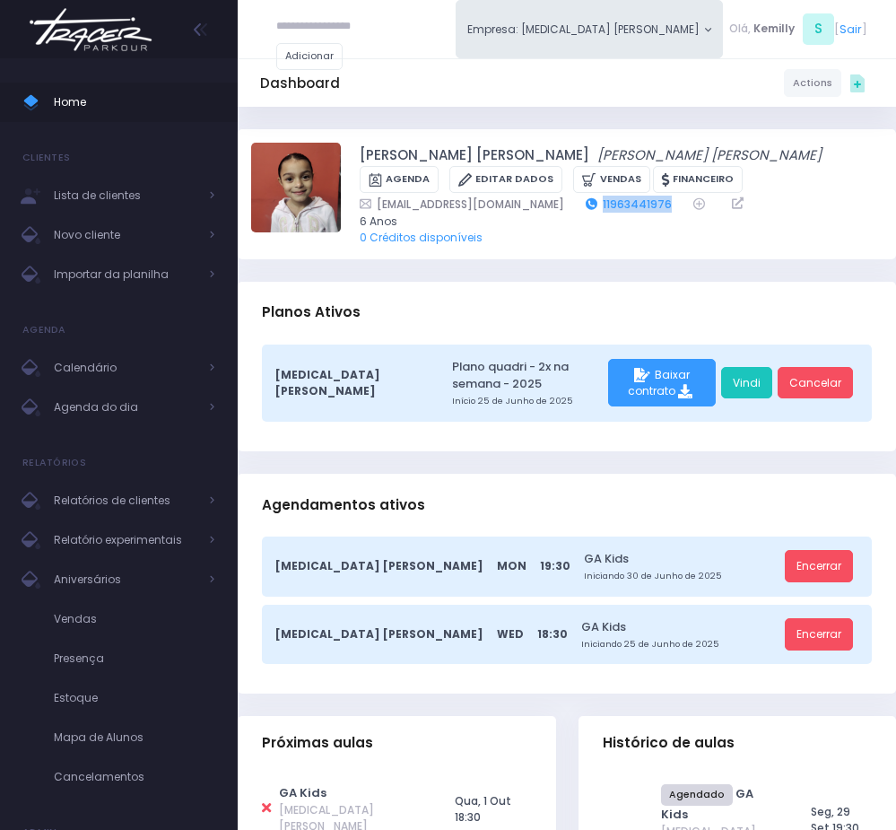
drag, startPoint x: 657, startPoint y: 199, endPoint x: 574, endPoint y: 205, distance: 82.7
click at [574, 205] on div "thayse.trindade@hotmail.com 11963441976" at bounding box center [611, 204] width 502 height 17
copy link "11963441976"
click at [124, 415] on span "Agenda do dia" at bounding box center [126, 407] width 144 height 23
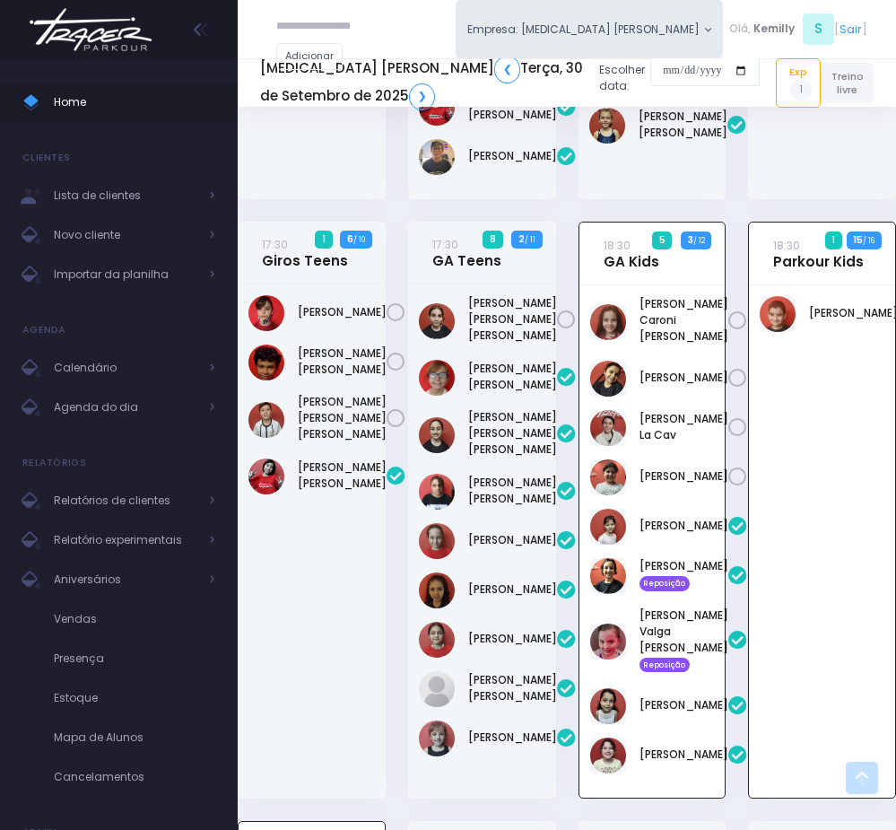
scroll to position [488, 0]
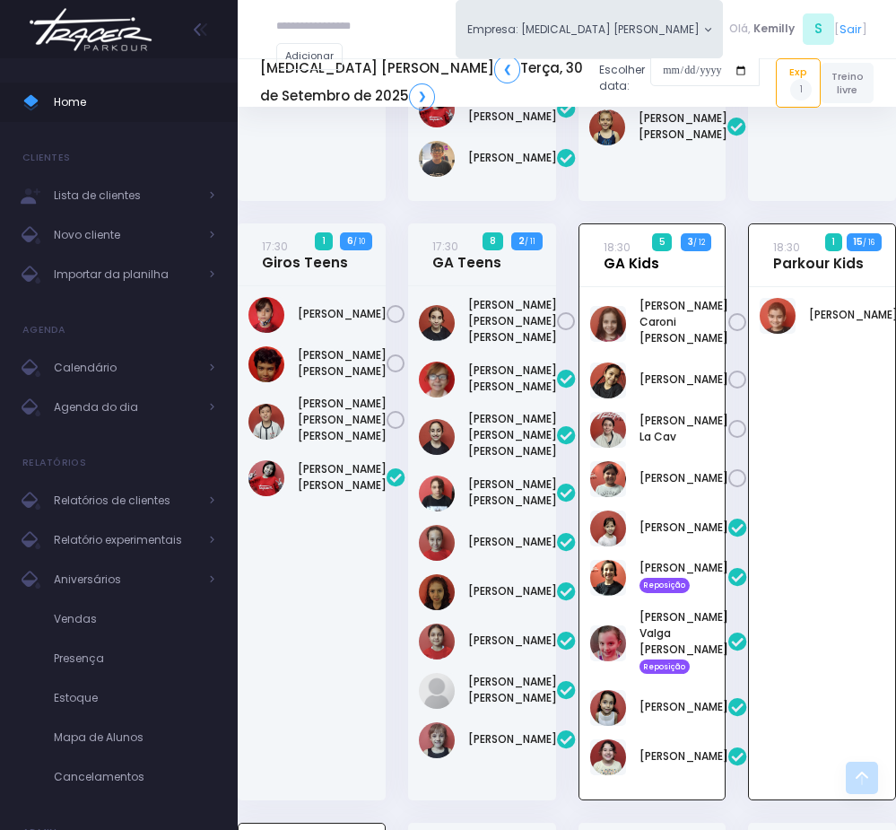
click at [633, 272] on link "18:30 GA Kids" at bounding box center [632, 255] width 56 height 33
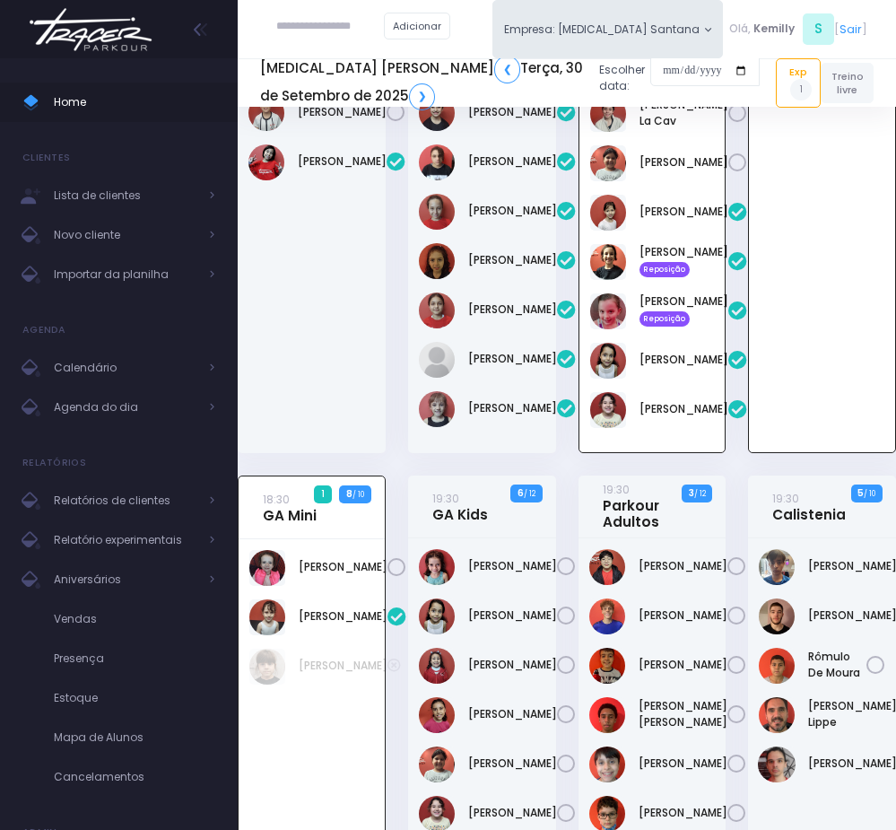
scroll to position [757, 0]
click at [293, 27] on input "text" at bounding box center [330, 27] width 108 height 32
paste input "**********"
click at [331, 30] on input "**********" at bounding box center [330, 27] width 108 height 32
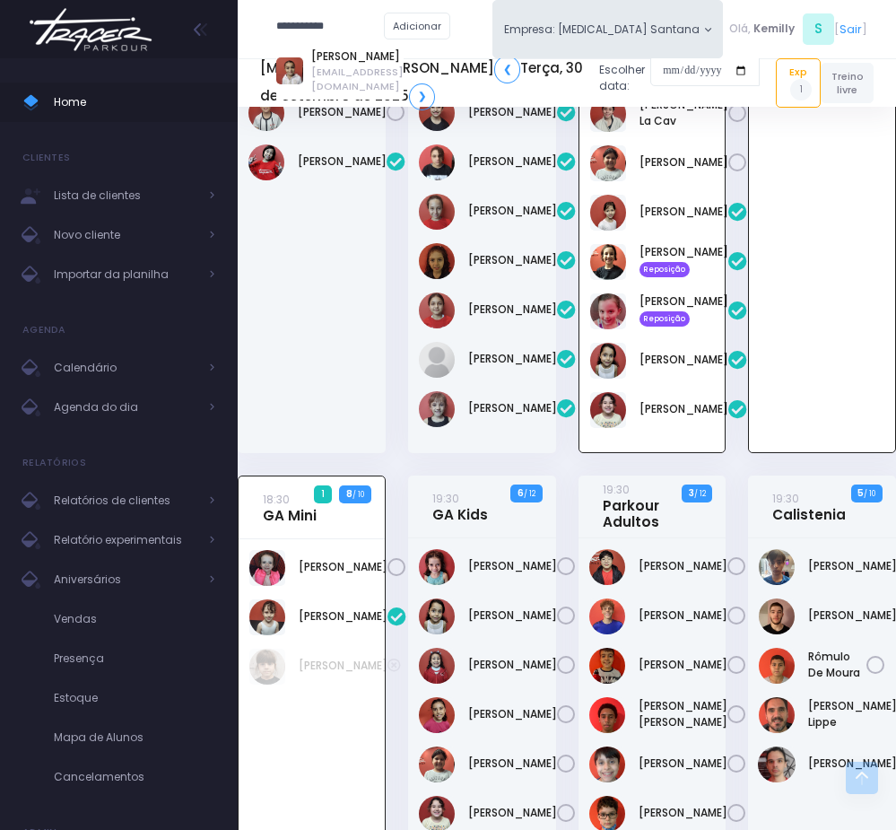
click at [331, 30] on input "**********" at bounding box center [330, 27] width 108 height 32
paste input "**"
click at [326, 25] on input "**********" at bounding box center [330, 27] width 108 height 32
click at [336, 82] on span "valeriamsantos0@gmail.com" at bounding box center [357, 80] width 92 height 30
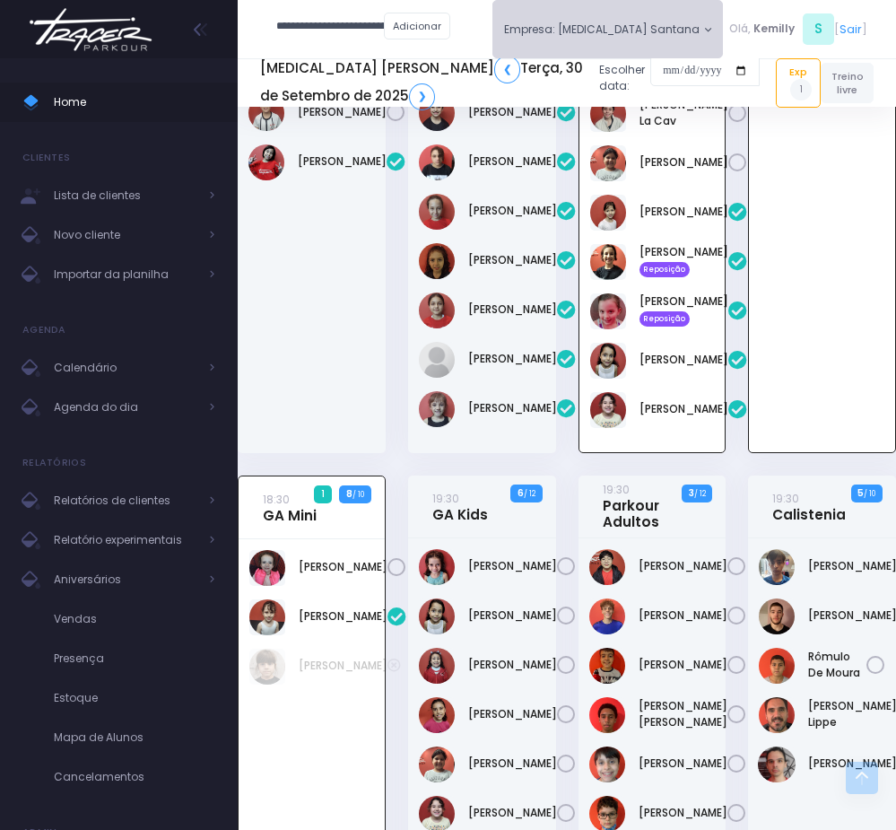
type input "**********"
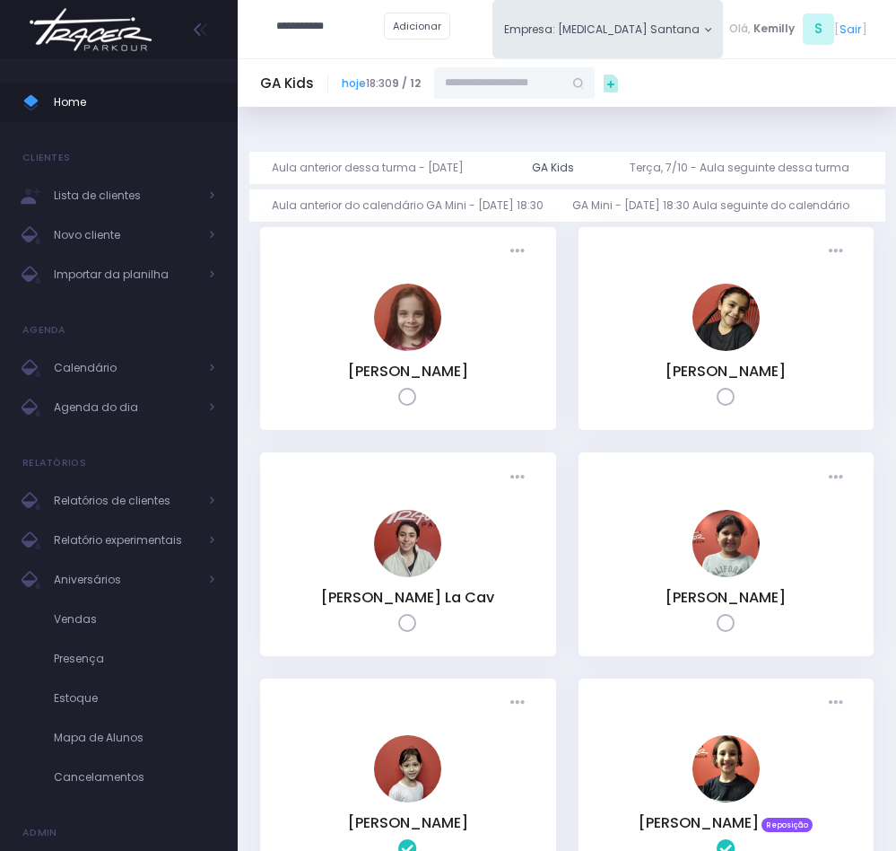
type input "**********"
click at [515, 84] on input "text" at bounding box center [498, 83] width 129 height 32
paste input "**********"
click at [495, 116] on link "[PERSON_NAME]" at bounding box center [516, 112] width 94 height 16
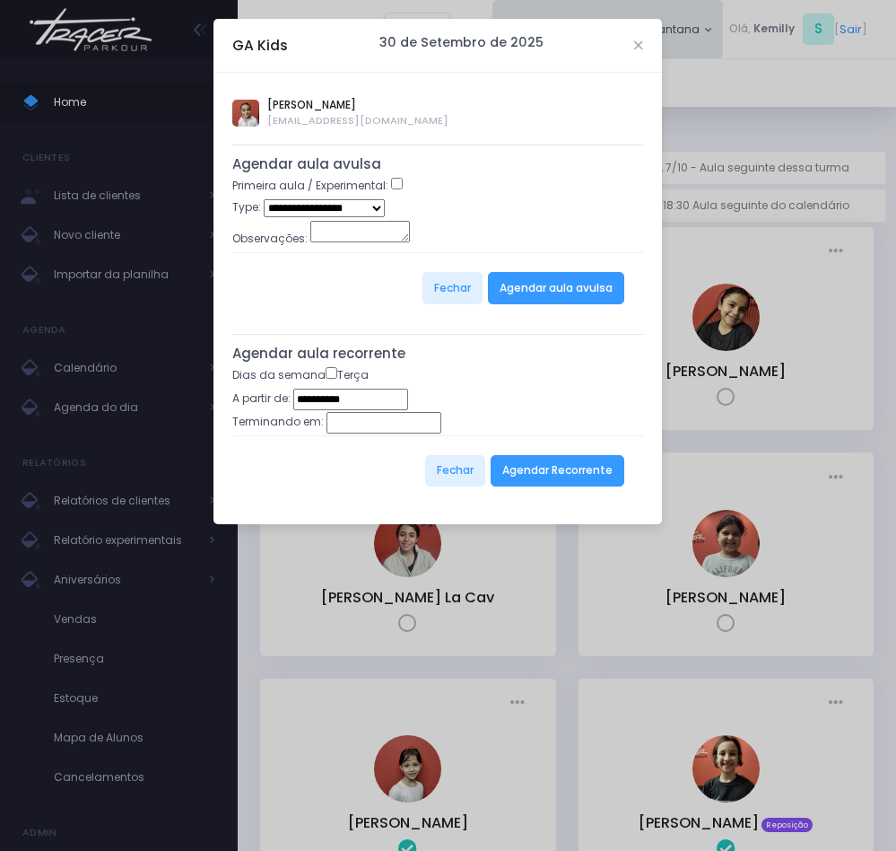
type input "**********"
click at [293, 199] on div "Primeira aula / Experimental:" at bounding box center [437, 189] width 411 height 22
click at [294, 210] on select "**********" at bounding box center [324, 207] width 121 height 17
select select "*"
click at [264, 201] on select "**********" at bounding box center [324, 207] width 121 height 17
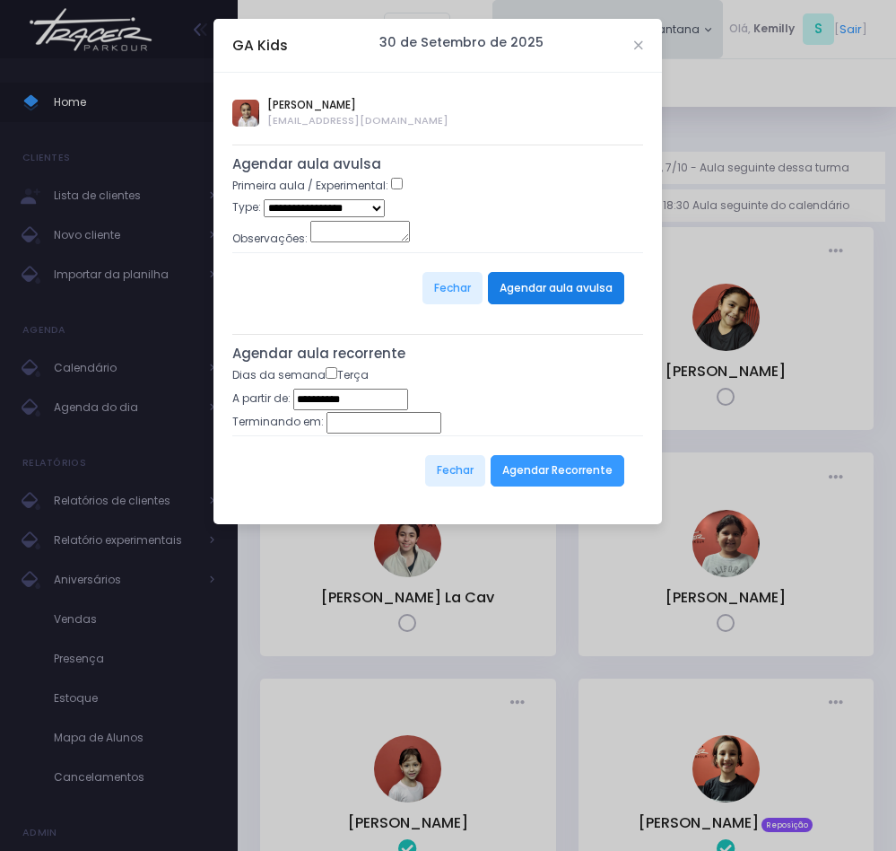
click at [550, 277] on button "Agendar aula avulsa" at bounding box center [556, 288] width 136 height 32
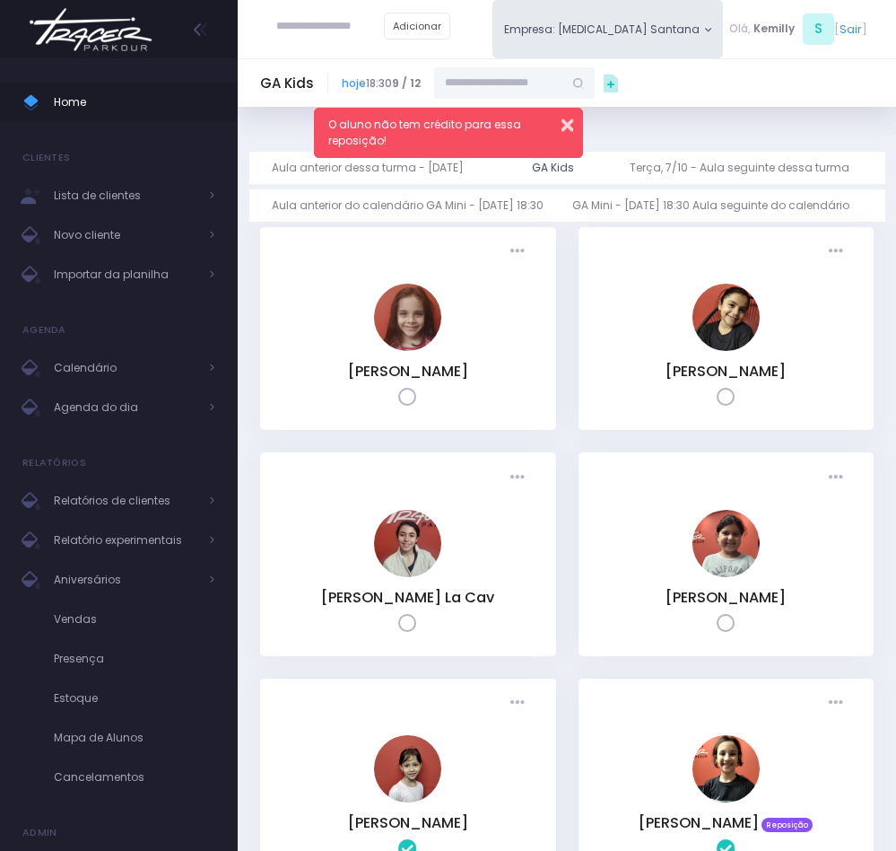
click at [571, 130] on button "button" at bounding box center [556, 122] width 33 height 19
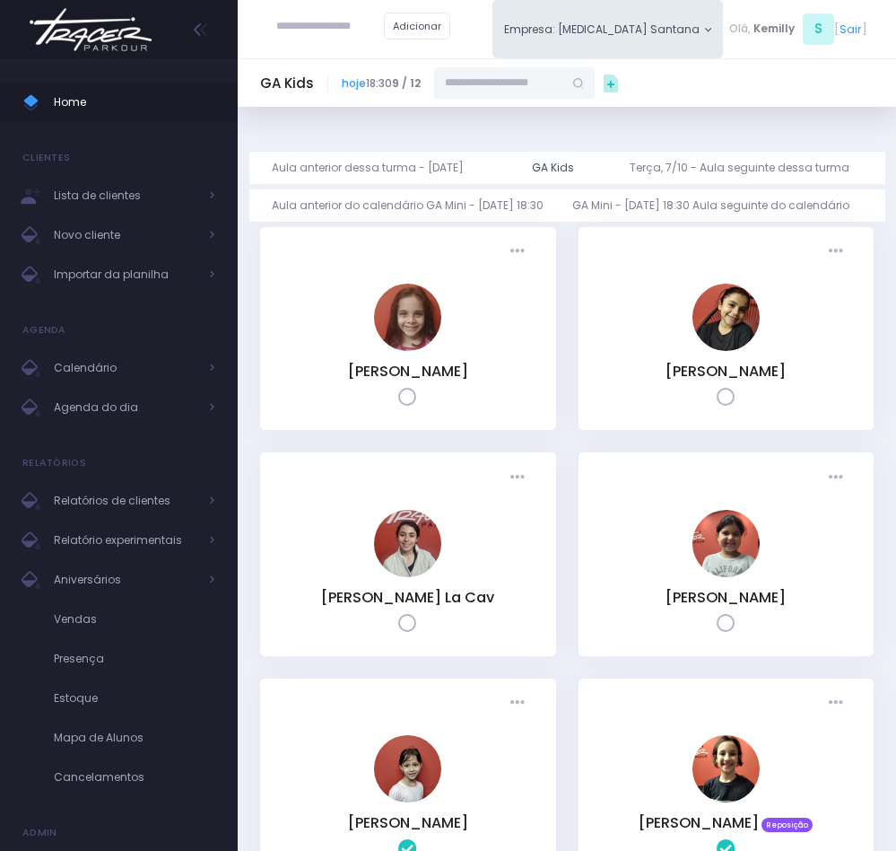
click at [549, 90] on input "text" at bounding box center [498, 83] width 129 height 32
paste input "**********"
click at [476, 110] on link "[PERSON_NAME]" at bounding box center [516, 112] width 94 height 16
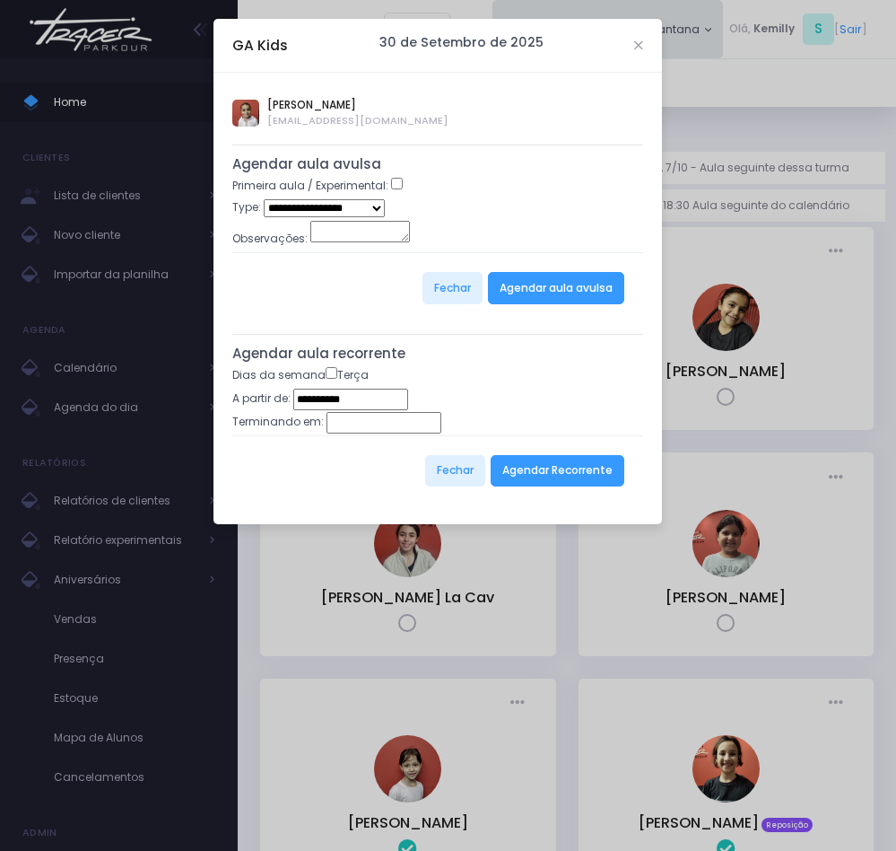
type input "**********"
drag, startPoint x: 374, startPoint y: 203, endPoint x: 364, endPoint y: 215, distance: 16.0
click at [374, 203] on select "**********" at bounding box center [324, 208] width 121 height 18
select select "*"
click at [264, 201] on select "**********" at bounding box center [324, 208] width 121 height 18
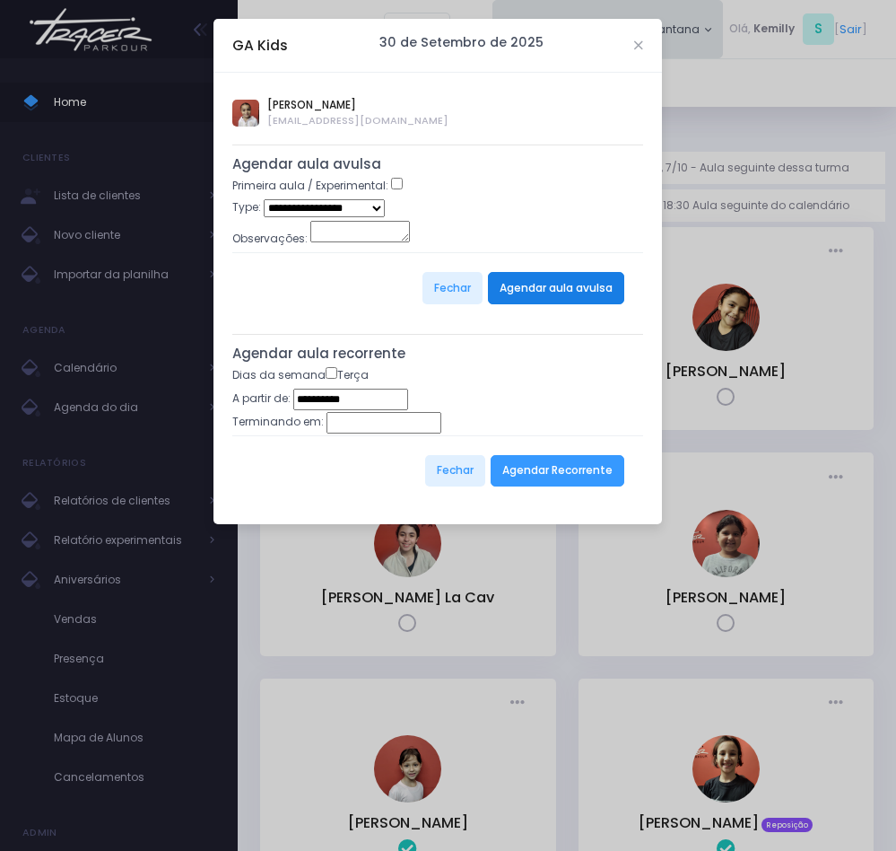
click at [518, 301] on button "Agendar aula avulsa" at bounding box center [556, 288] width 136 height 32
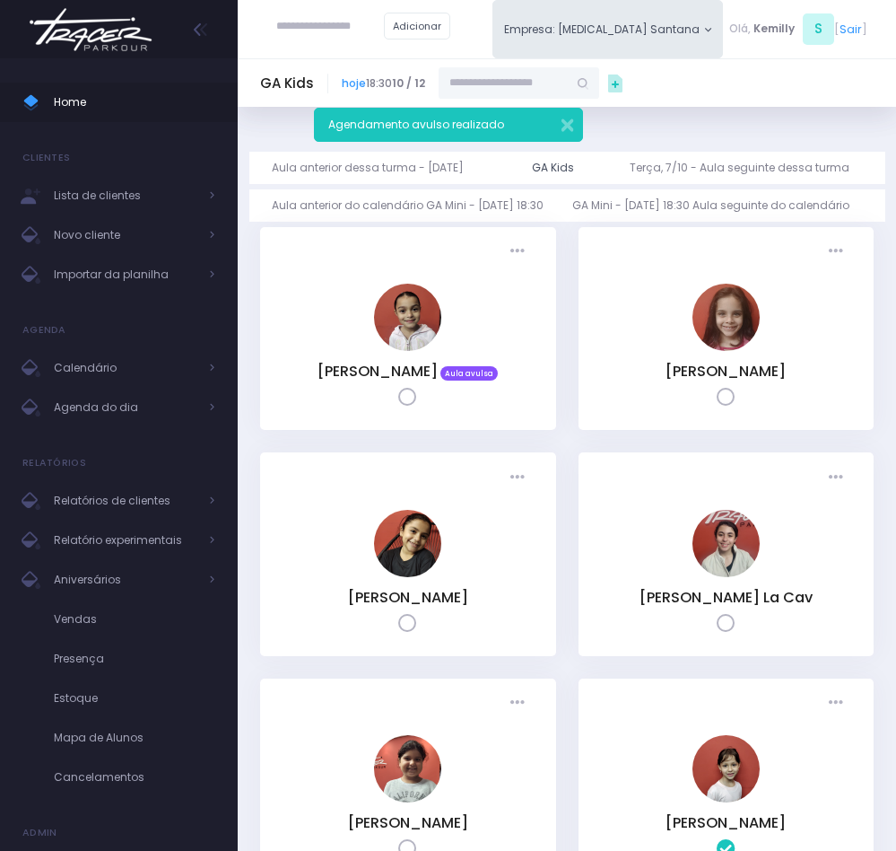
click at [404, 397] on icon at bounding box center [407, 397] width 19 height 19
